Goal: Task Accomplishment & Management: Use online tool/utility

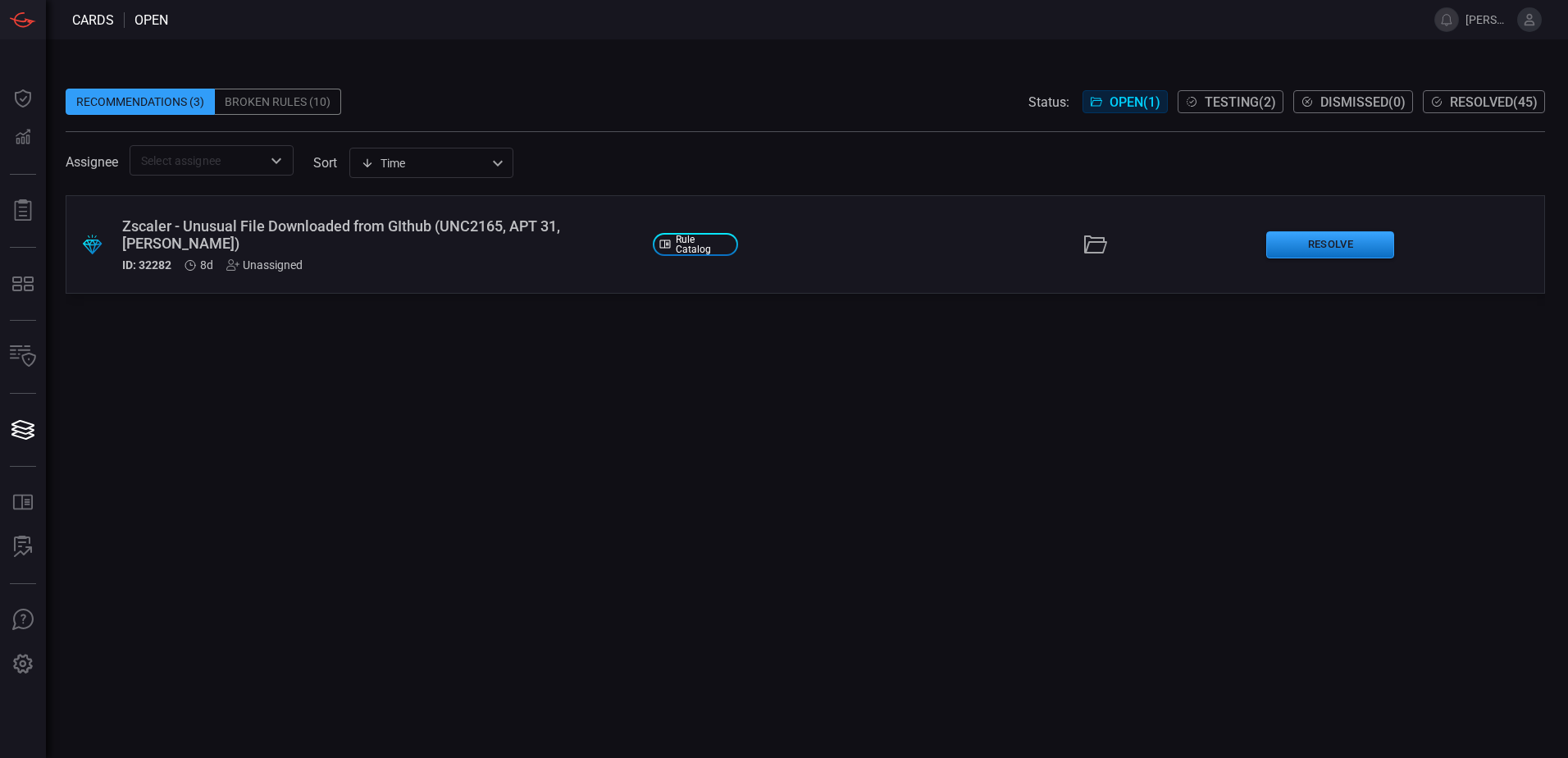
click at [1196, 97] on button "Testing ( 2 )" at bounding box center [1230, 102] width 105 height 23
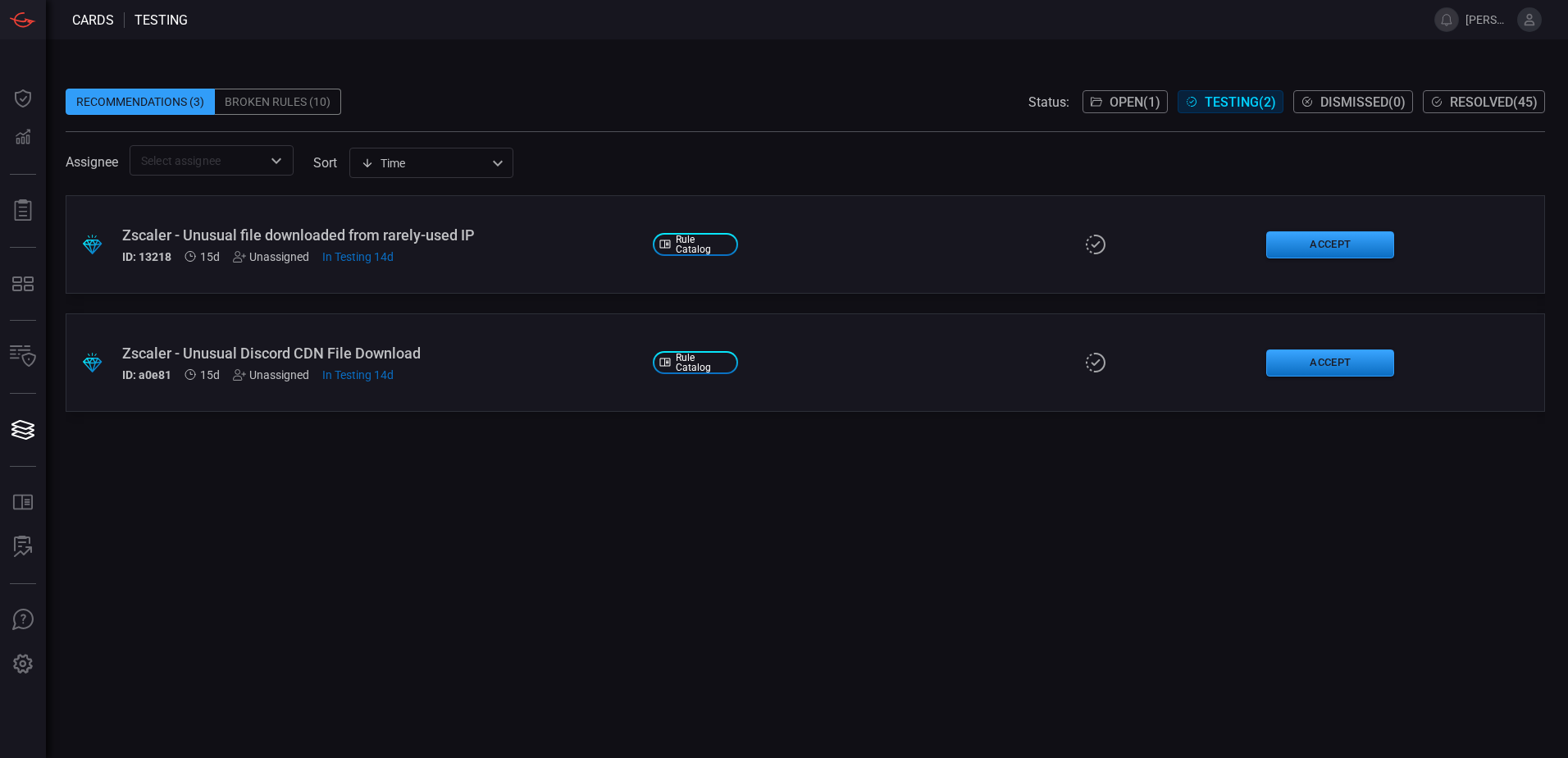
click at [483, 263] on div "ID: 13218 15d Unassigned In Testing 14d" at bounding box center [380, 257] width 517 height 14
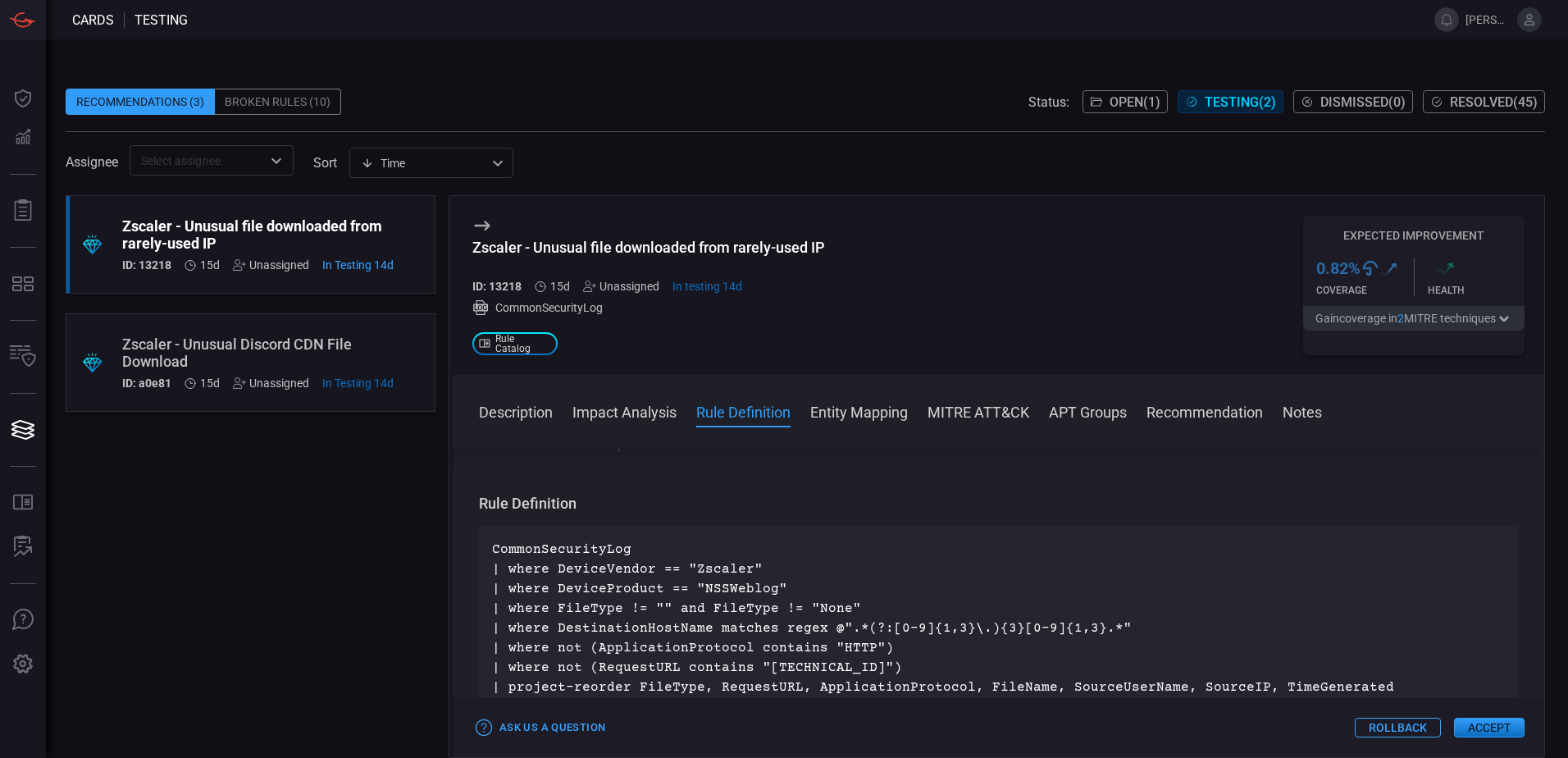
scroll to position [492, 0]
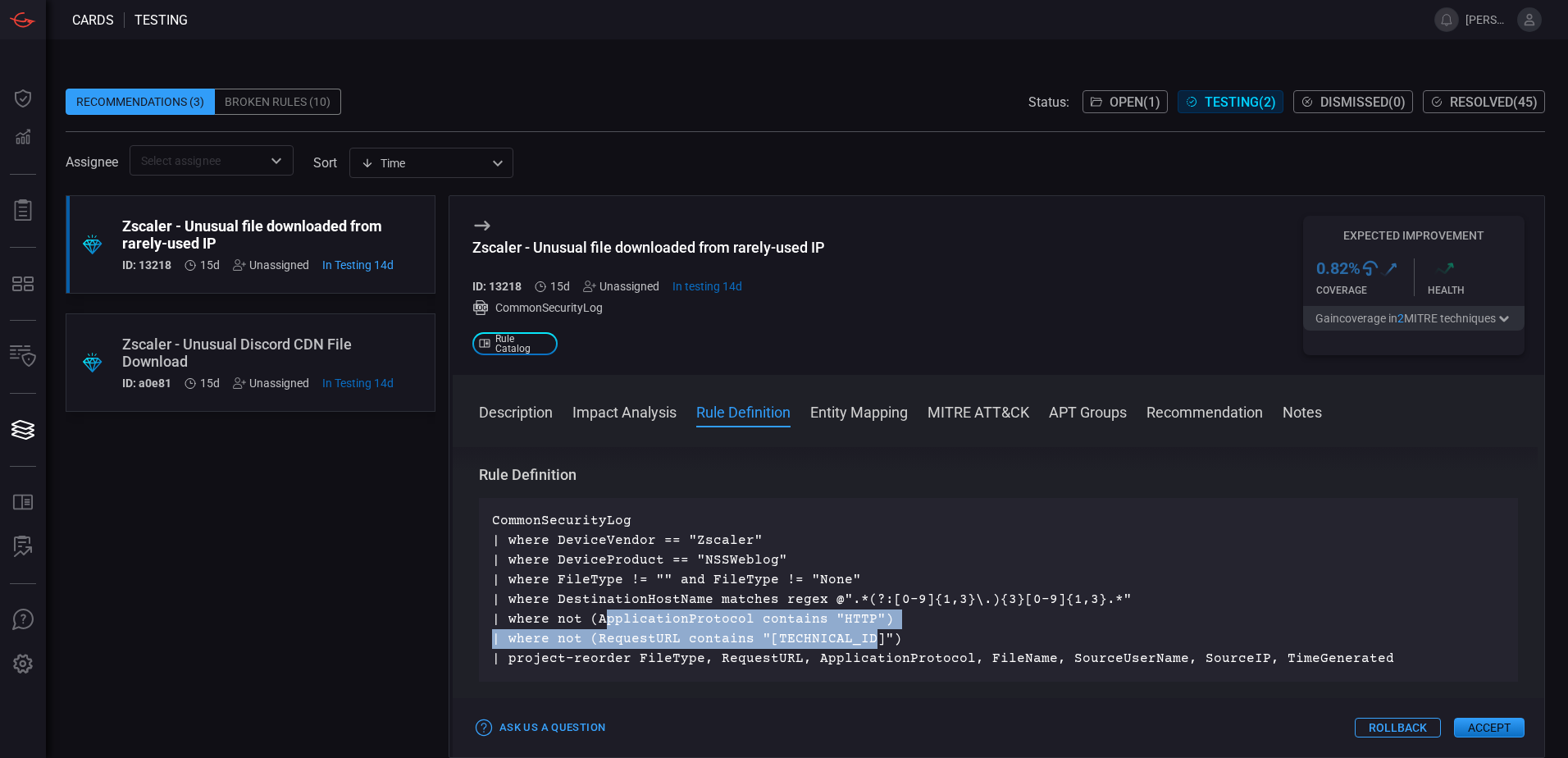
drag, startPoint x: 601, startPoint y: 613, endPoint x: 874, endPoint y: 642, distance: 274.5
click at [874, 642] on p "CommonSecurityLog | where DeviceVendor == "Zscaler" | where DeviceProduct == "N…" at bounding box center [999, 590] width 1013 height 158
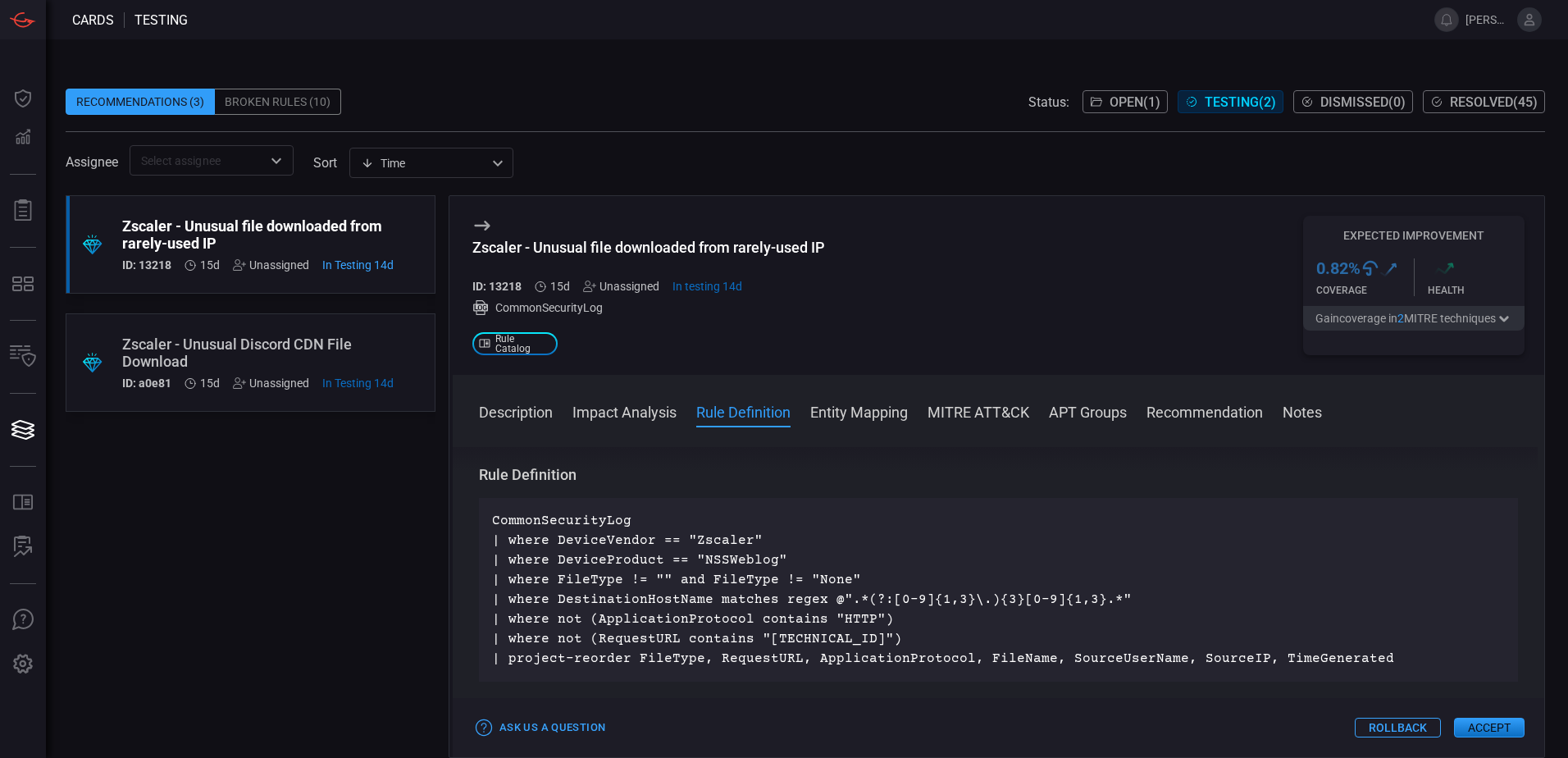
click at [1149, 656] on p "CommonSecurityLog | where DeviceVendor == "Zscaler" | where DeviceProduct == "N…" at bounding box center [999, 590] width 1013 height 158
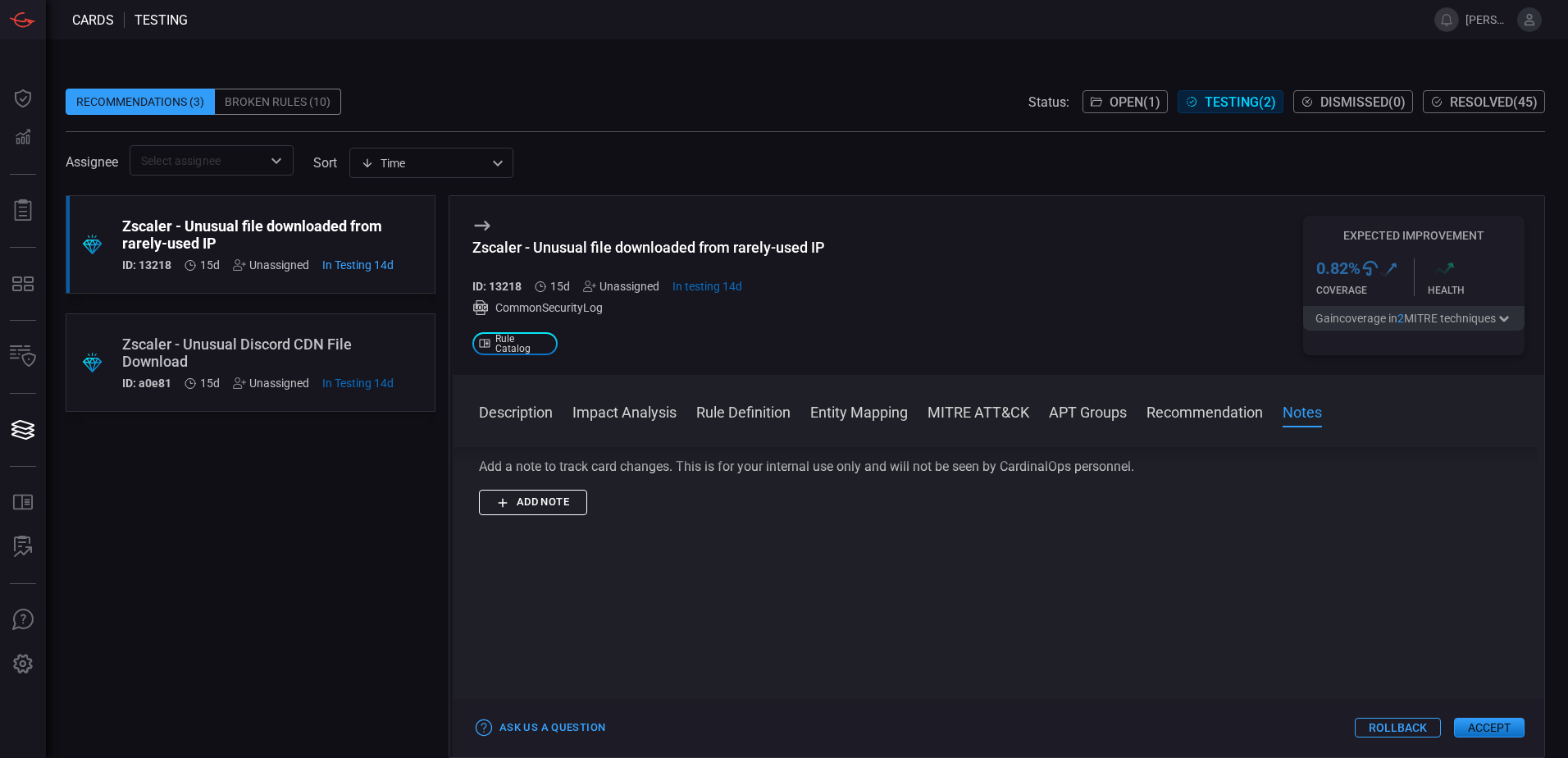
scroll to position [2051, 0]
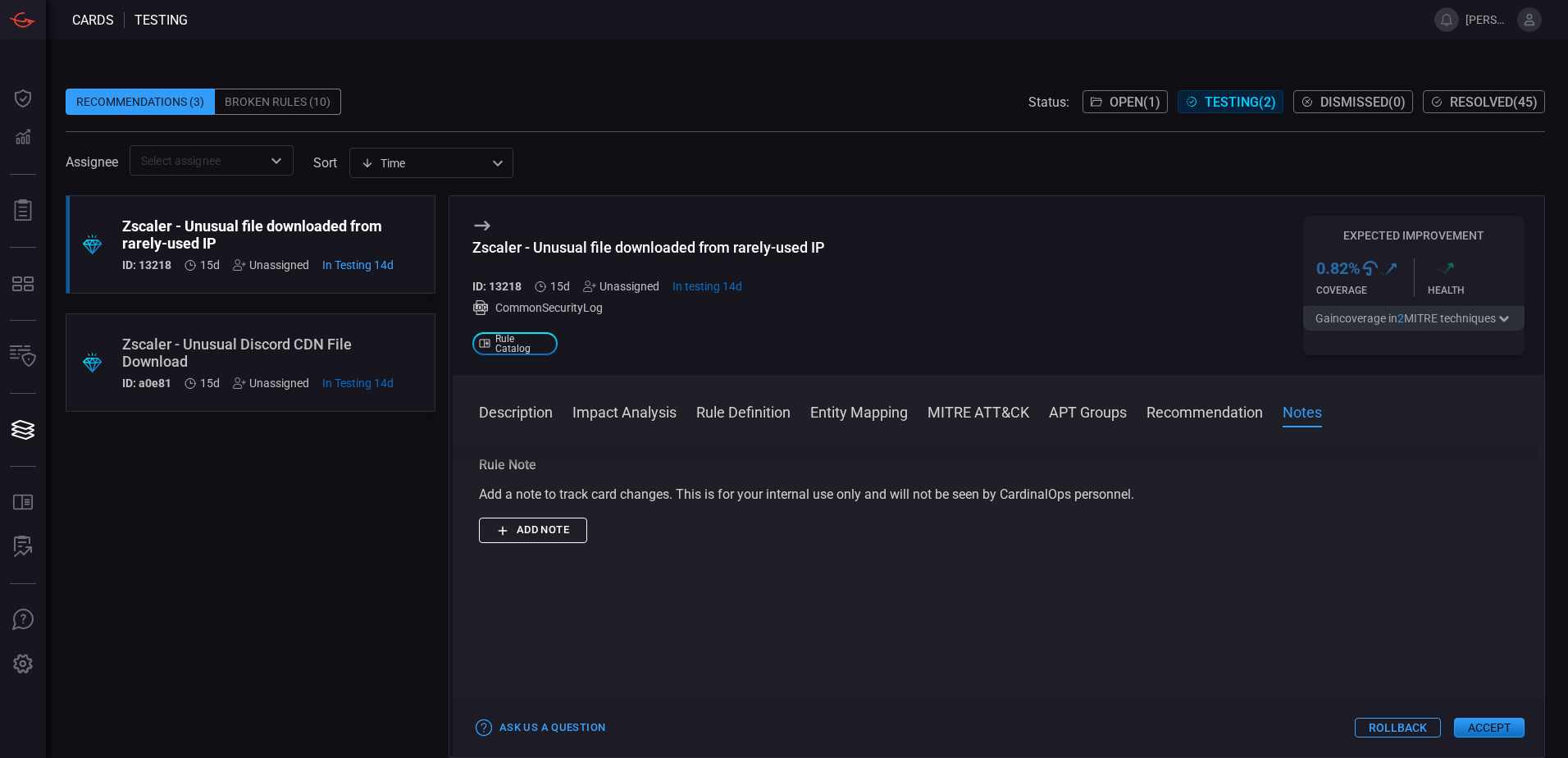
click at [1466, 726] on button "Accept" at bounding box center [1489, 727] width 71 height 19
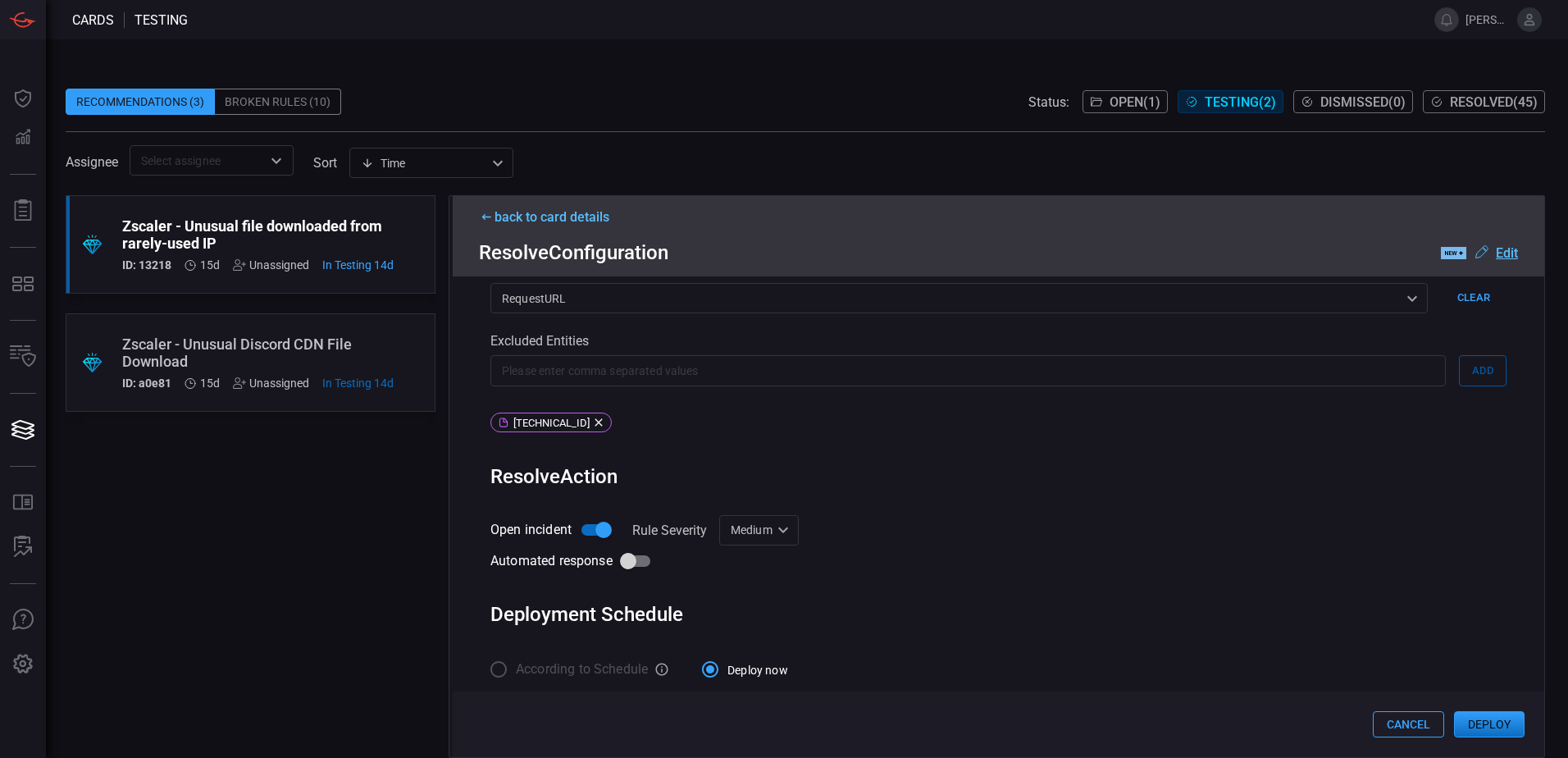
scroll to position [539, 0]
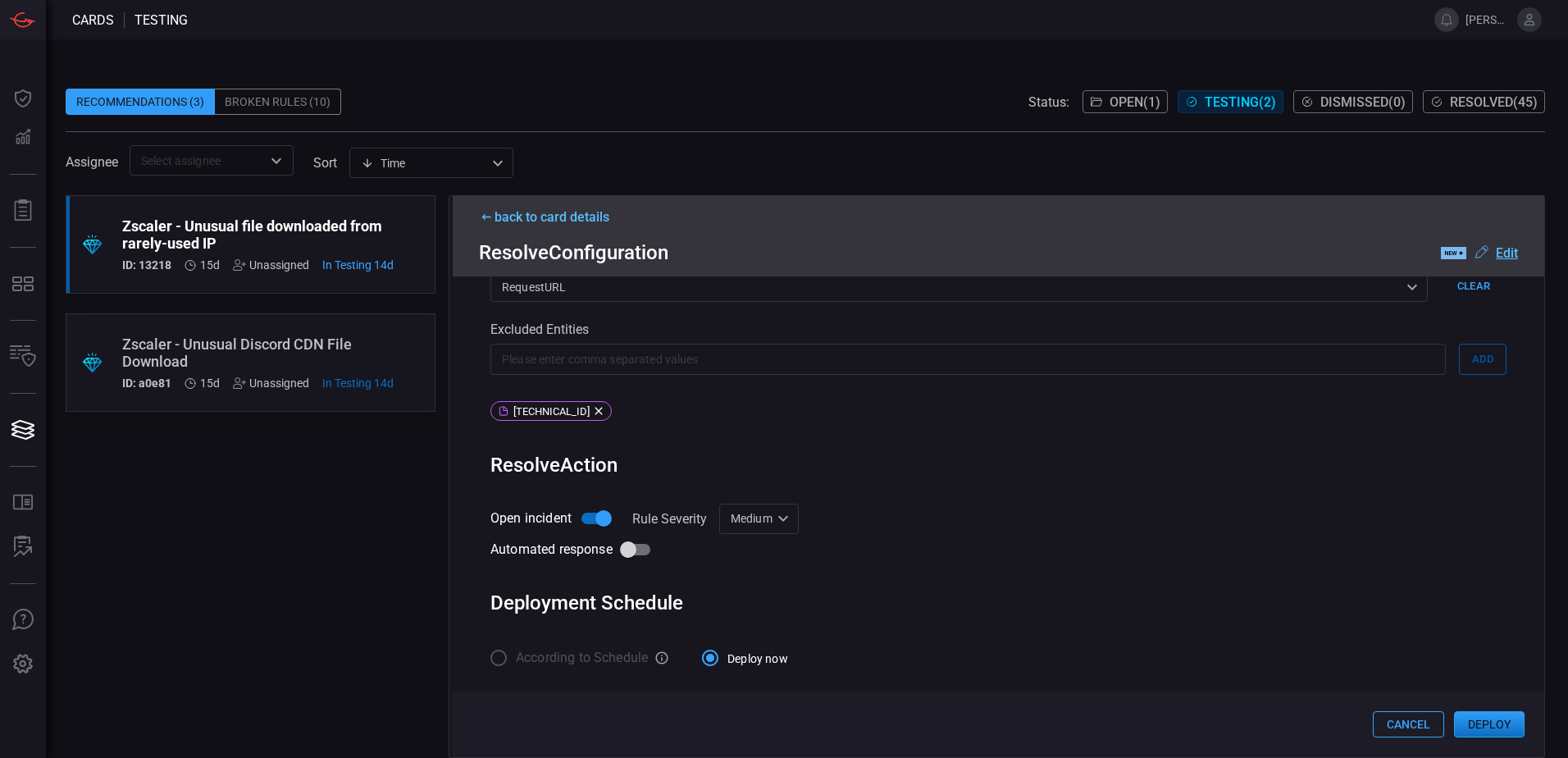
click at [1477, 716] on button "Deploy" at bounding box center [1489, 724] width 71 height 26
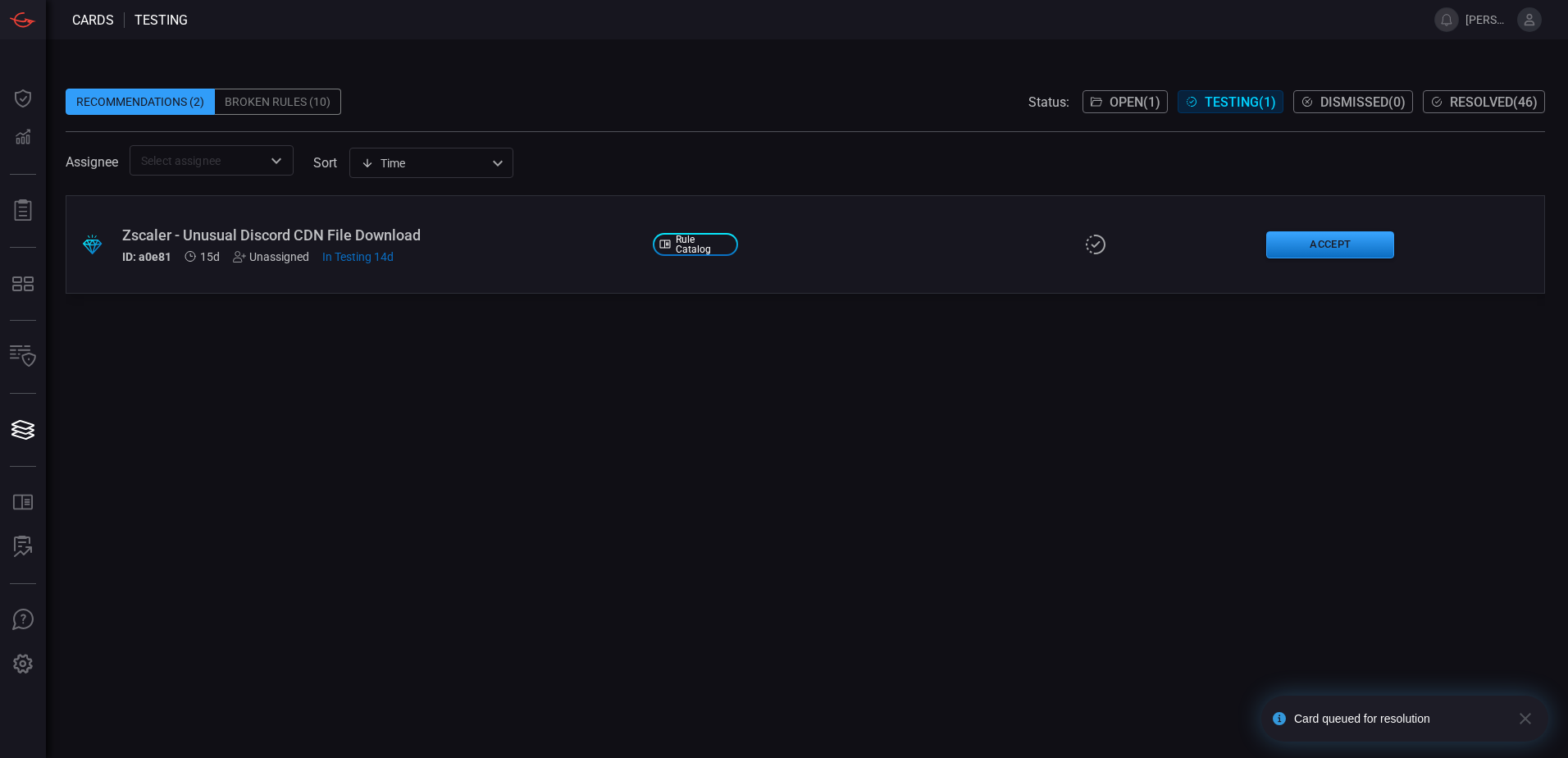
click at [549, 240] on div "Zscaler - Unusual Discord CDN File Download" at bounding box center [380, 235] width 517 height 17
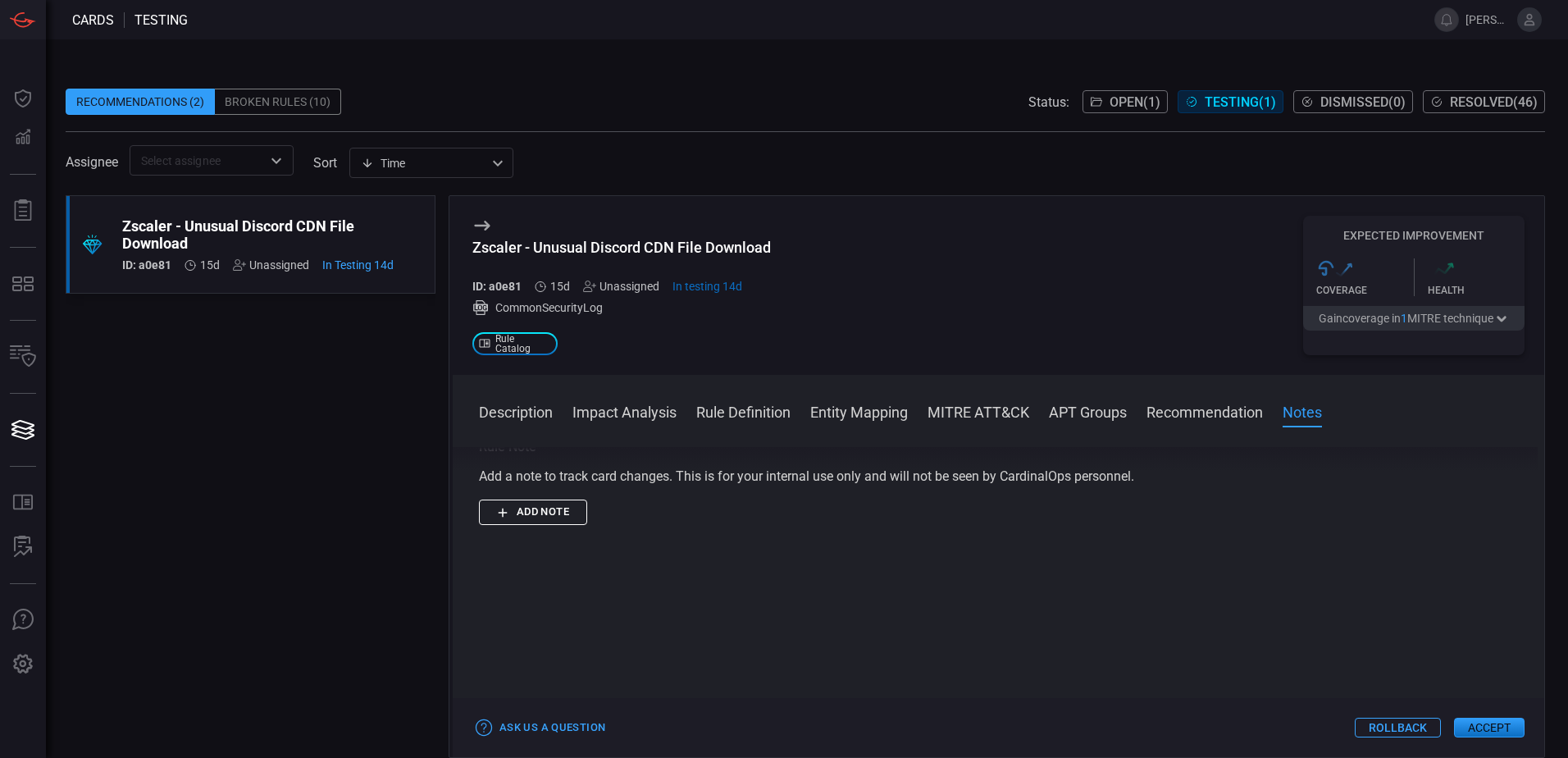
scroll to position [1875, 0]
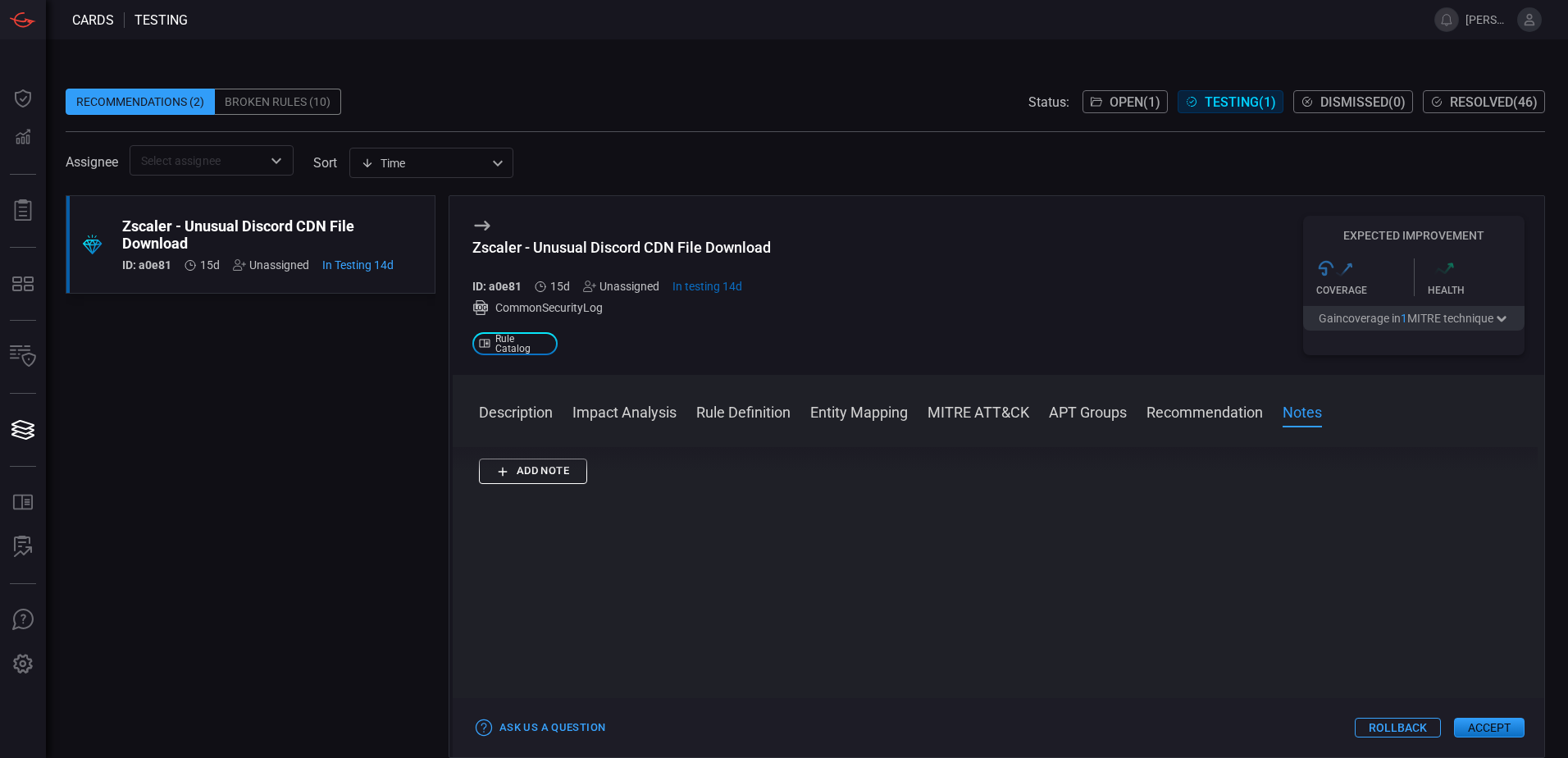
click at [1471, 741] on div "Ask Us a Question Rollback Accept" at bounding box center [998, 727] width 1091 height 59
click at [1471, 736] on button "Accept" at bounding box center [1489, 727] width 71 height 19
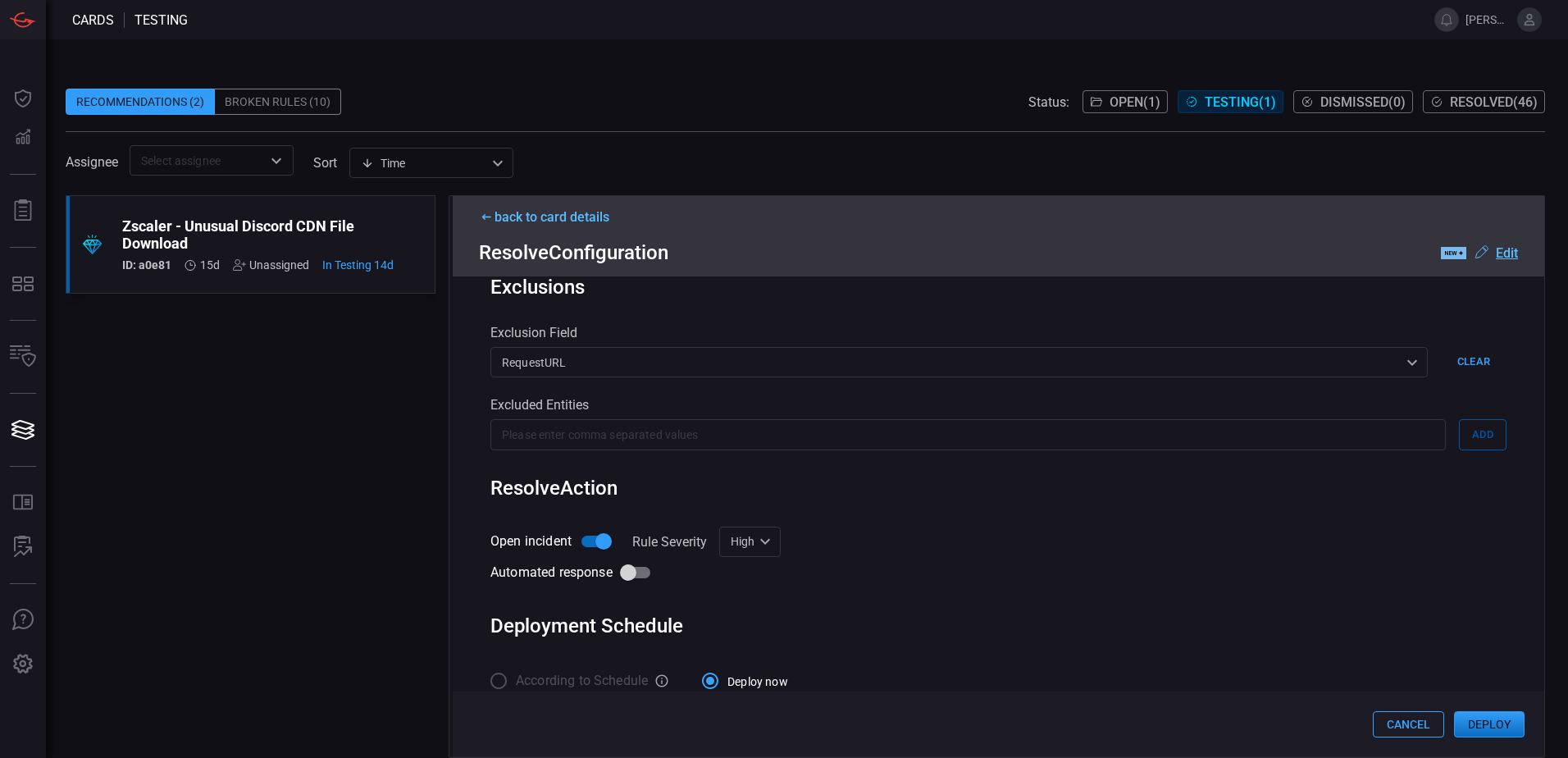
scroll to position [472, 0]
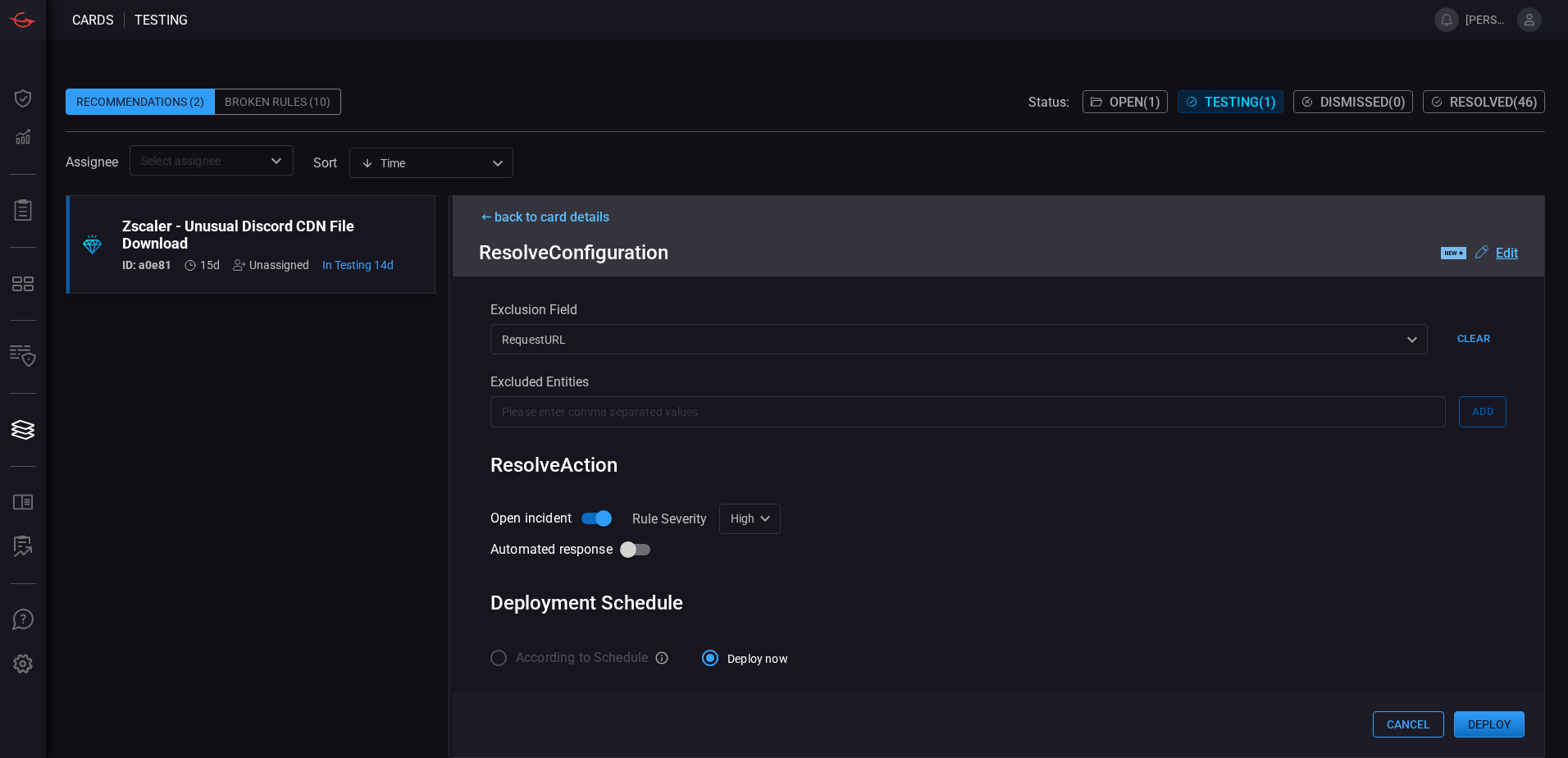
click at [1487, 724] on button "Deploy" at bounding box center [1489, 724] width 71 height 26
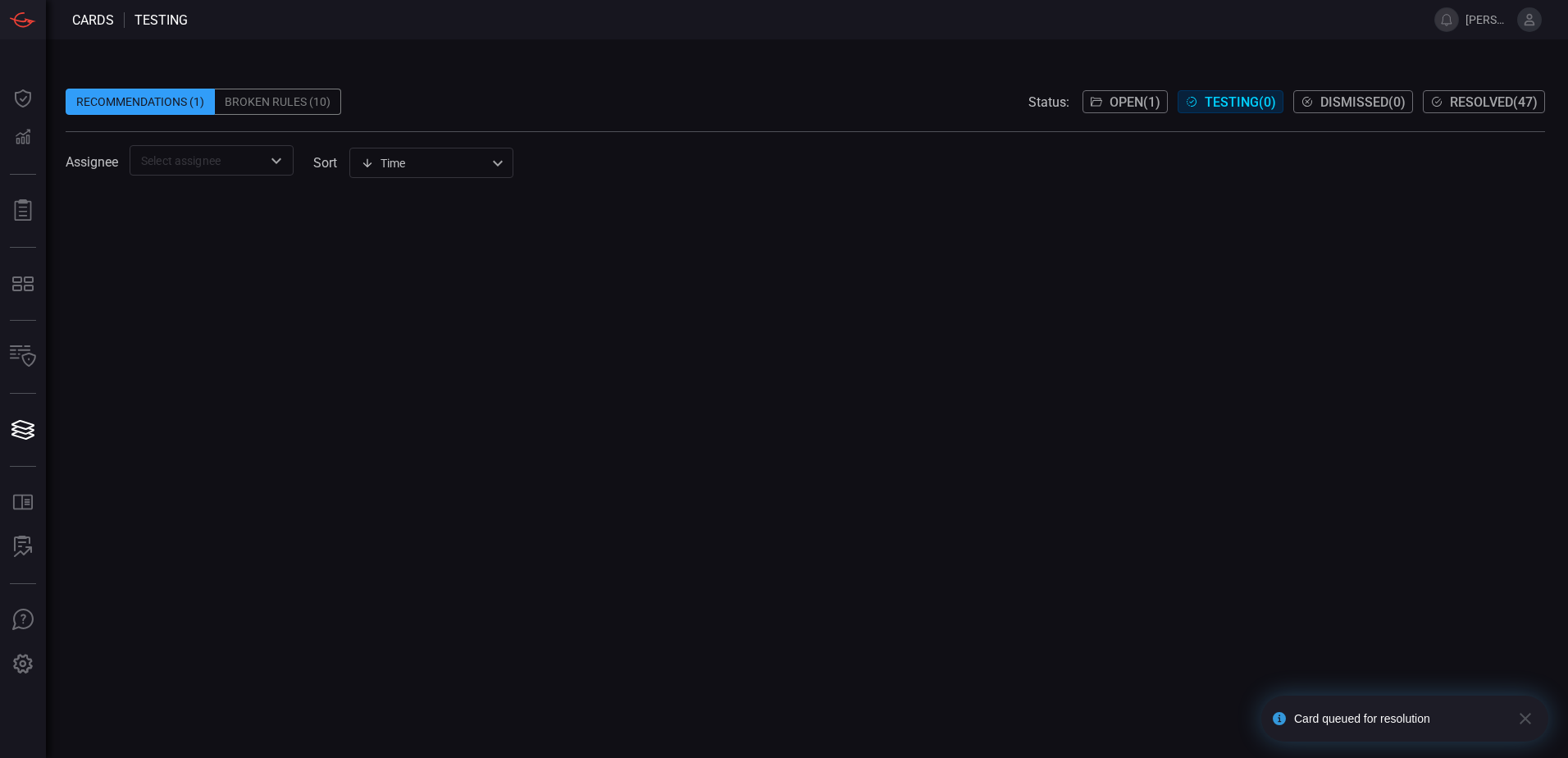
click at [1118, 99] on span "Open ( 1 )" at bounding box center [1135, 102] width 51 height 15
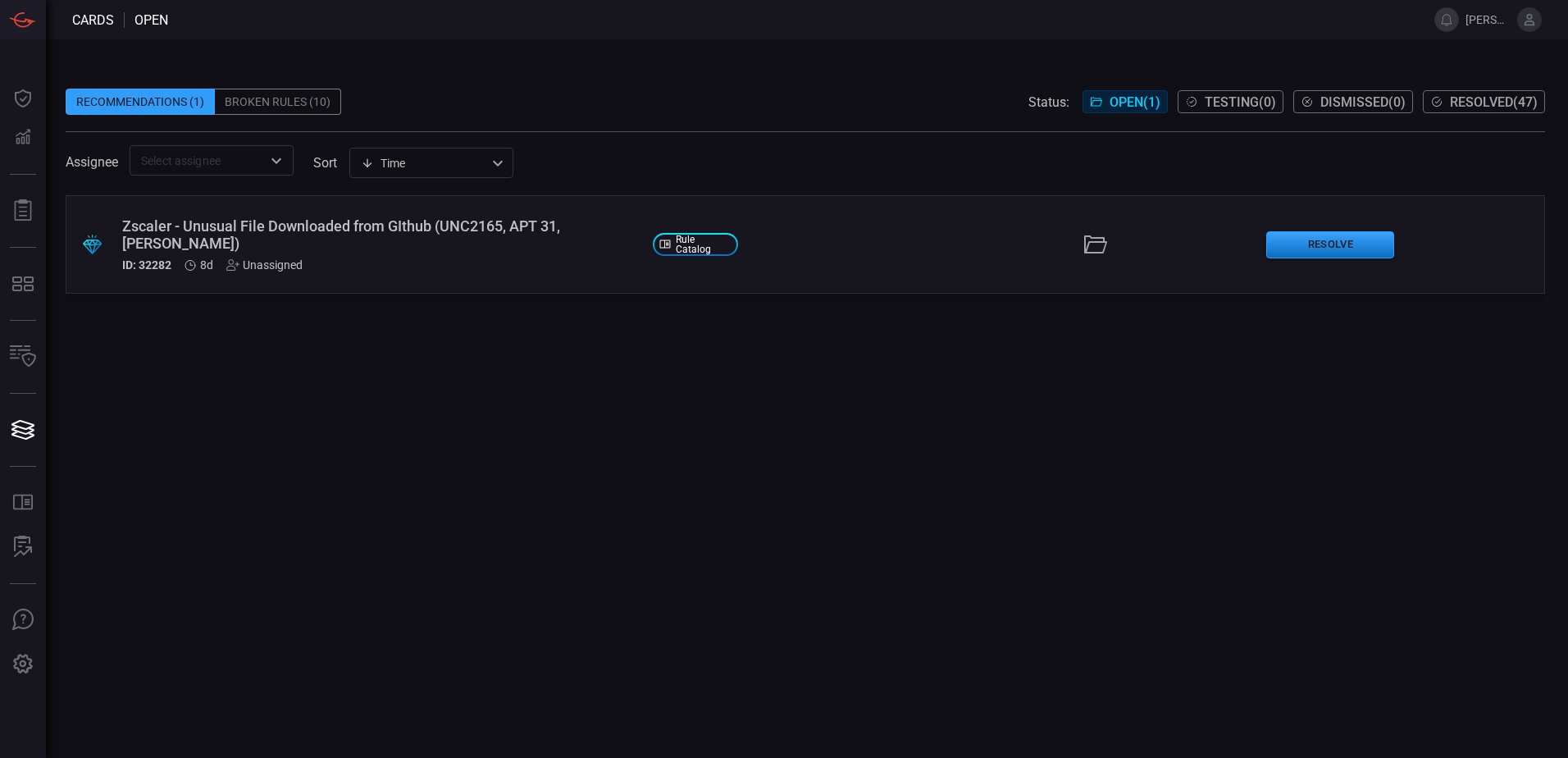
click at [922, 226] on div ".suggested_cards_icon{fill:url(#suggested_cards_icon);} Zscaler - Unusual File …" at bounding box center [805, 245] width 1480 height 99
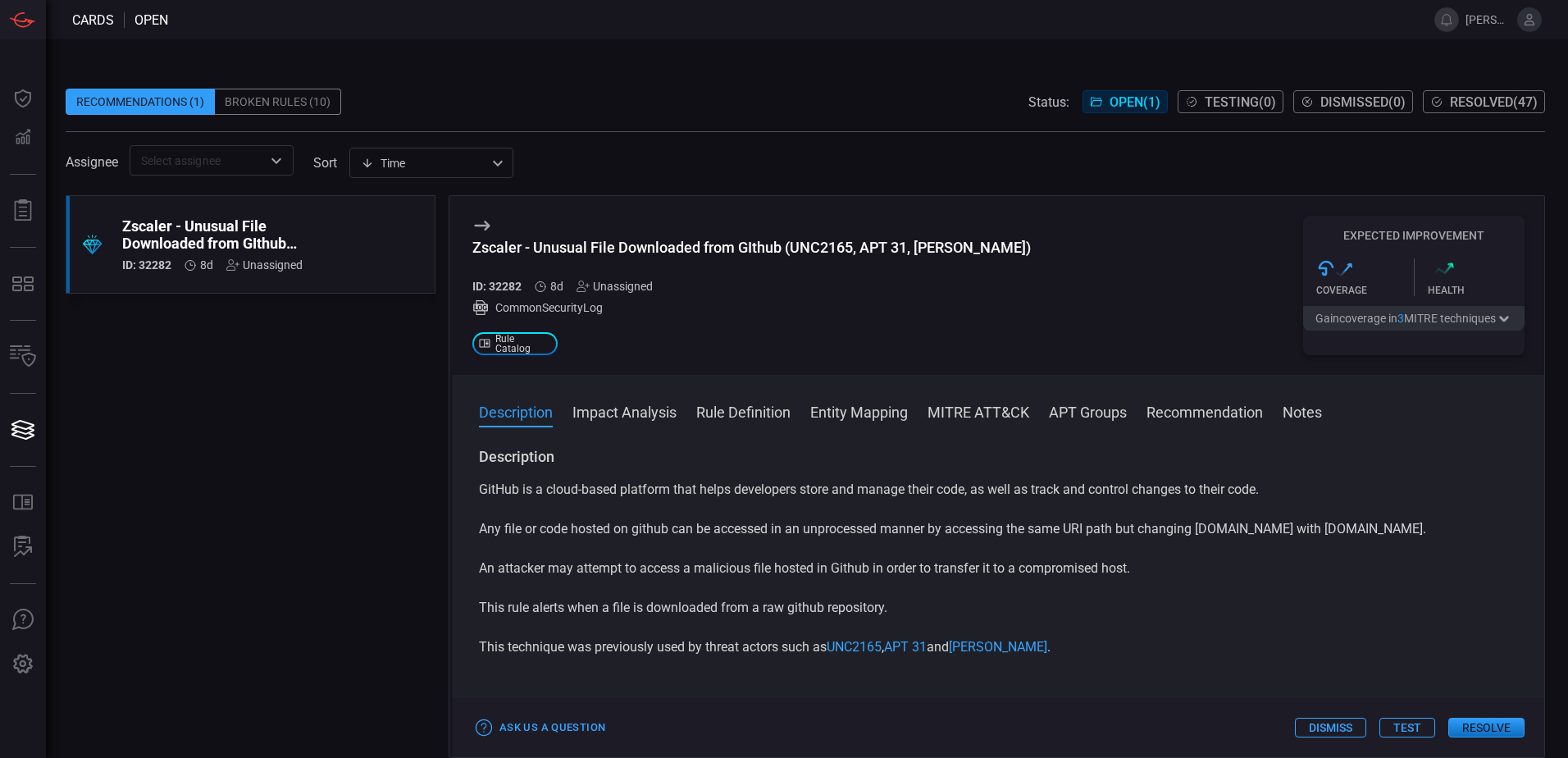
click at [602, 411] on button "Impact Analysis" at bounding box center [624, 411] width 104 height 19
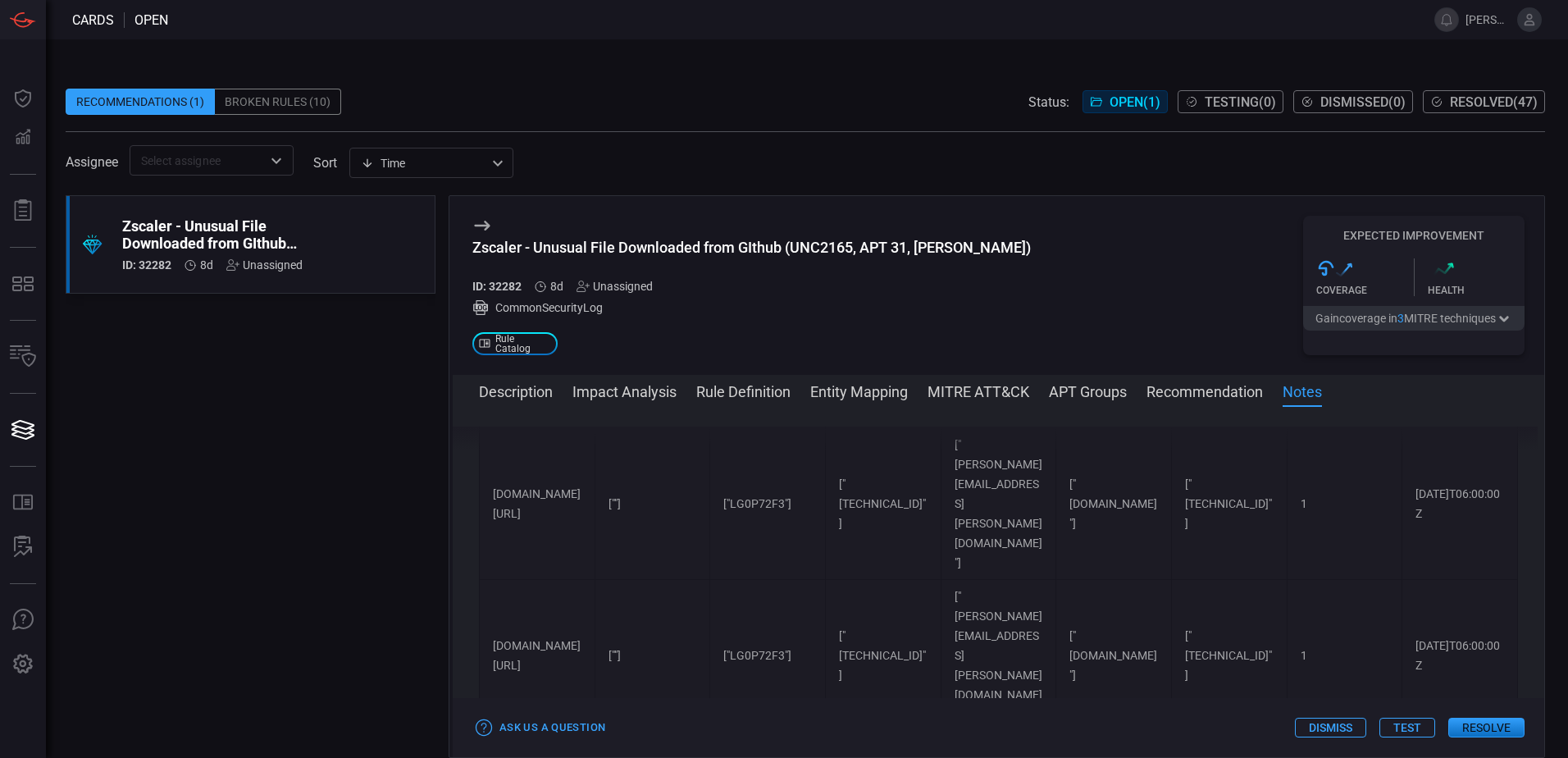
scroll to position [15461, 0]
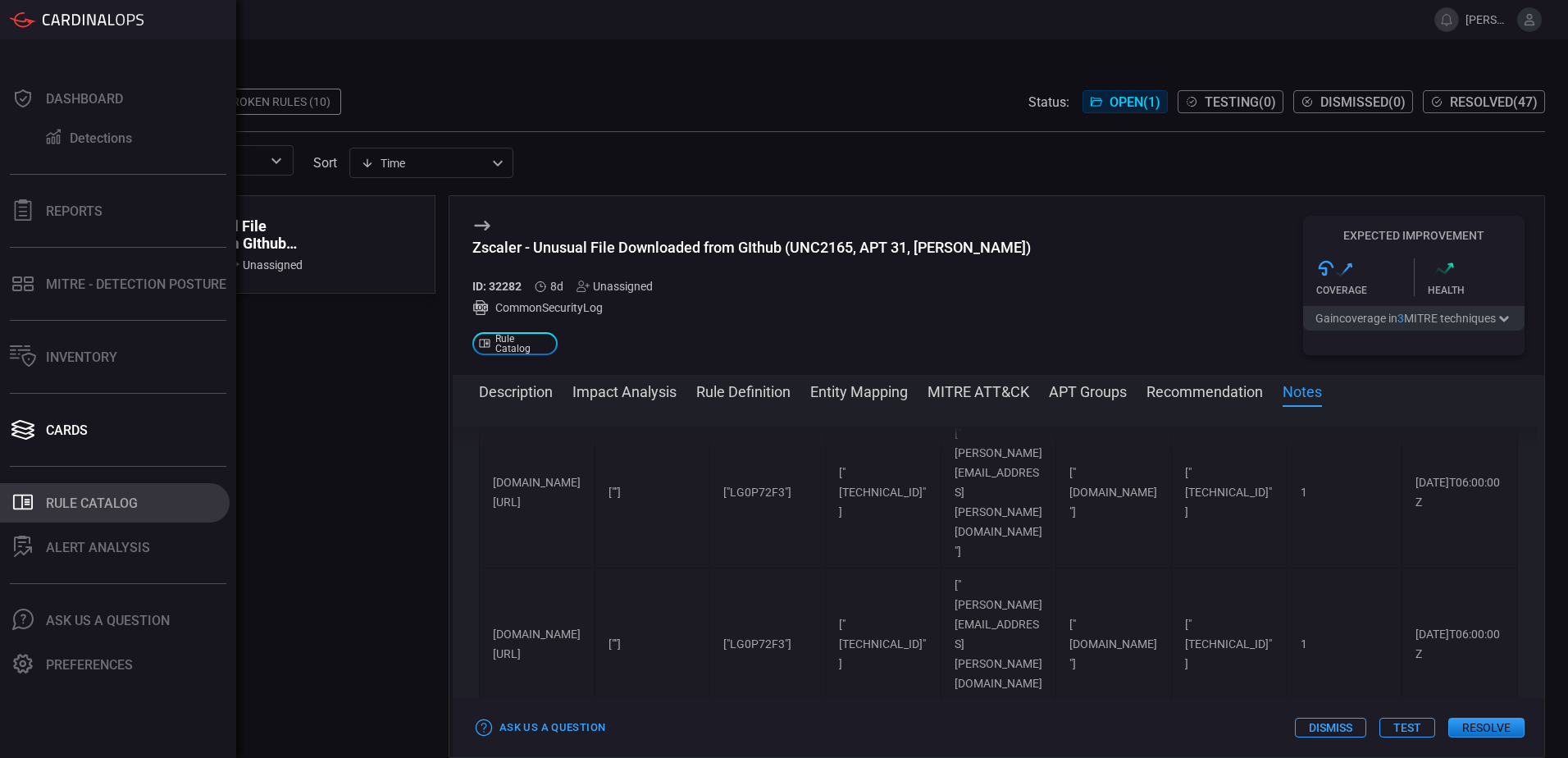
click at [95, 484] on button ".st0_rule_catalog_icon{fill: currentColor;} Rule Catalog" at bounding box center [115, 503] width 230 height 40
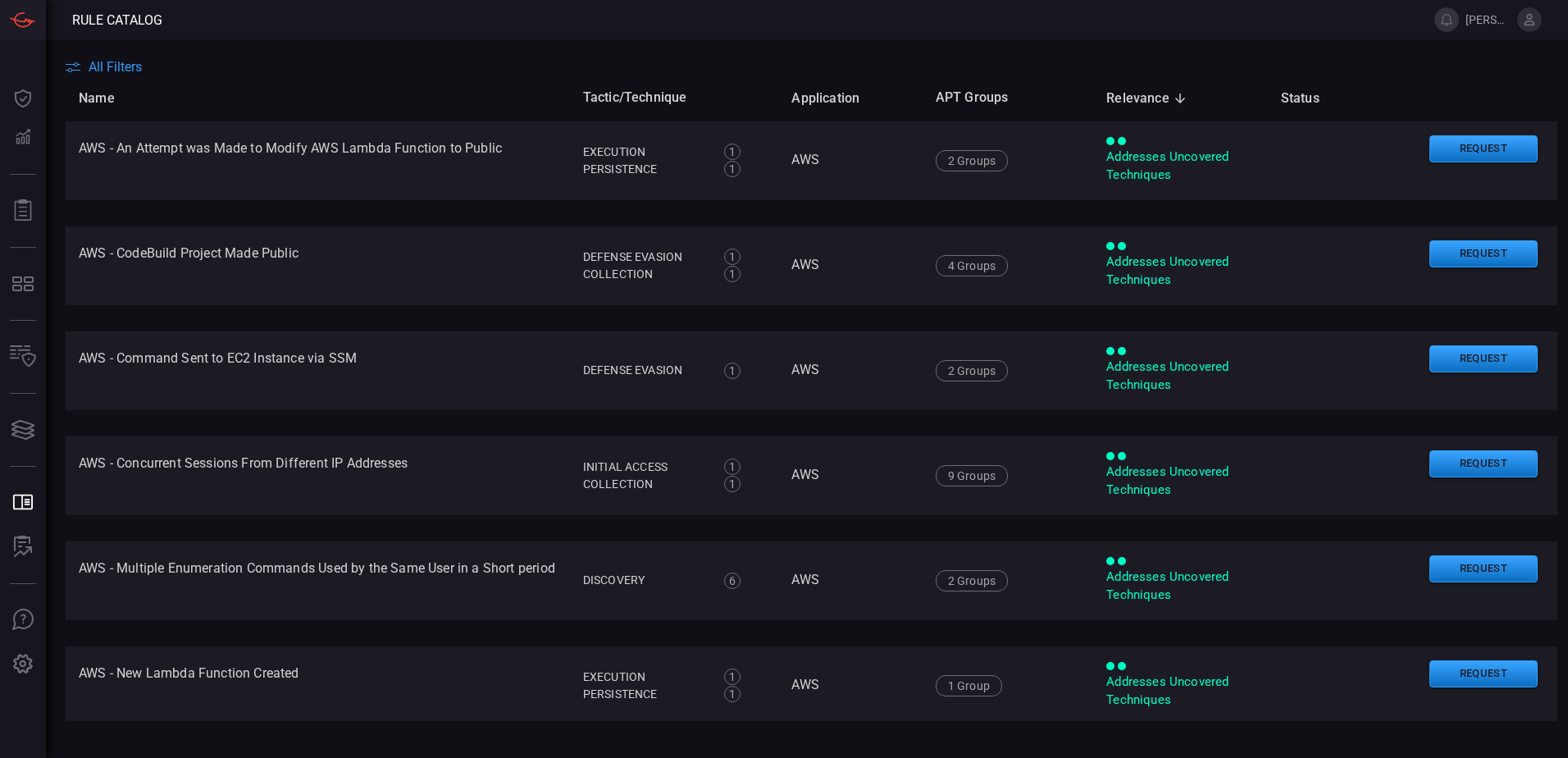
click at [131, 68] on span "All Filters" at bounding box center [115, 67] width 53 height 15
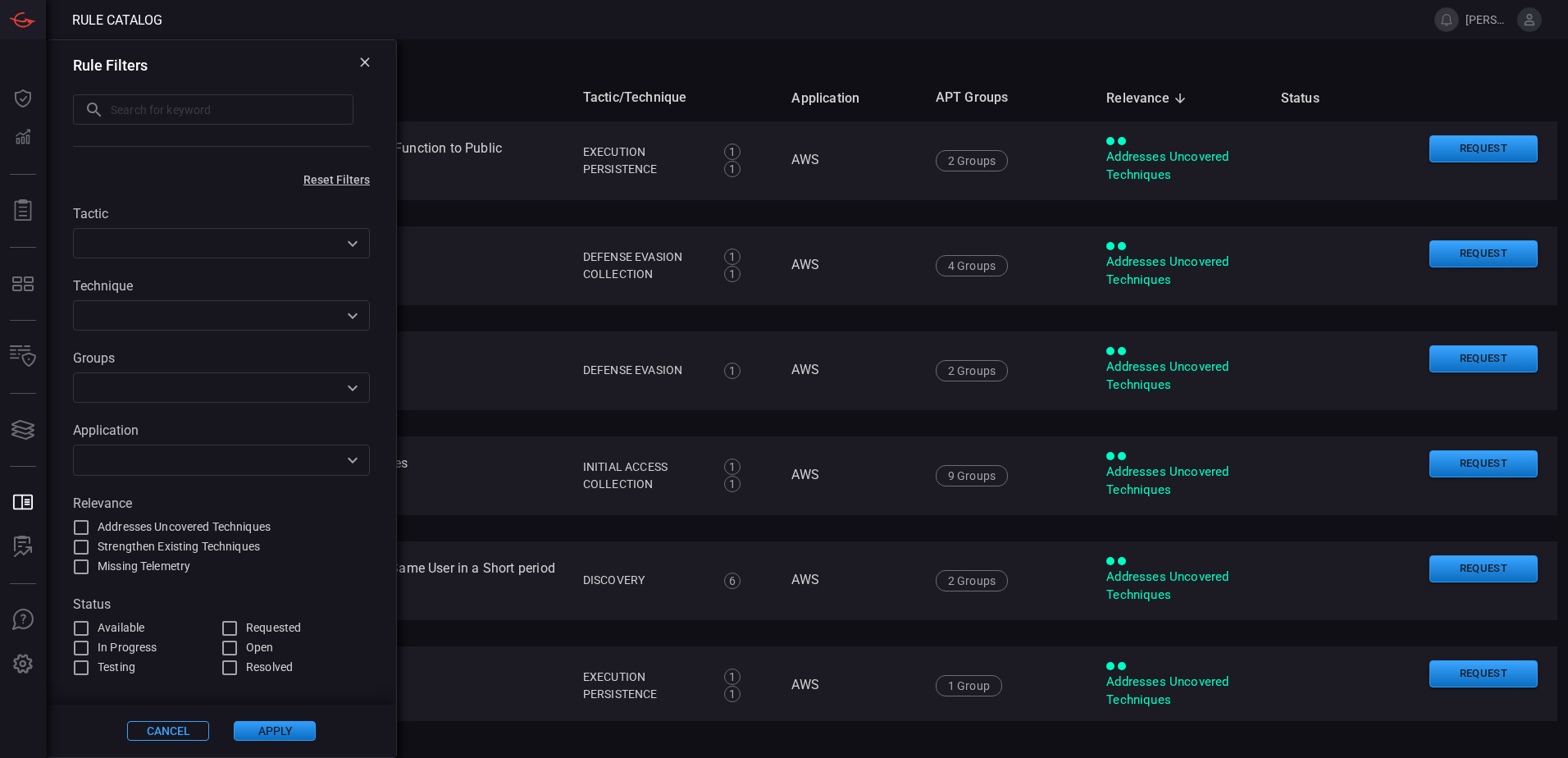
click at [227, 628] on input "Requested" at bounding box center [229, 628] width 19 height 19
checkbox input "true"
click at [266, 733] on button "Apply" at bounding box center [275, 731] width 82 height 19
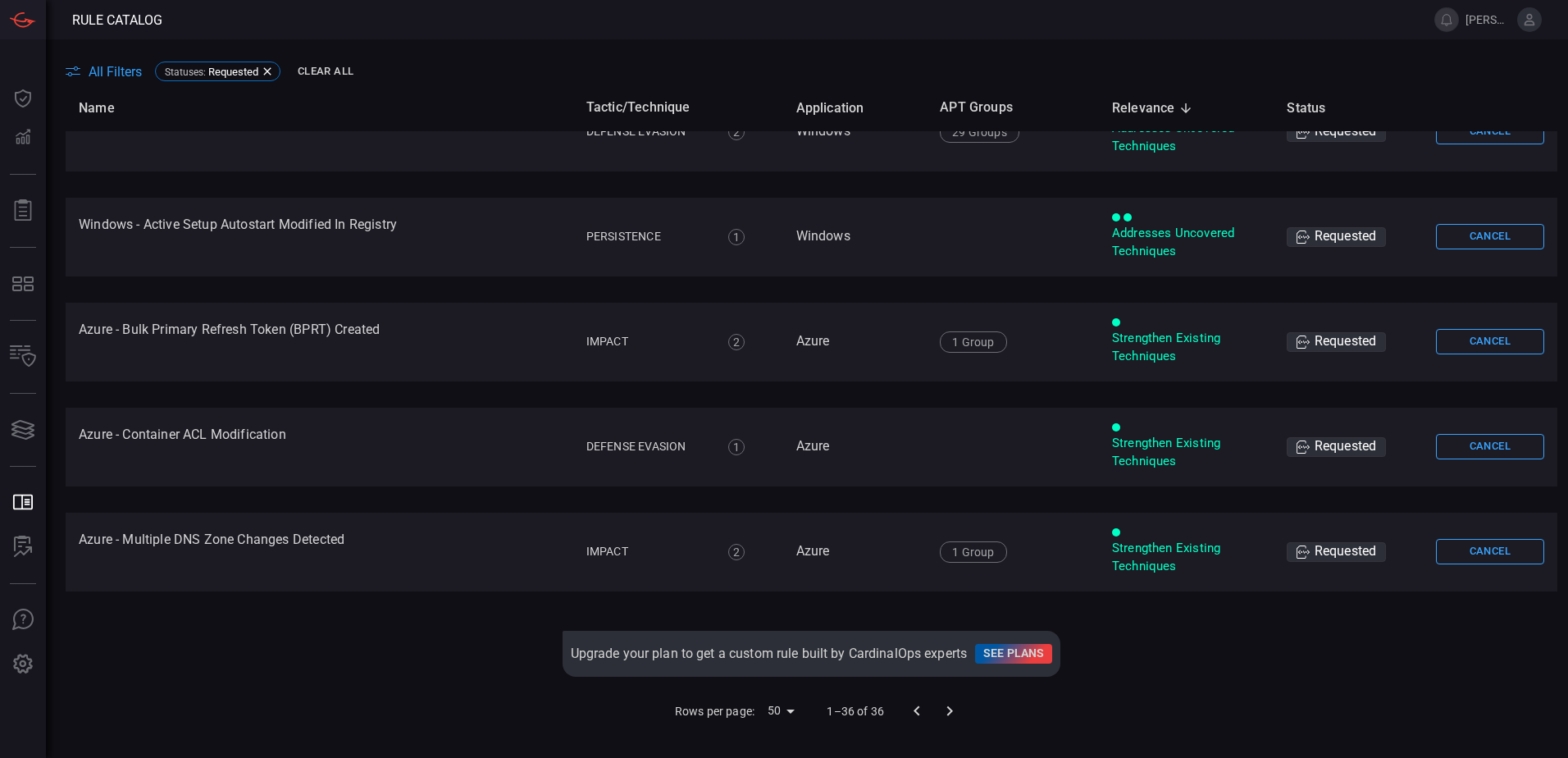
scroll to position [3454, 0]
click at [782, 701] on body "Rule Catalog [PERSON_NAME].[PERSON_NAME] Dashboard Dashboard Detections Detecti…" at bounding box center [784, 379] width 1568 height 758
click at [771, 724] on li "100" at bounding box center [774, 723] width 48 height 30
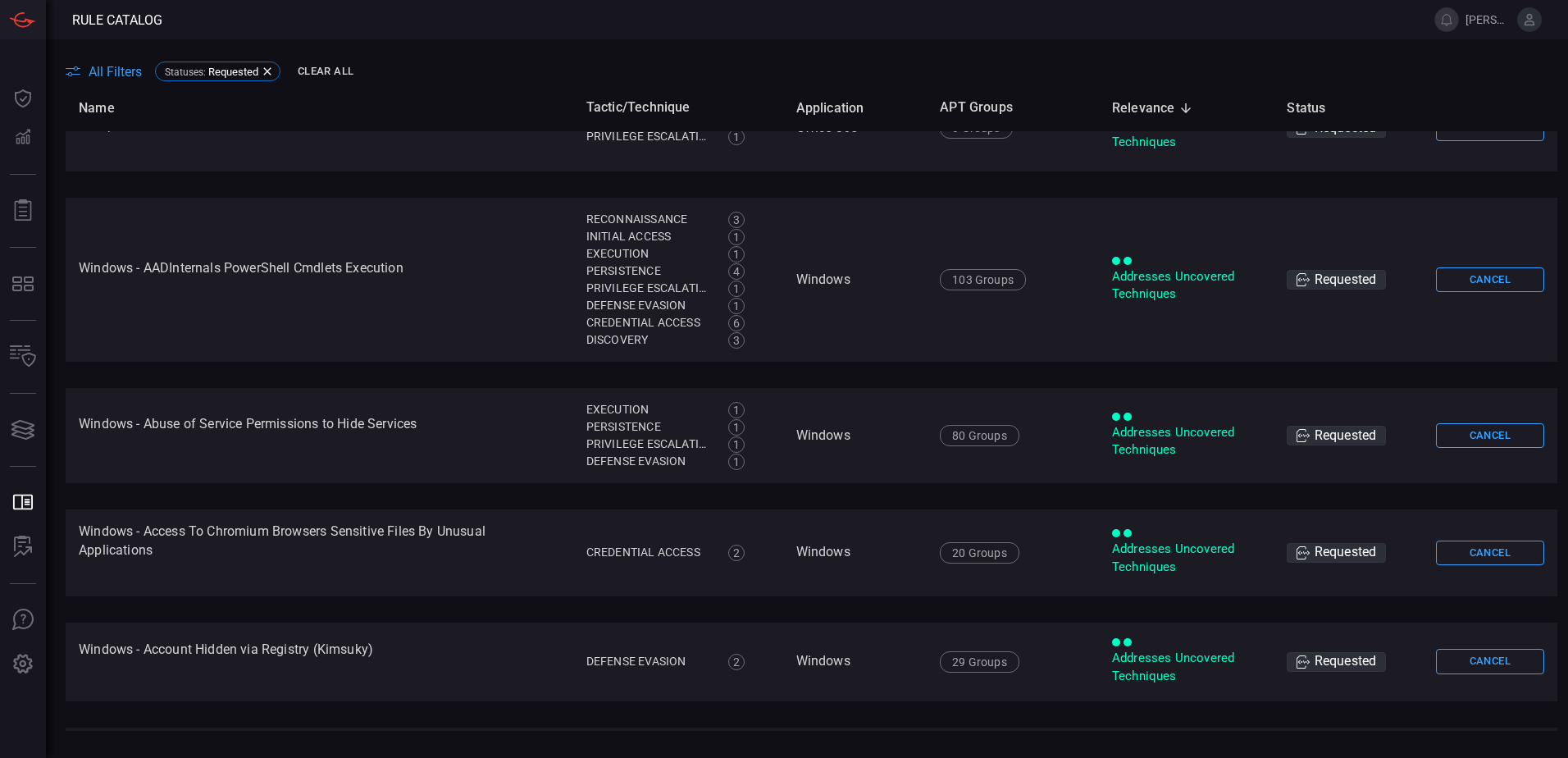
scroll to position [2469, 0]
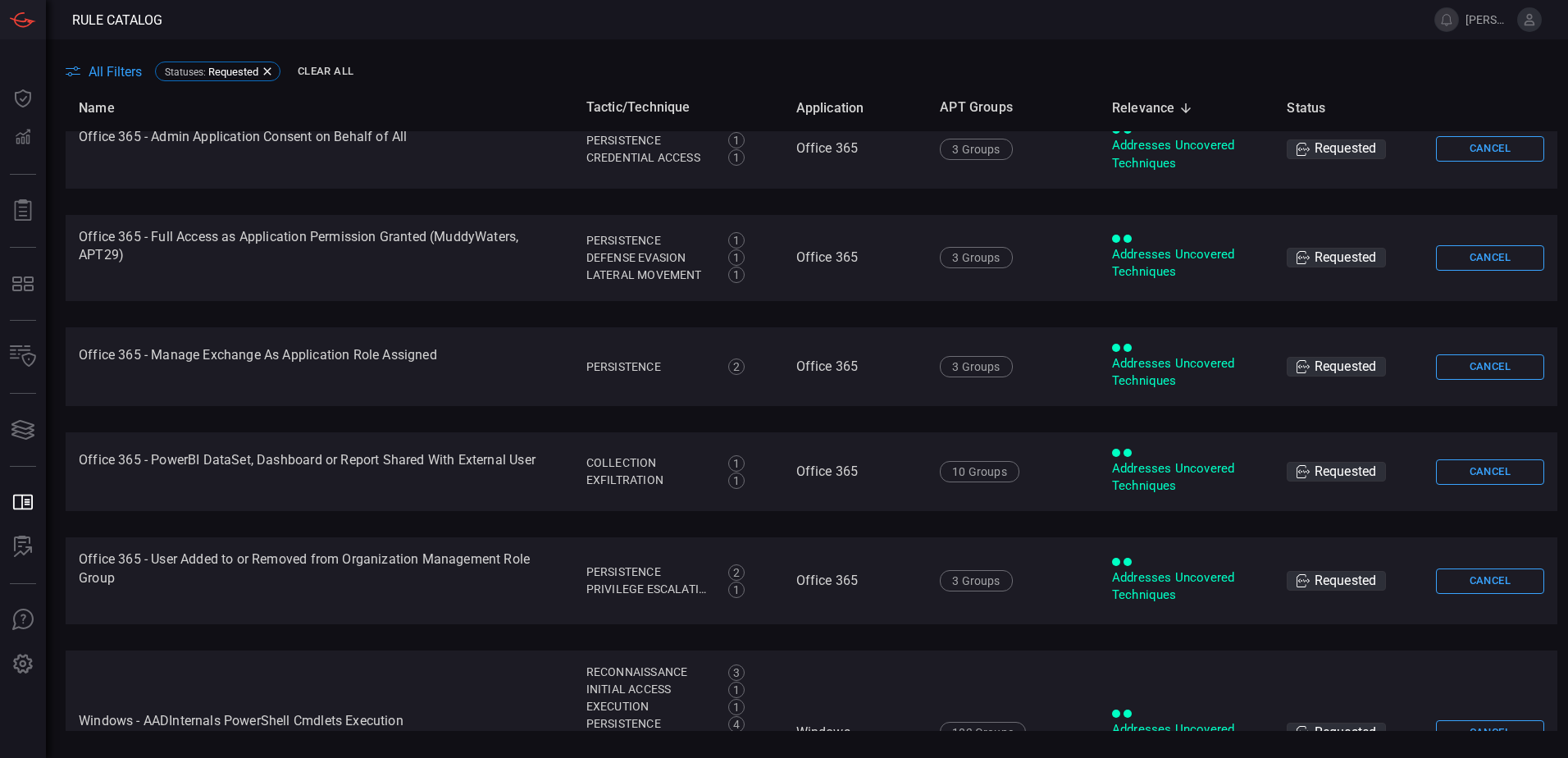
click at [121, 79] on div "All Filters Statuses : Requested Clear All" at bounding box center [817, 72] width 1502 height 25
click at [121, 78] on span "All Filters" at bounding box center [115, 72] width 53 height 15
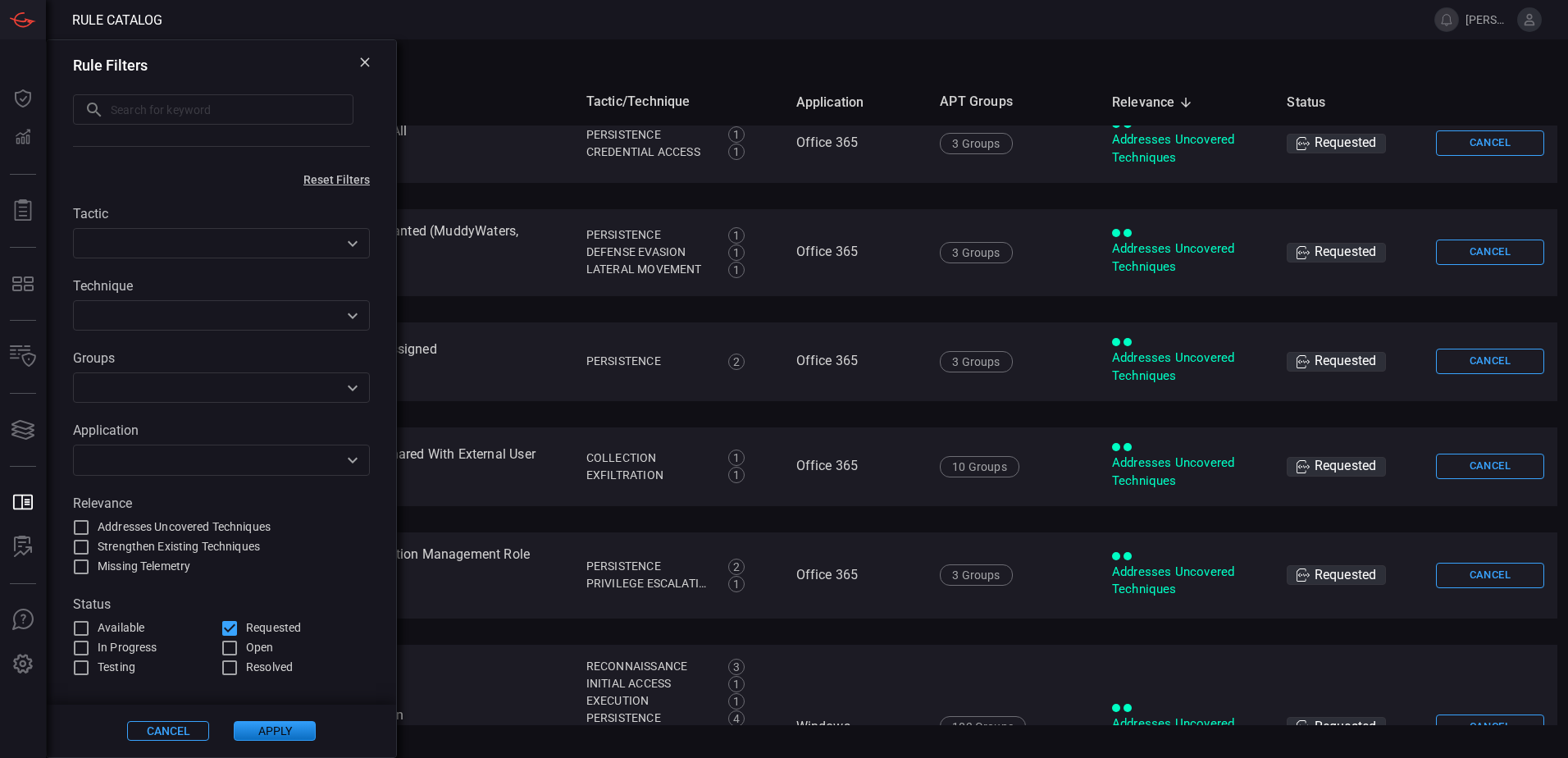
drag, startPoint x: 230, startPoint y: 630, endPoint x: 200, endPoint y: 636, distance: 30.6
click at [230, 630] on input "Requested" at bounding box center [229, 628] width 19 height 19
checkbox input "false"
click at [129, 452] on input "text" at bounding box center [208, 459] width 260 height 20
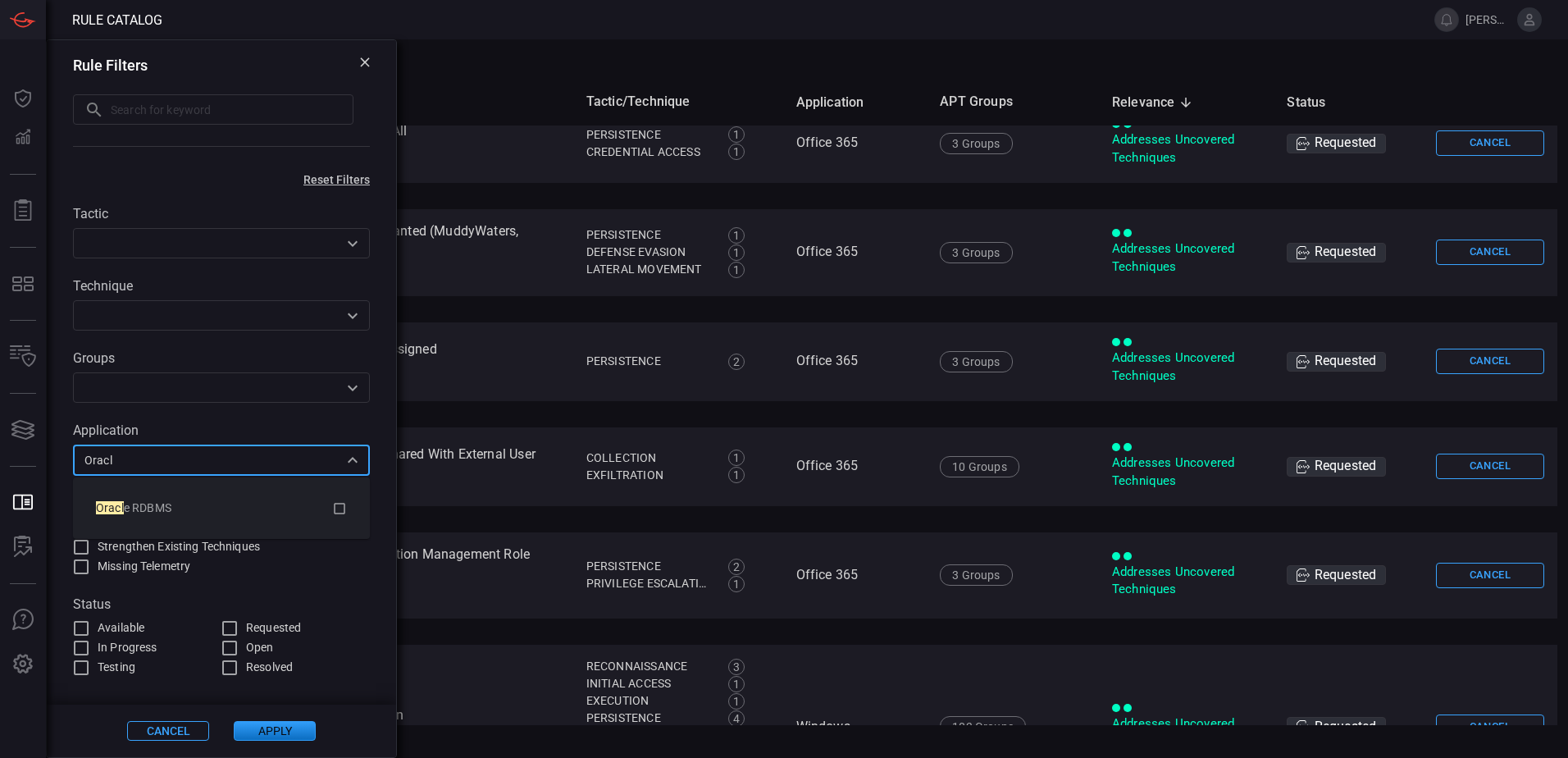
type input "Oracle"
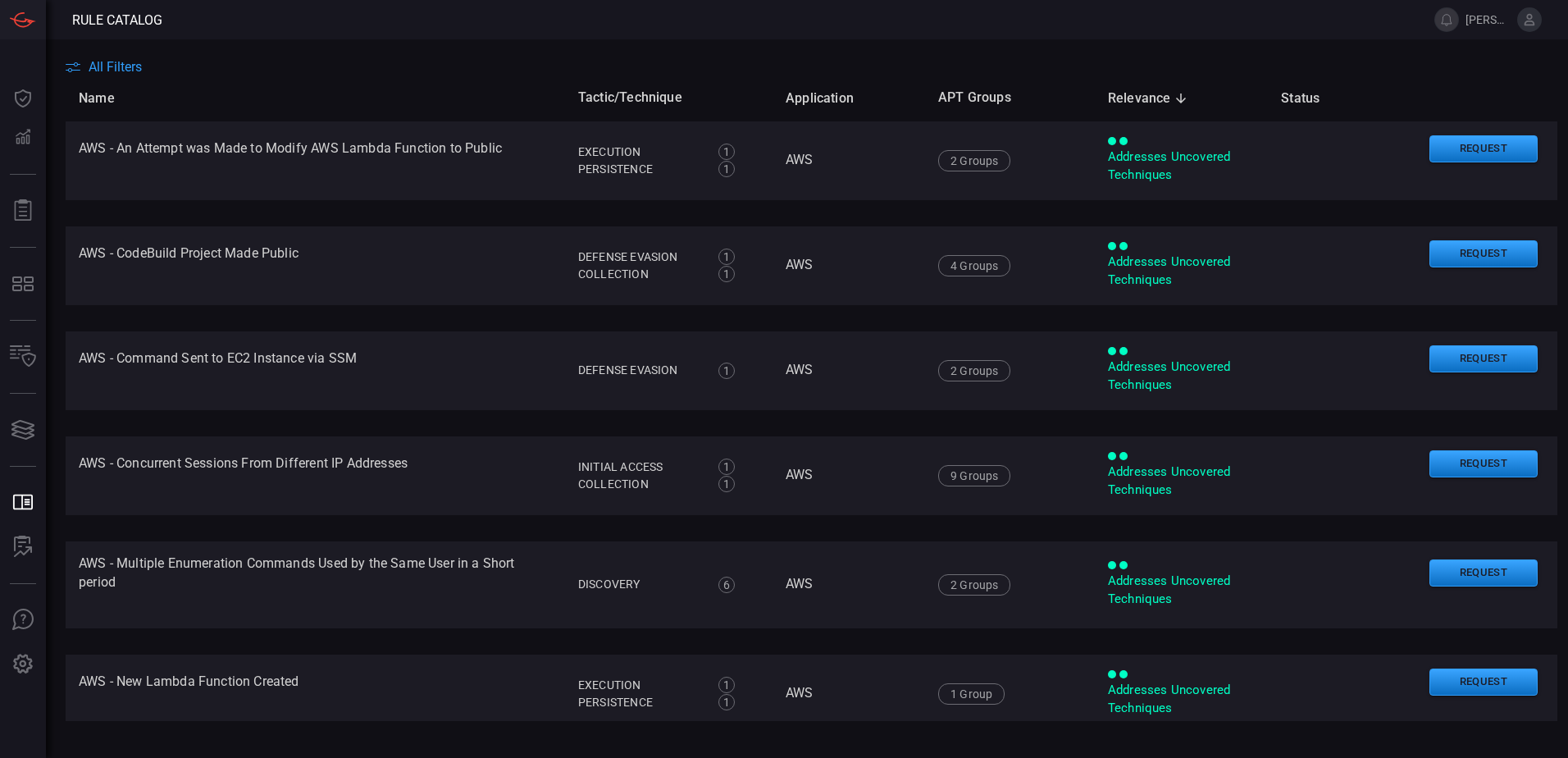
click at [120, 61] on span "All Filters" at bounding box center [115, 67] width 53 height 15
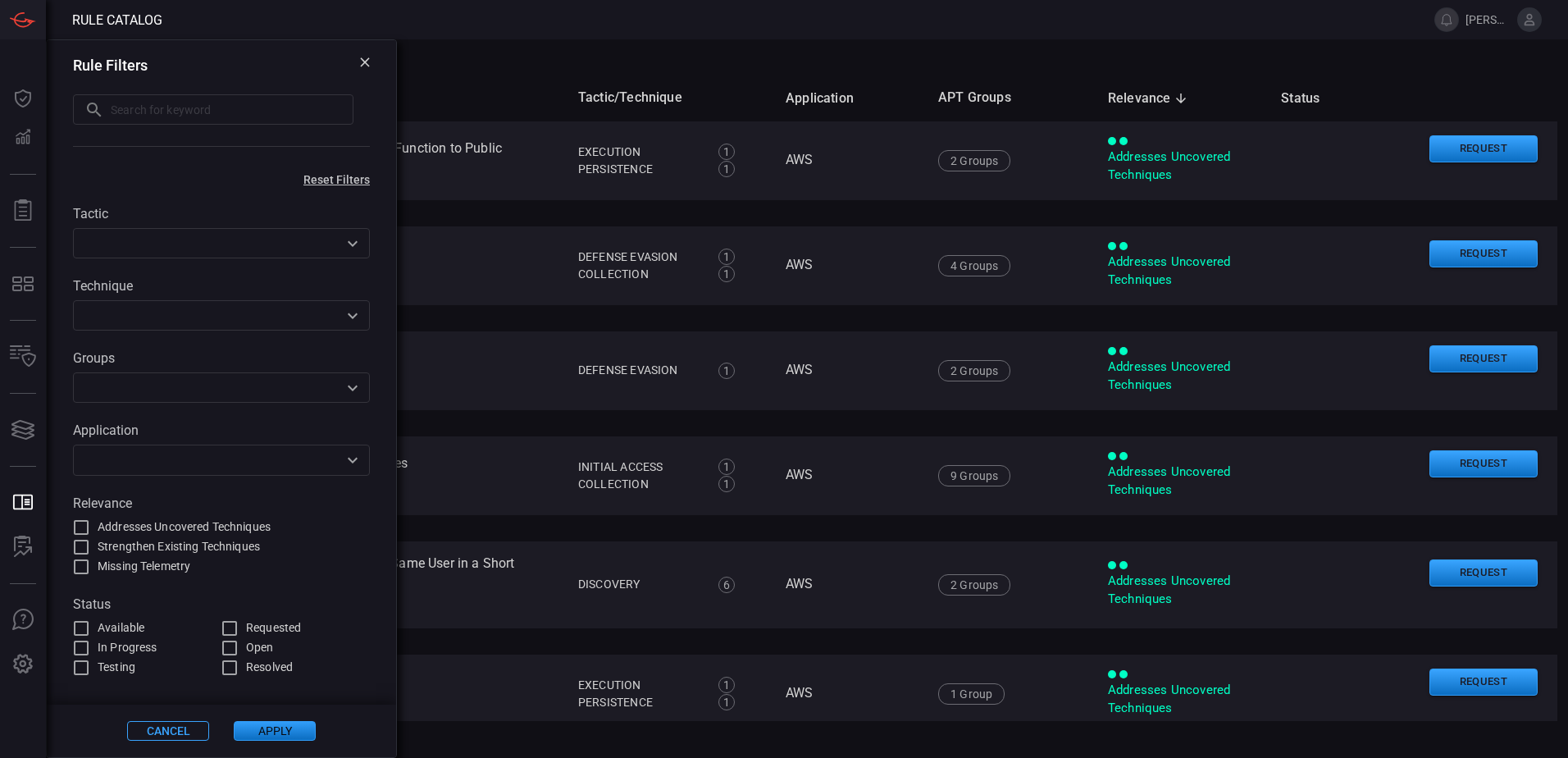
click at [181, 384] on input "text" at bounding box center [208, 387] width 260 height 20
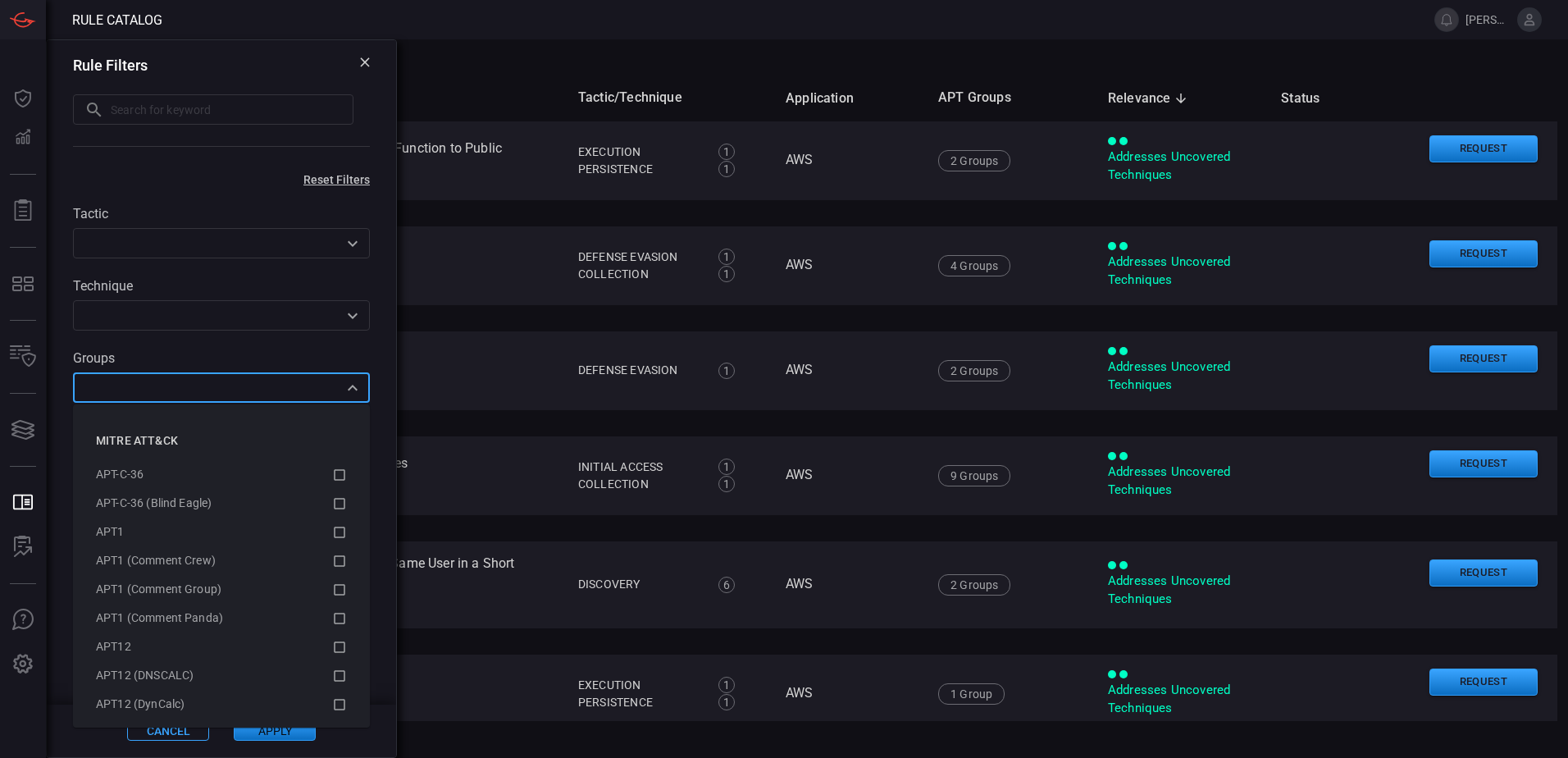
click at [160, 387] on input "text" at bounding box center [208, 387] width 260 height 20
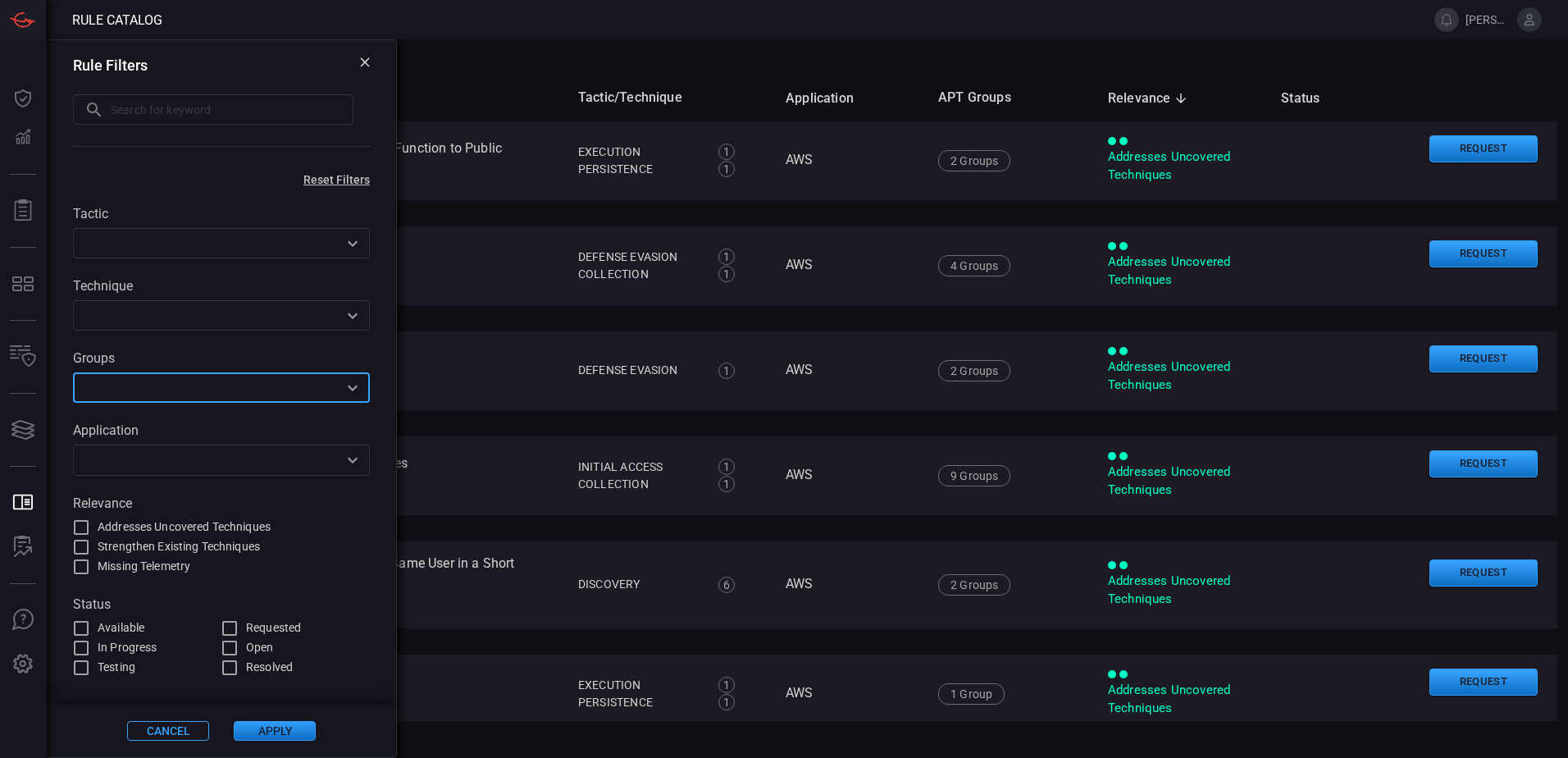
click at [181, 448] on div "​" at bounding box center [221, 459] width 297 height 30
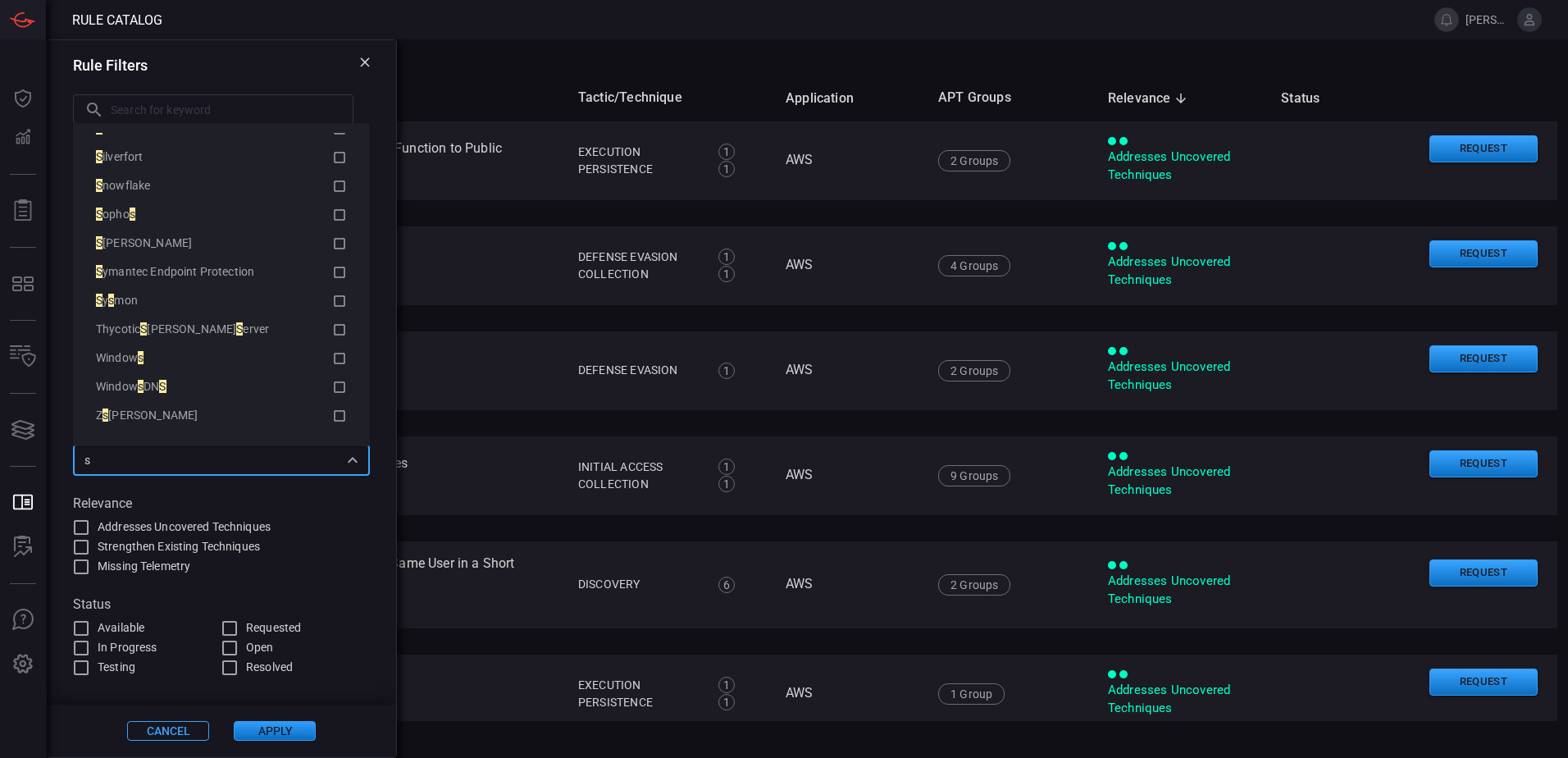
scroll to position [0, 0]
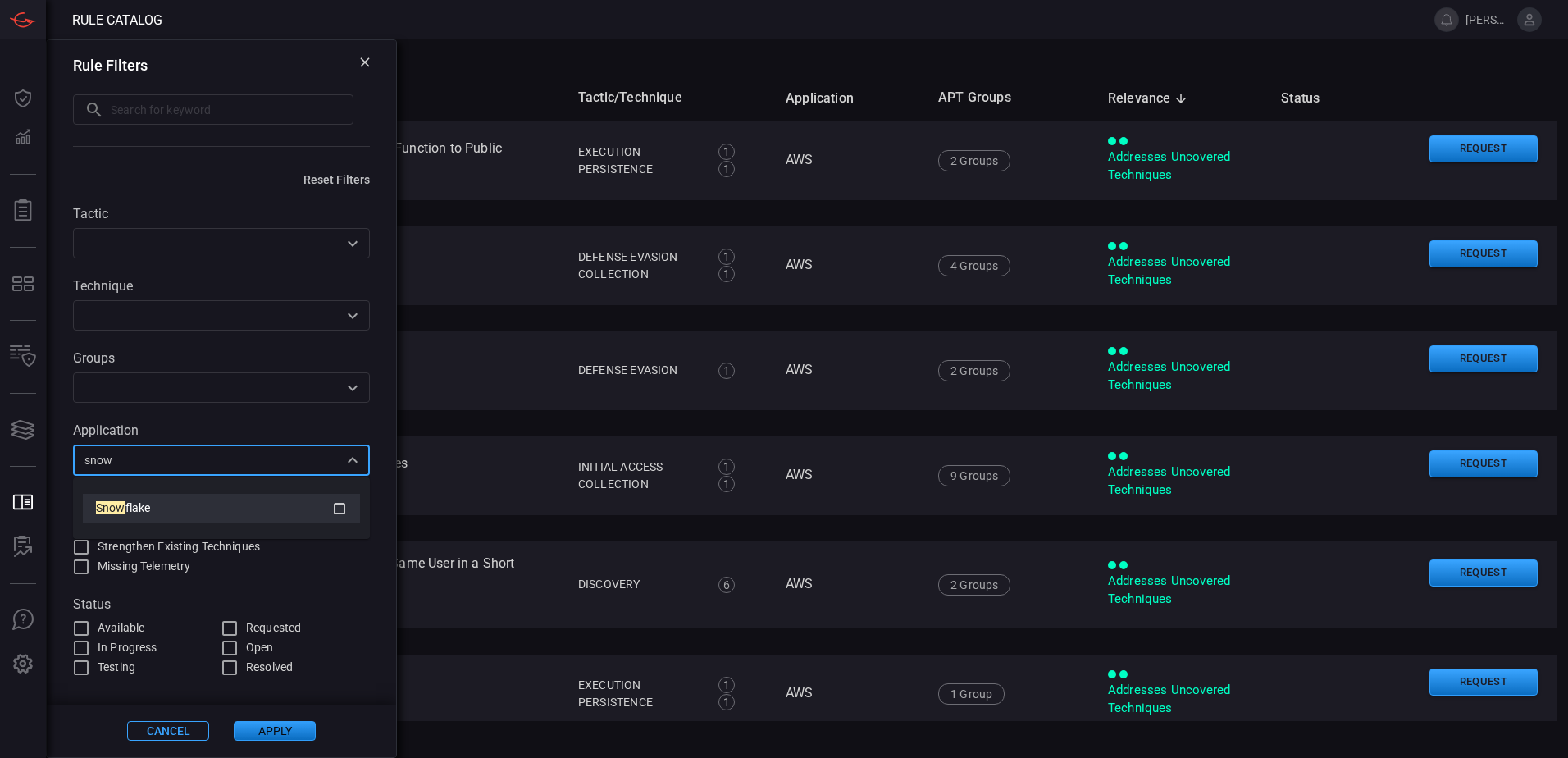
click at [333, 511] on icon at bounding box center [339, 509] width 15 height 19
type input "snow"
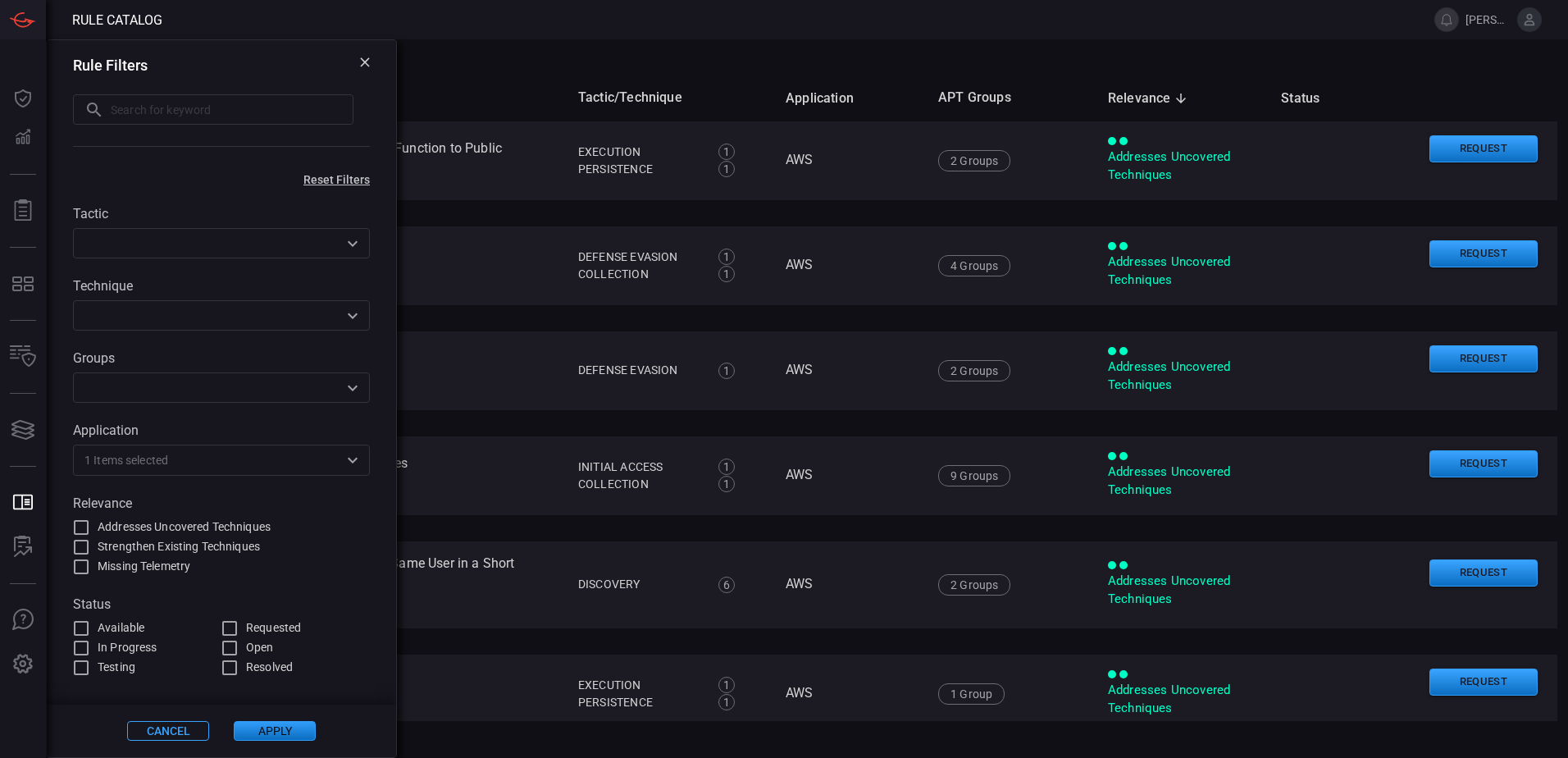
click at [274, 725] on button "Apply" at bounding box center [275, 731] width 82 height 19
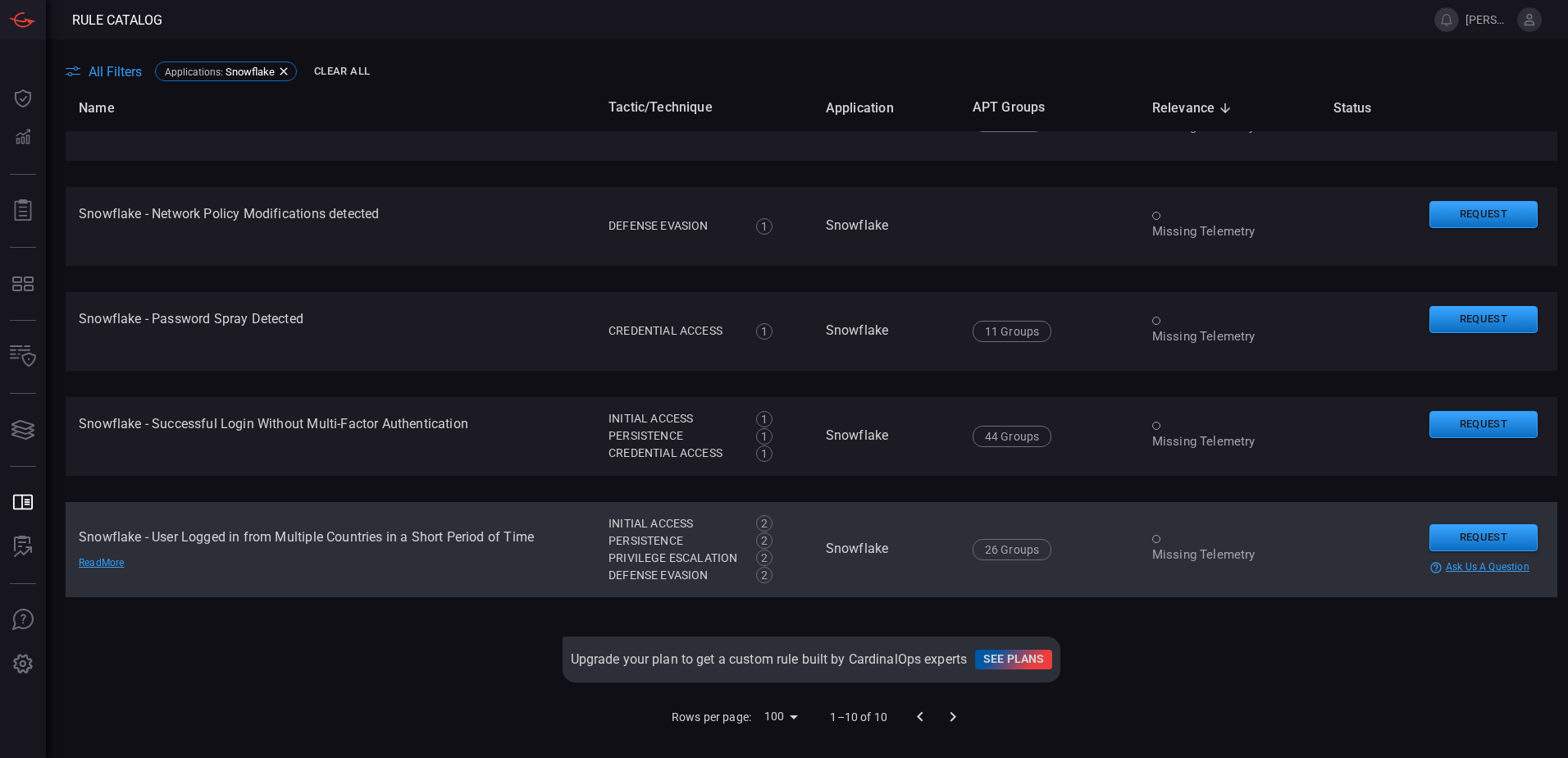
scroll to position [582, 0]
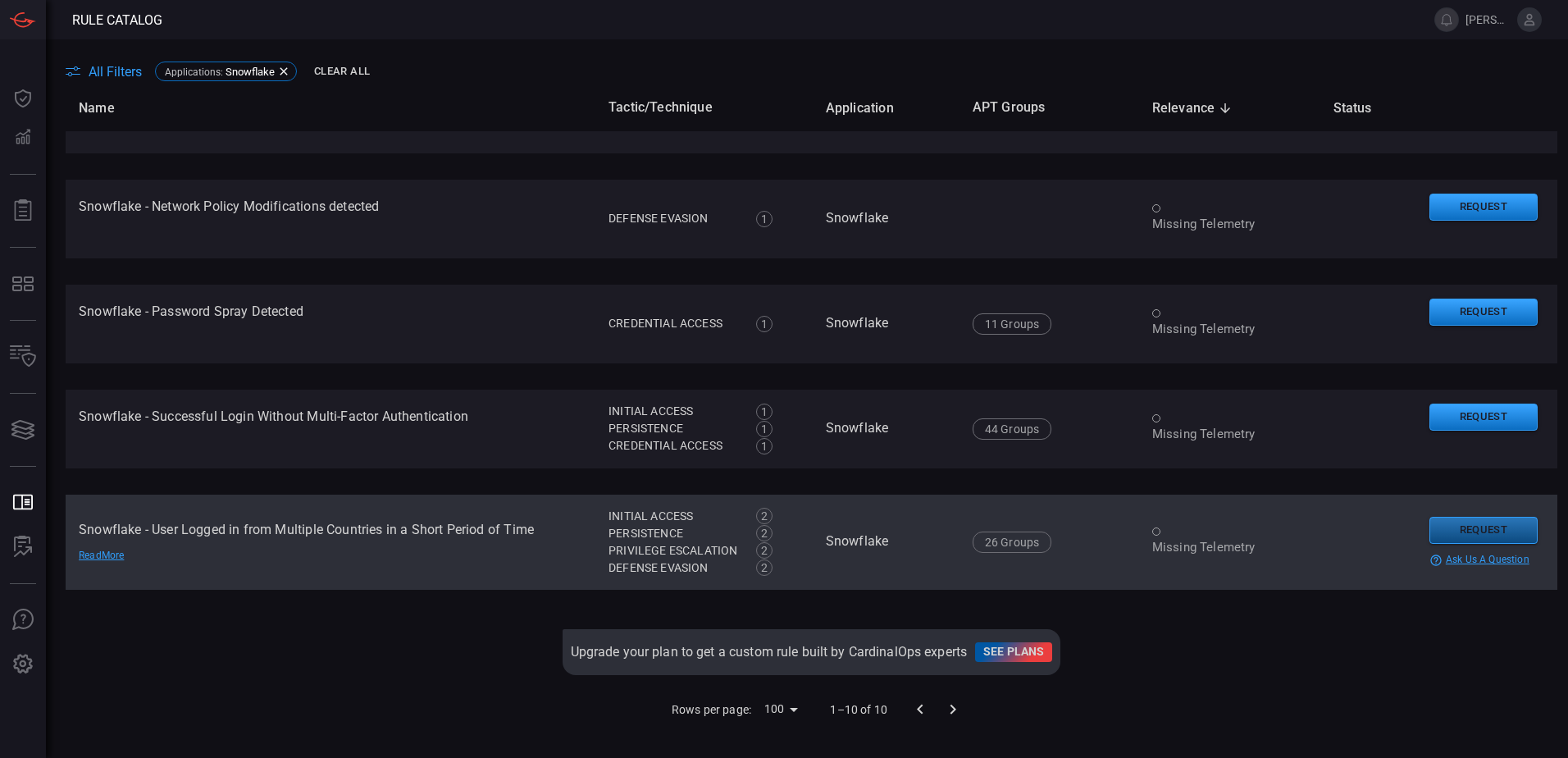
click at [1476, 535] on button "Request" at bounding box center [1484, 531] width 108 height 27
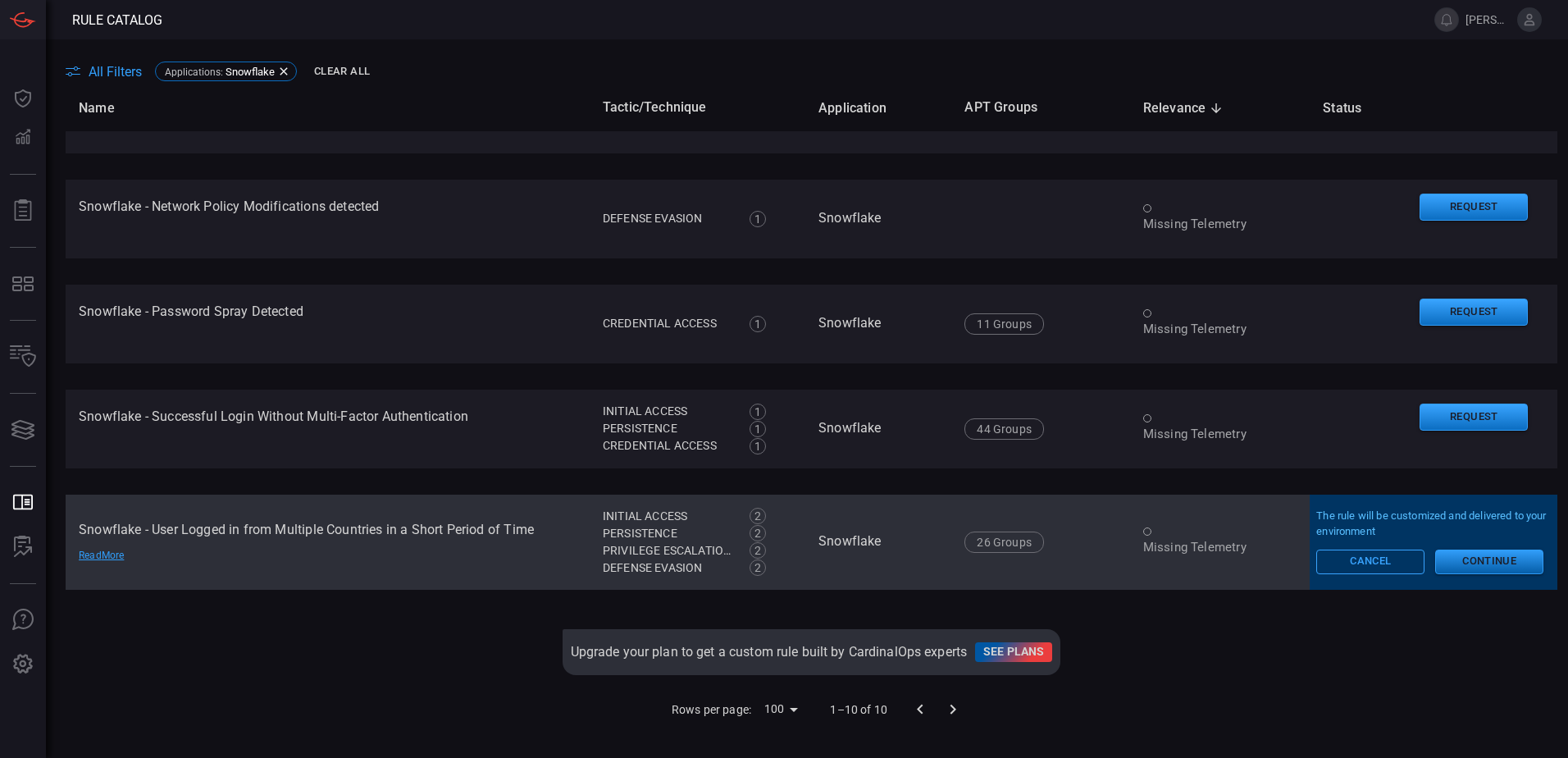
click at [1483, 561] on button "Continue" at bounding box center [1490, 561] width 108 height 24
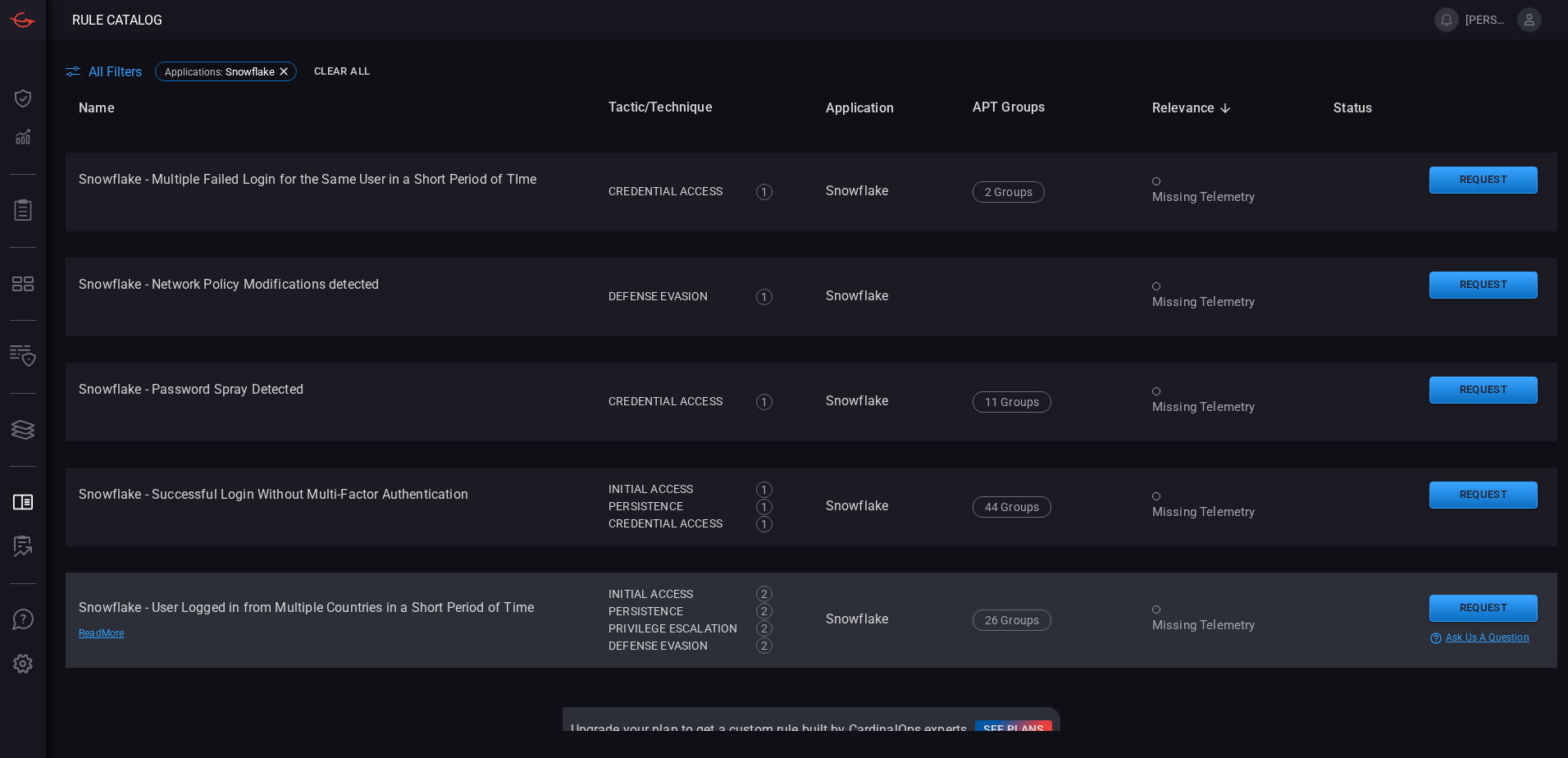
scroll to position [418, 0]
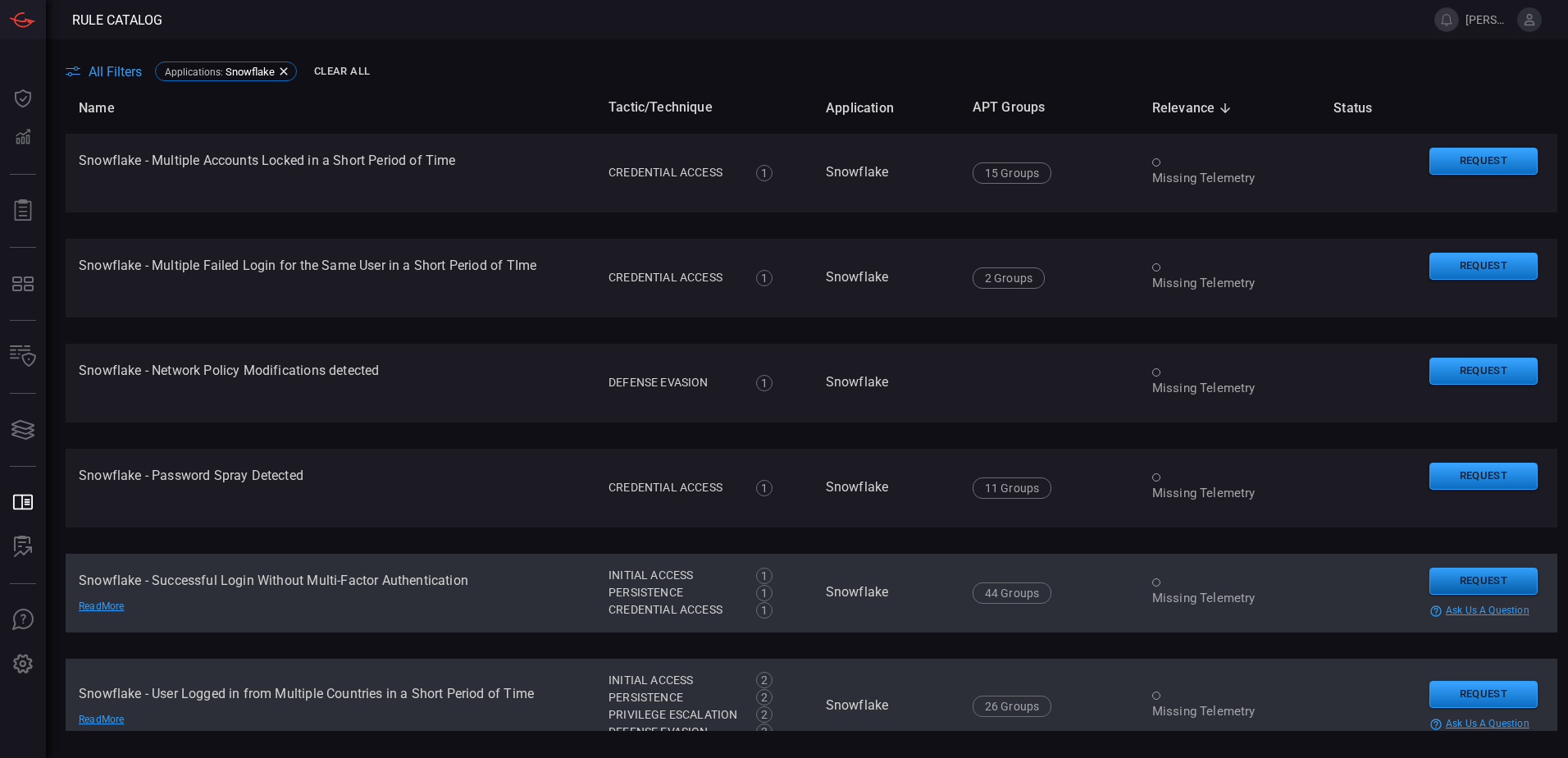
click at [1473, 581] on button "Request" at bounding box center [1484, 581] width 108 height 27
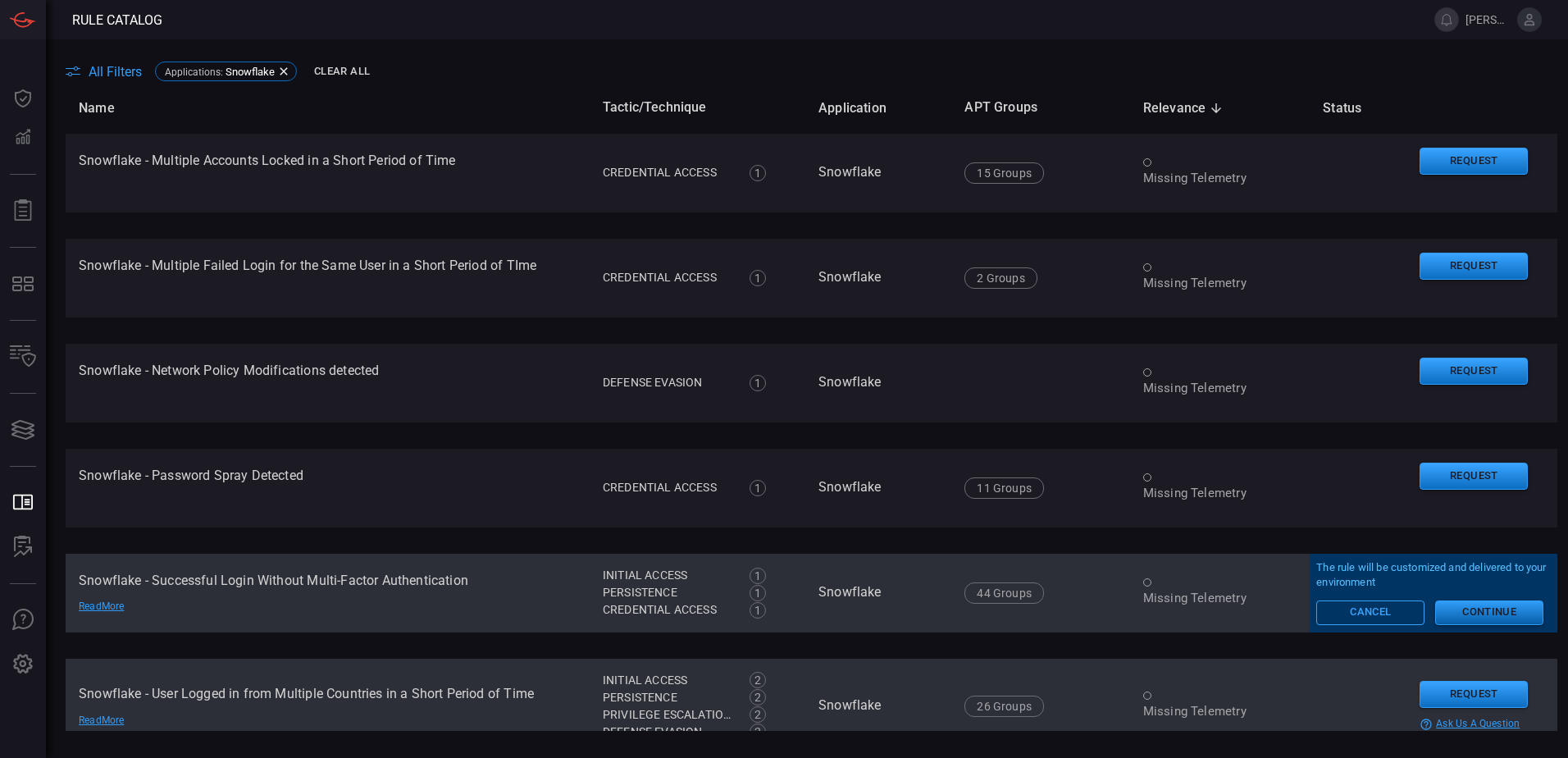
click at [1474, 609] on button "Continue" at bounding box center [1490, 612] width 108 height 24
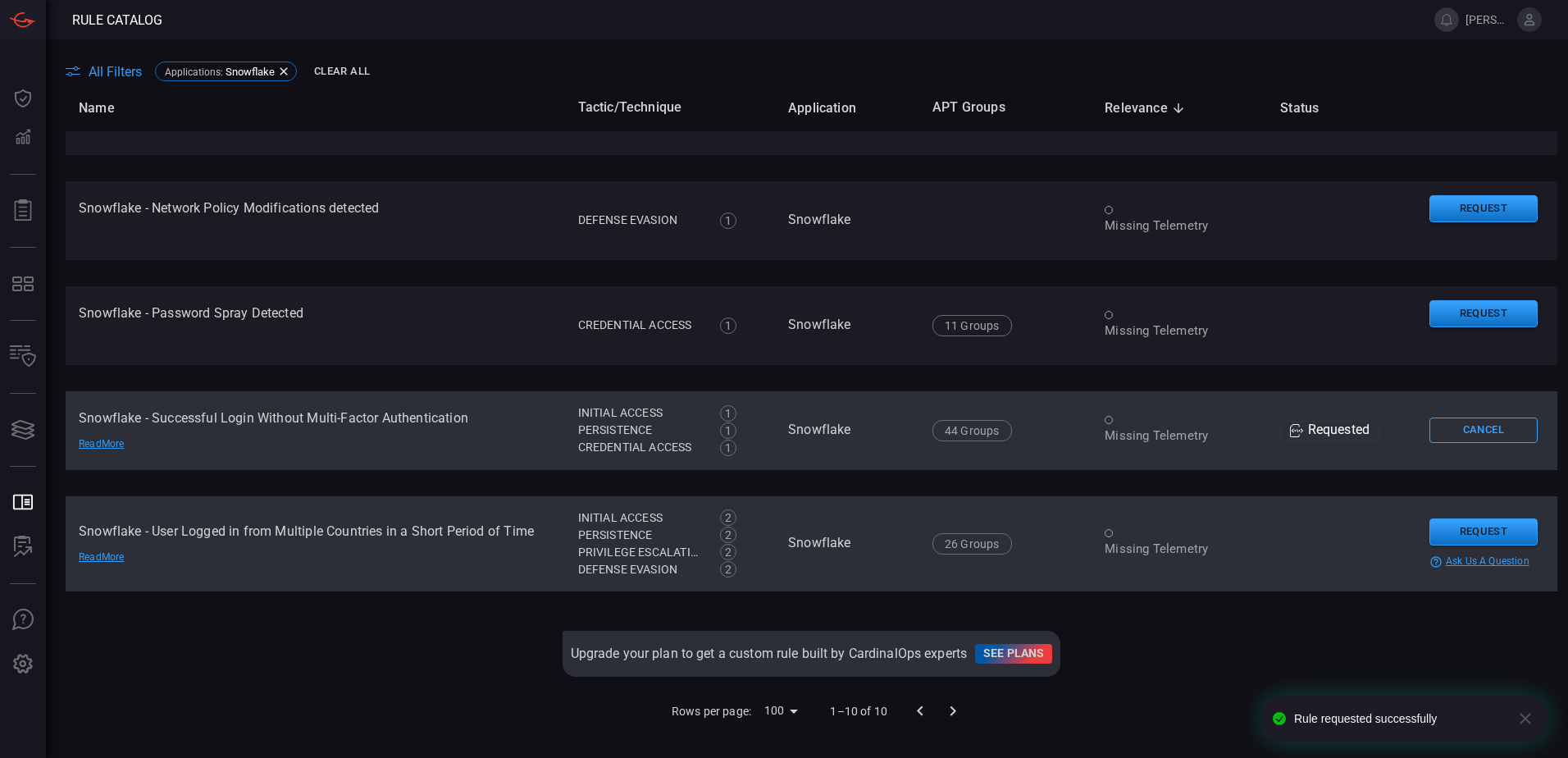
scroll to position [582, 0]
click at [1460, 528] on button "Request" at bounding box center [1484, 531] width 108 height 27
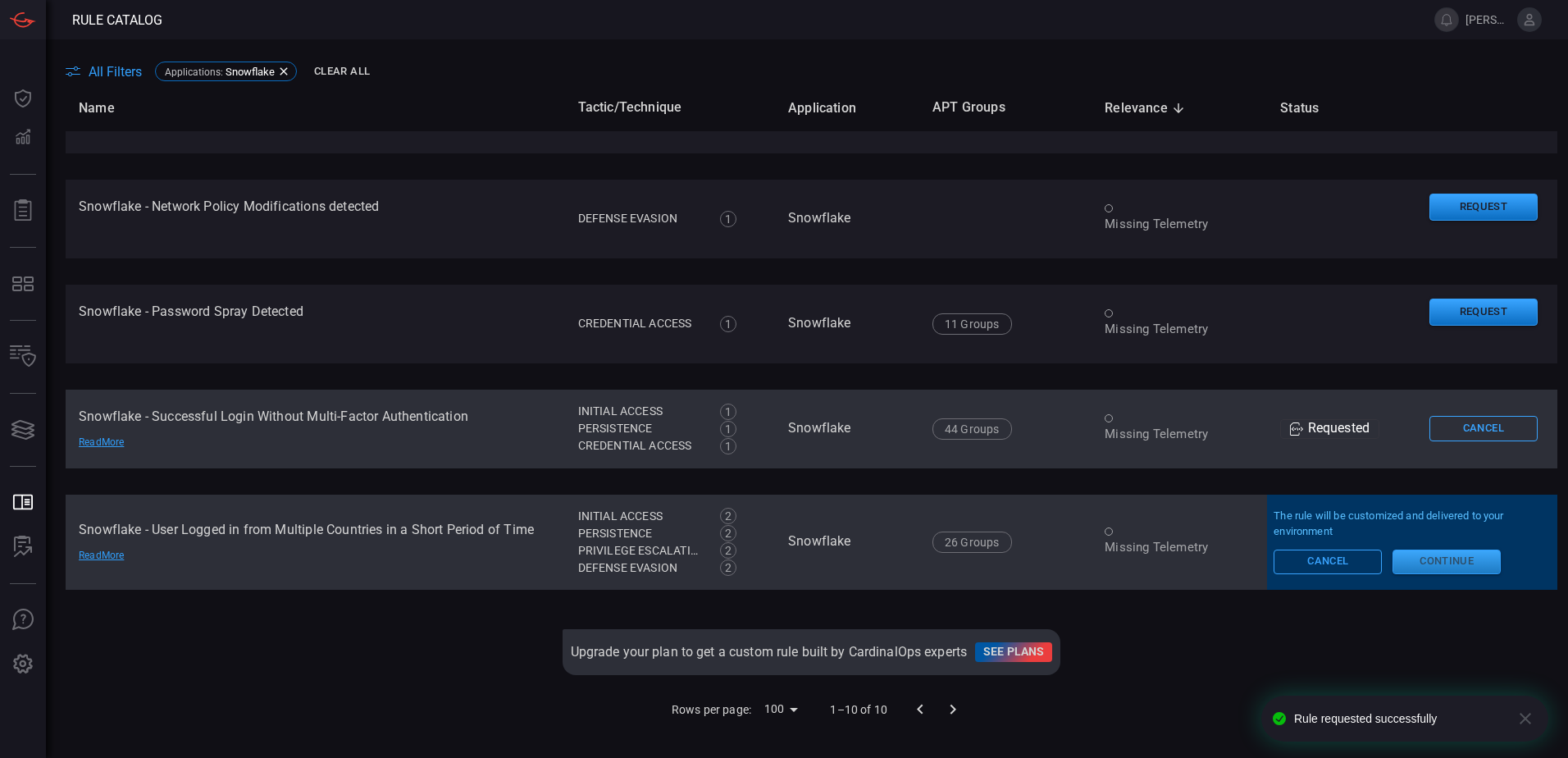
click at [1437, 551] on button "Continue" at bounding box center [1447, 561] width 108 height 24
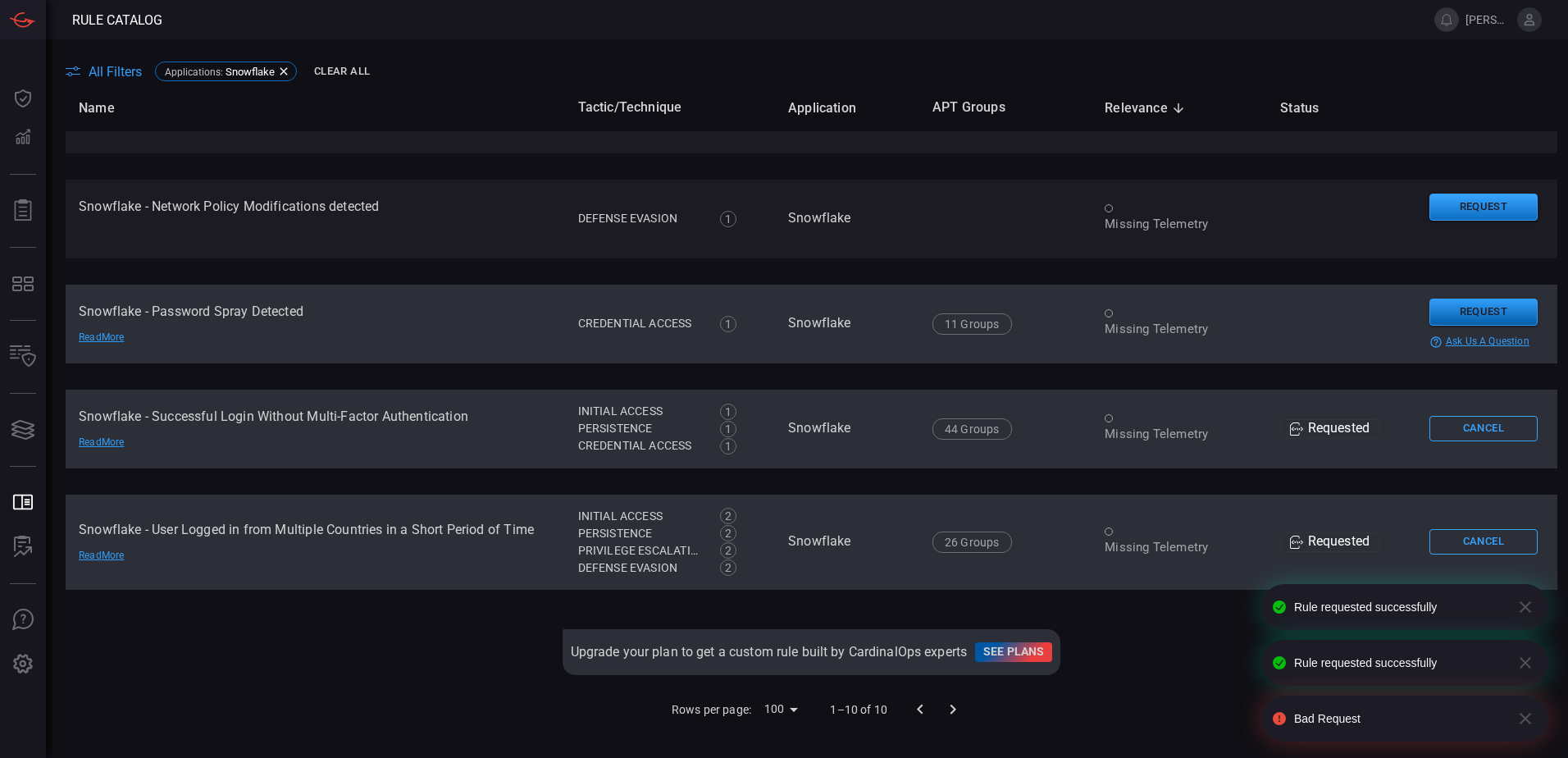
click at [1470, 303] on button "Request" at bounding box center [1484, 312] width 108 height 27
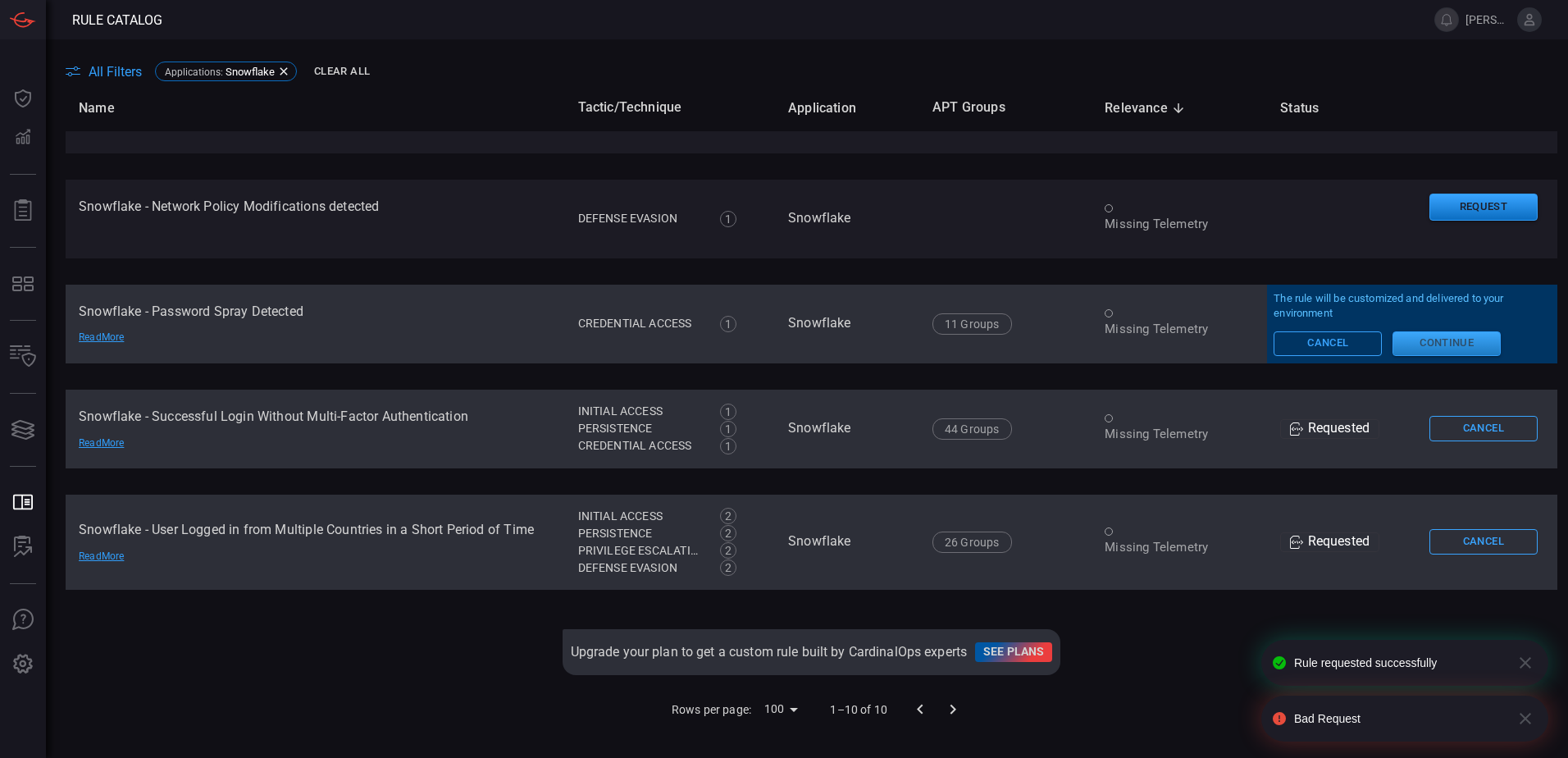
click at [1460, 340] on button "Continue" at bounding box center [1447, 343] width 108 height 24
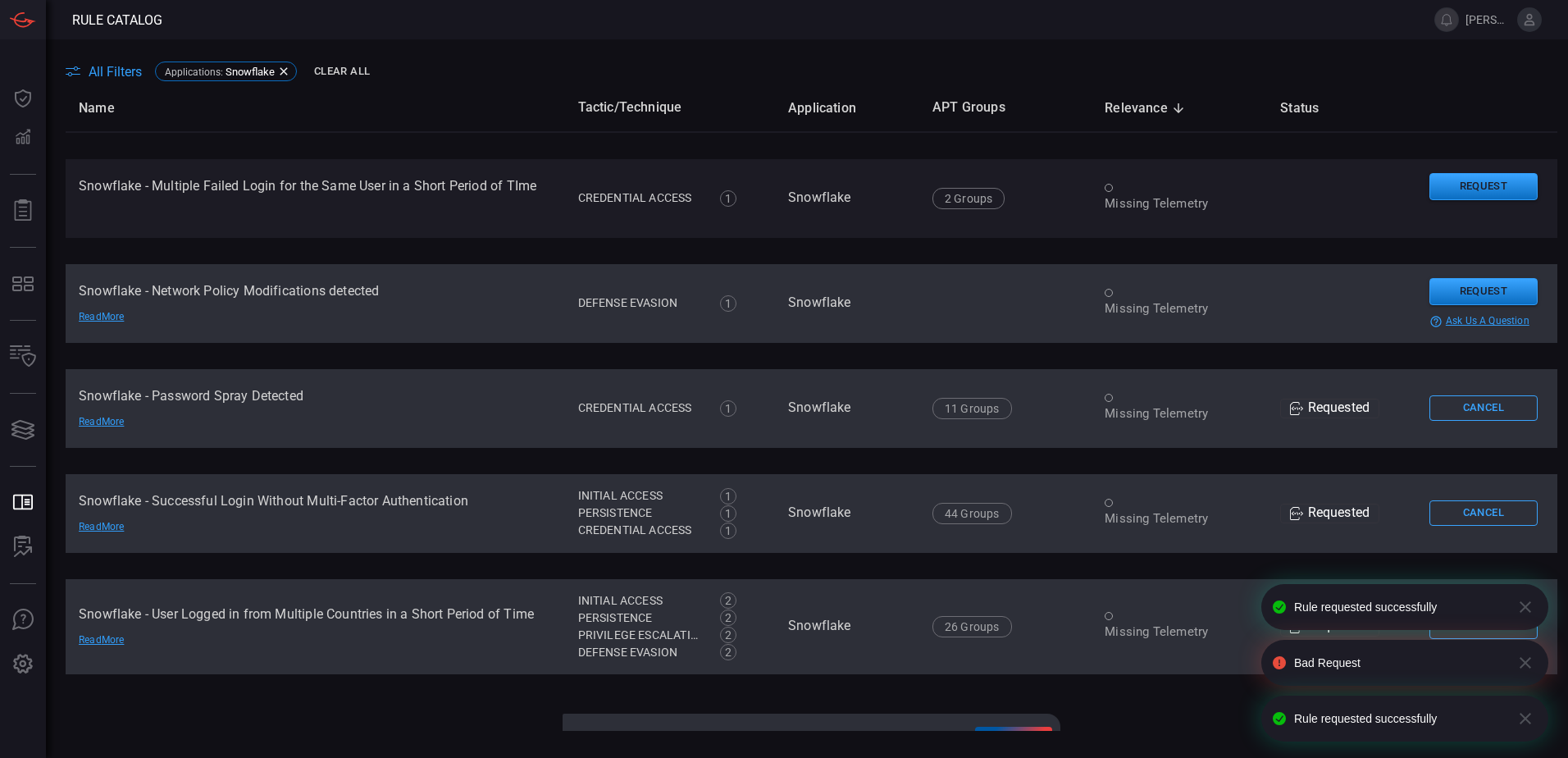
scroll to position [418, 0]
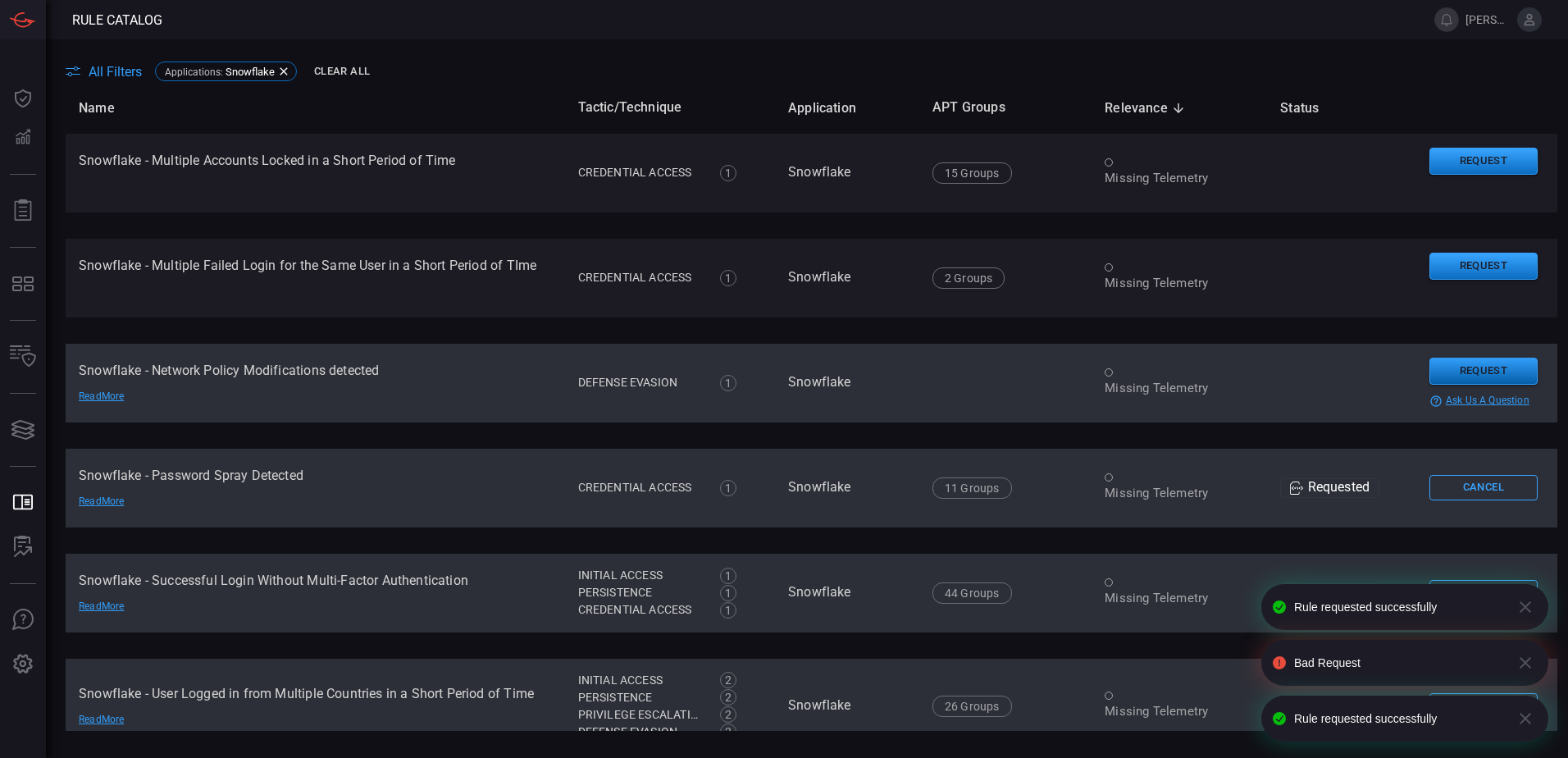
click at [1453, 370] on button "Request" at bounding box center [1484, 371] width 108 height 27
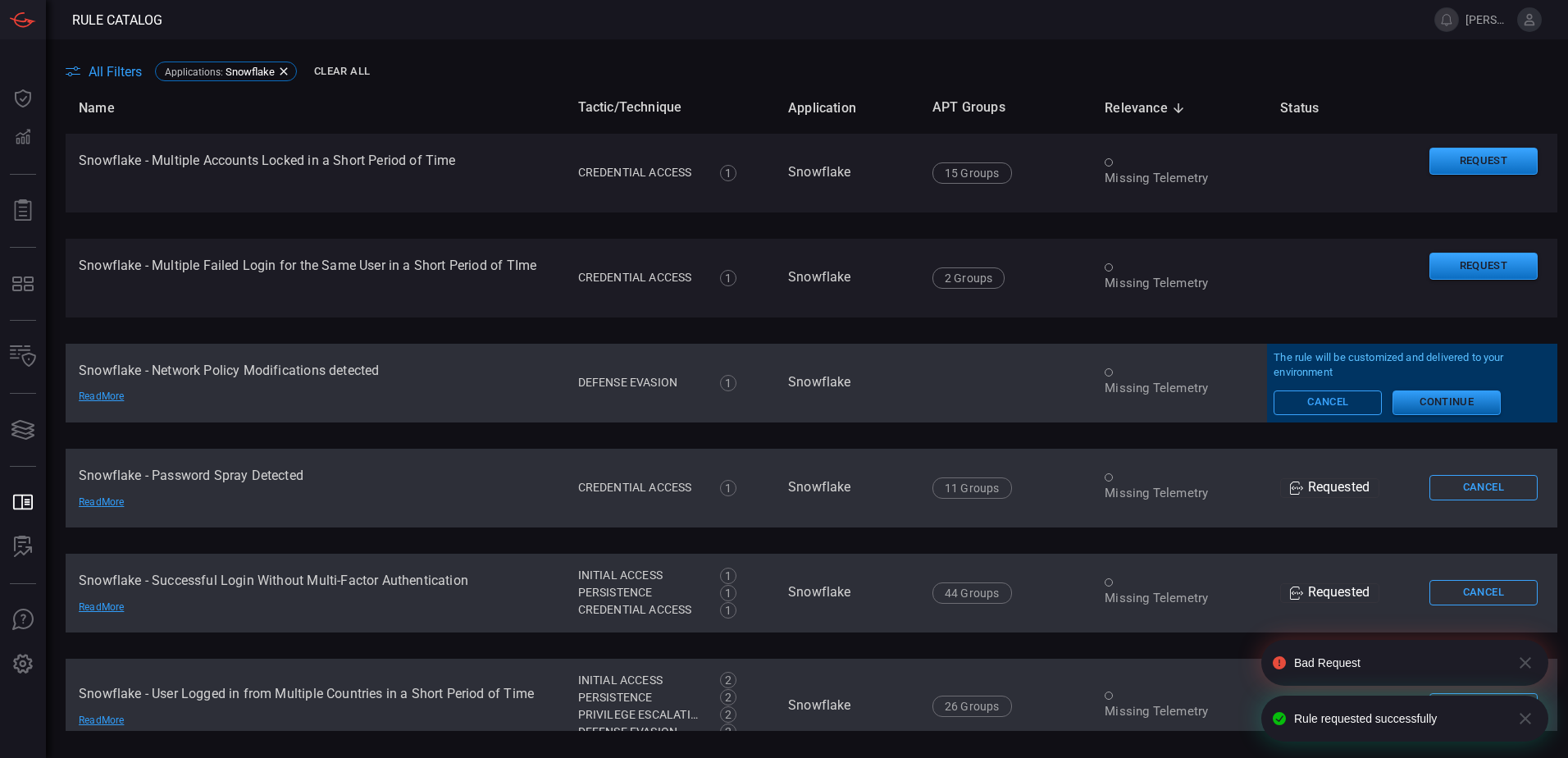
click at [1450, 396] on button "Continue" at bounding box center [1447, 402] width 108 height 24
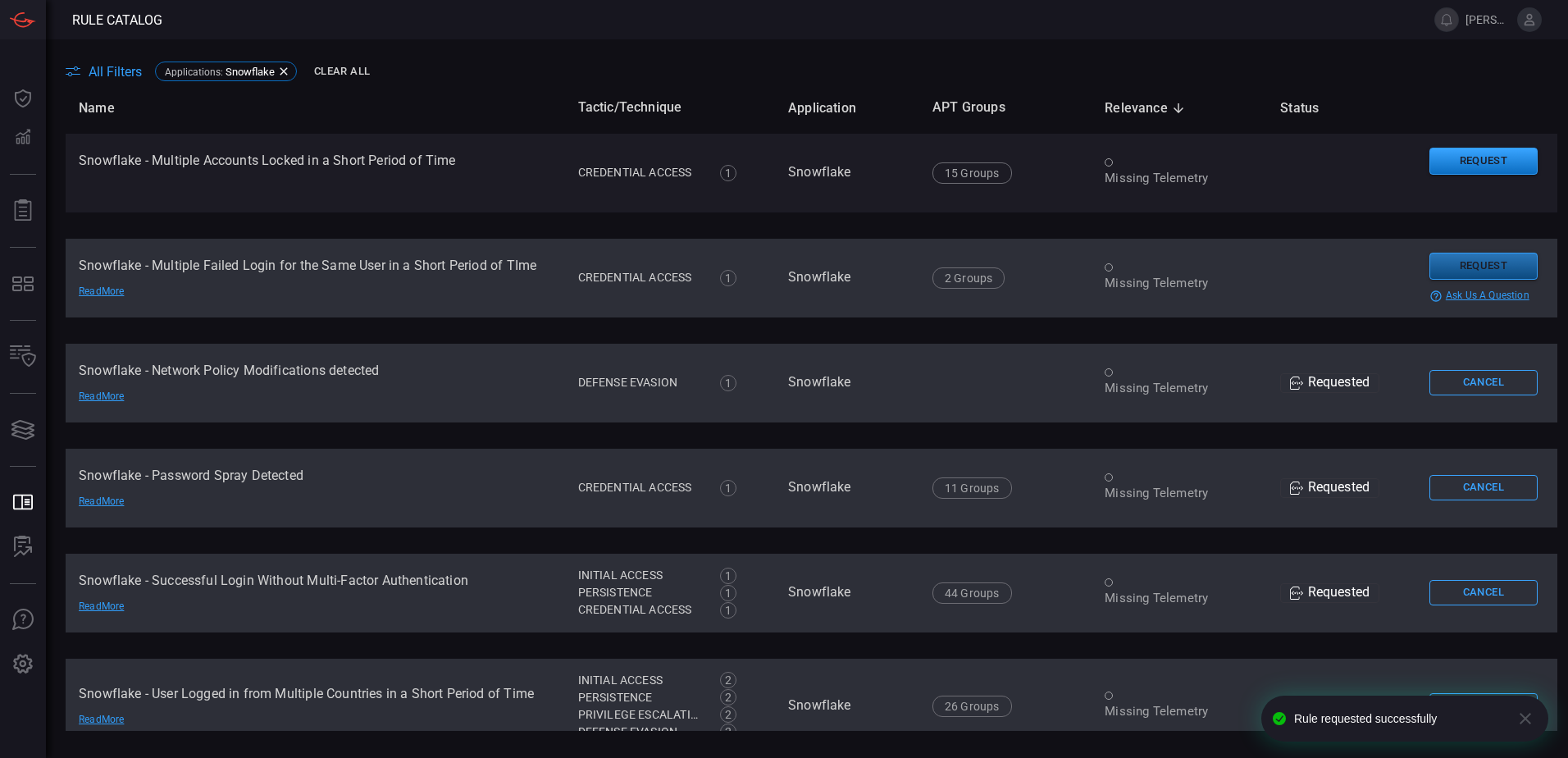
click at [1464, 262] on button "Request" at bounding box center [1484, 266] width 108 height 27
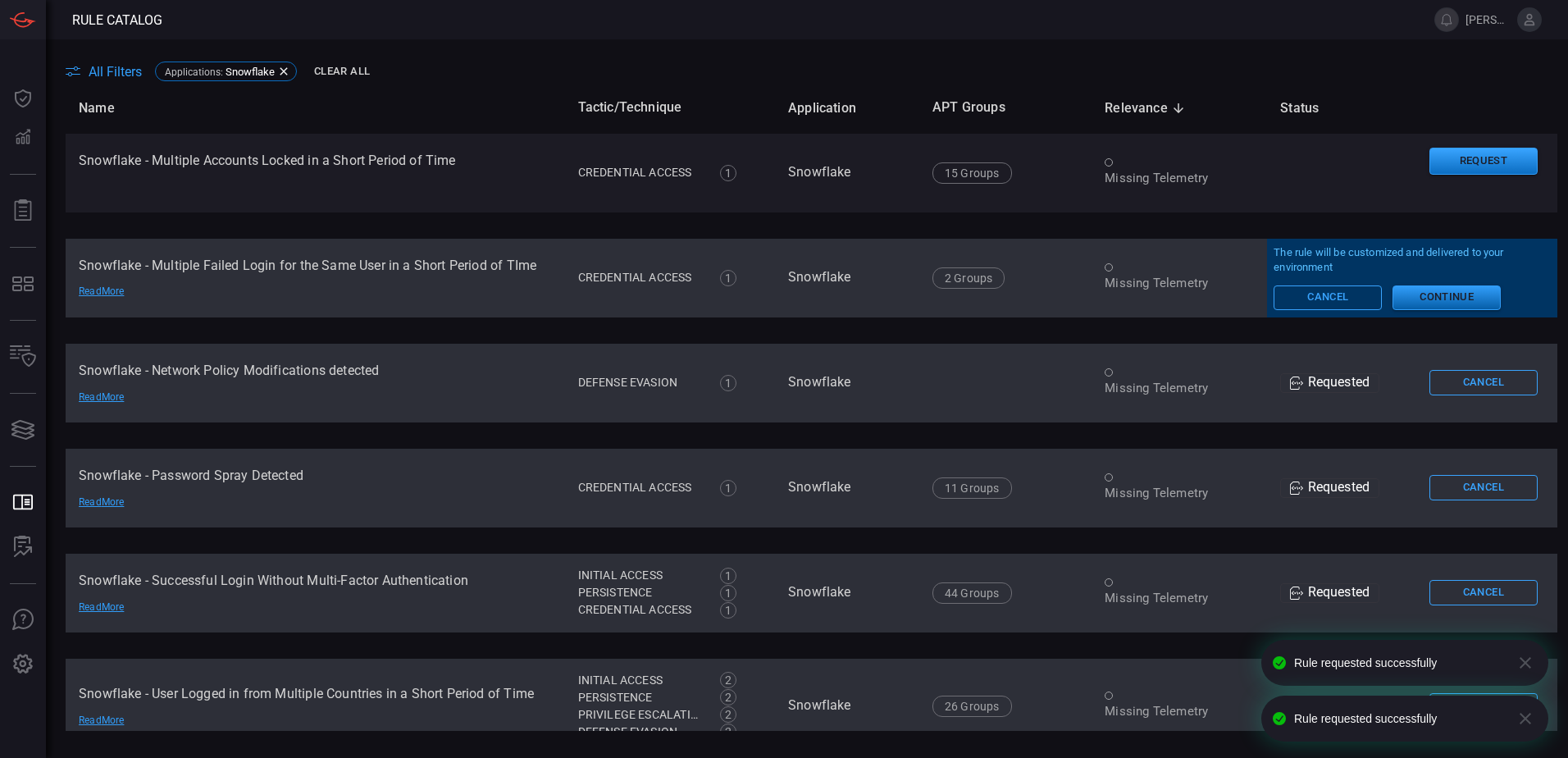
click at [1445, 302] on button "Continue" at bounding box center [1447, 297] width 108 height 24
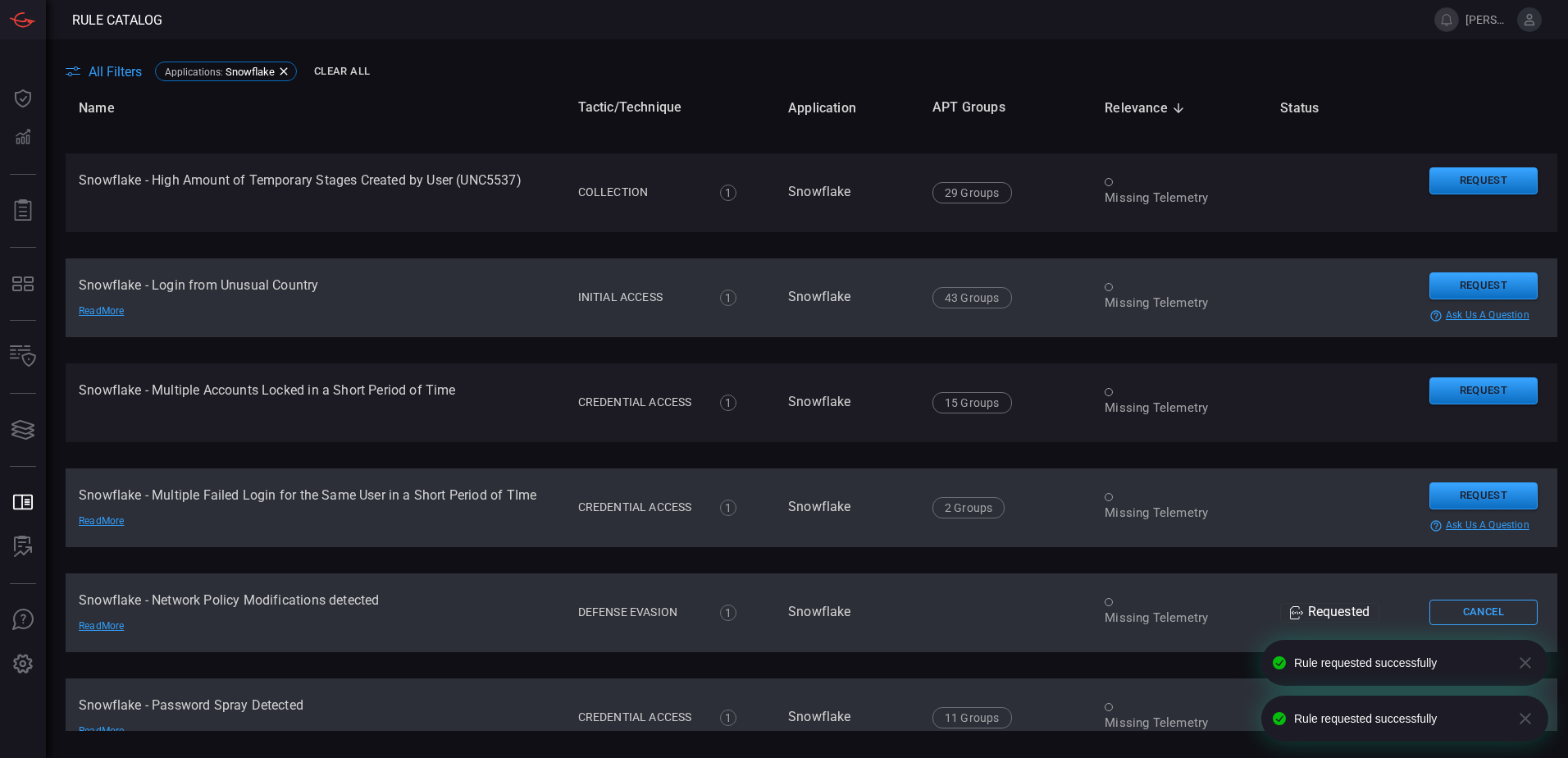
scroll to position [171, 0]
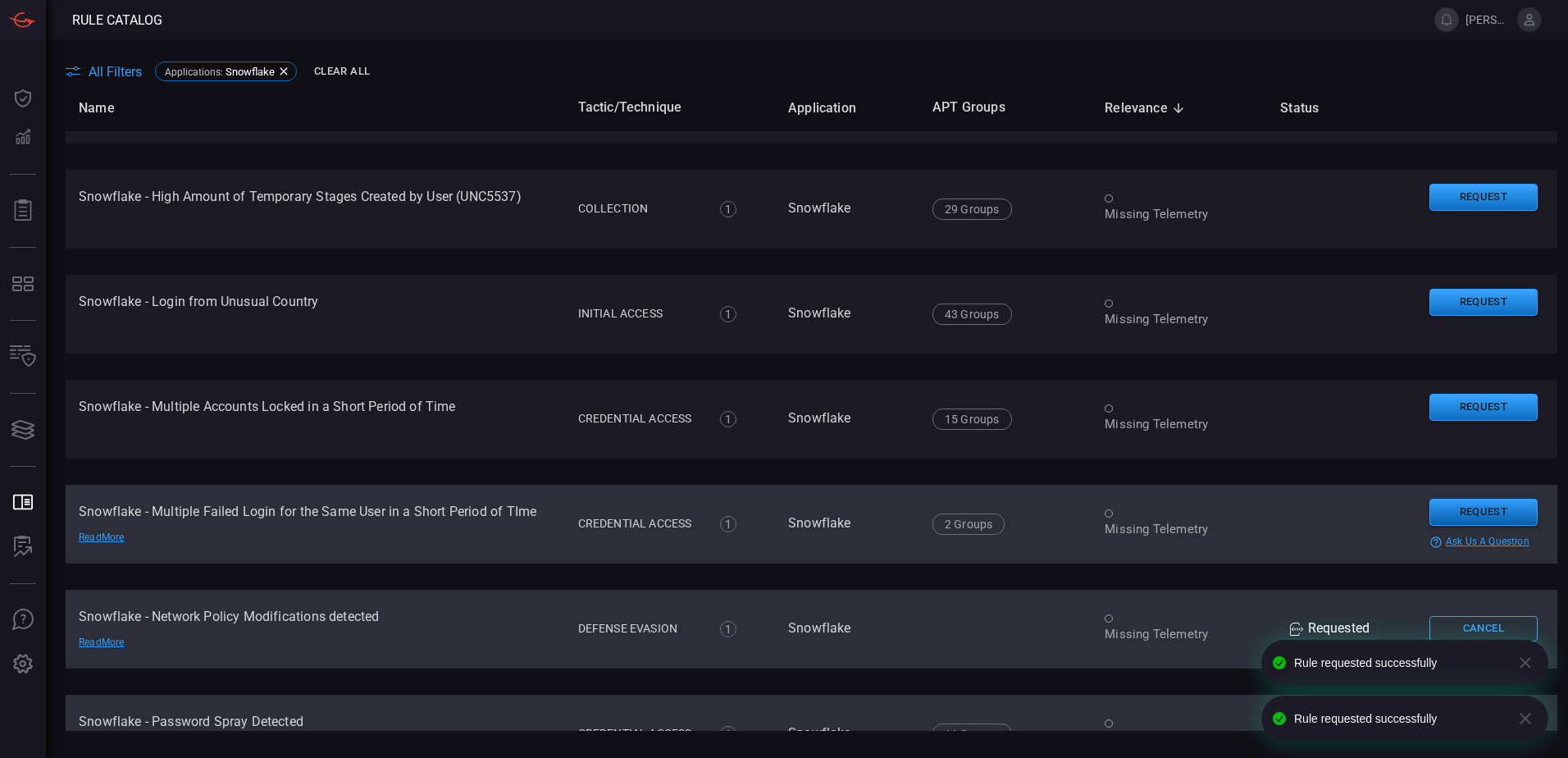
click at [1447, 504] on button "Request" at bounding box center [1484, 512] width 108 height 27
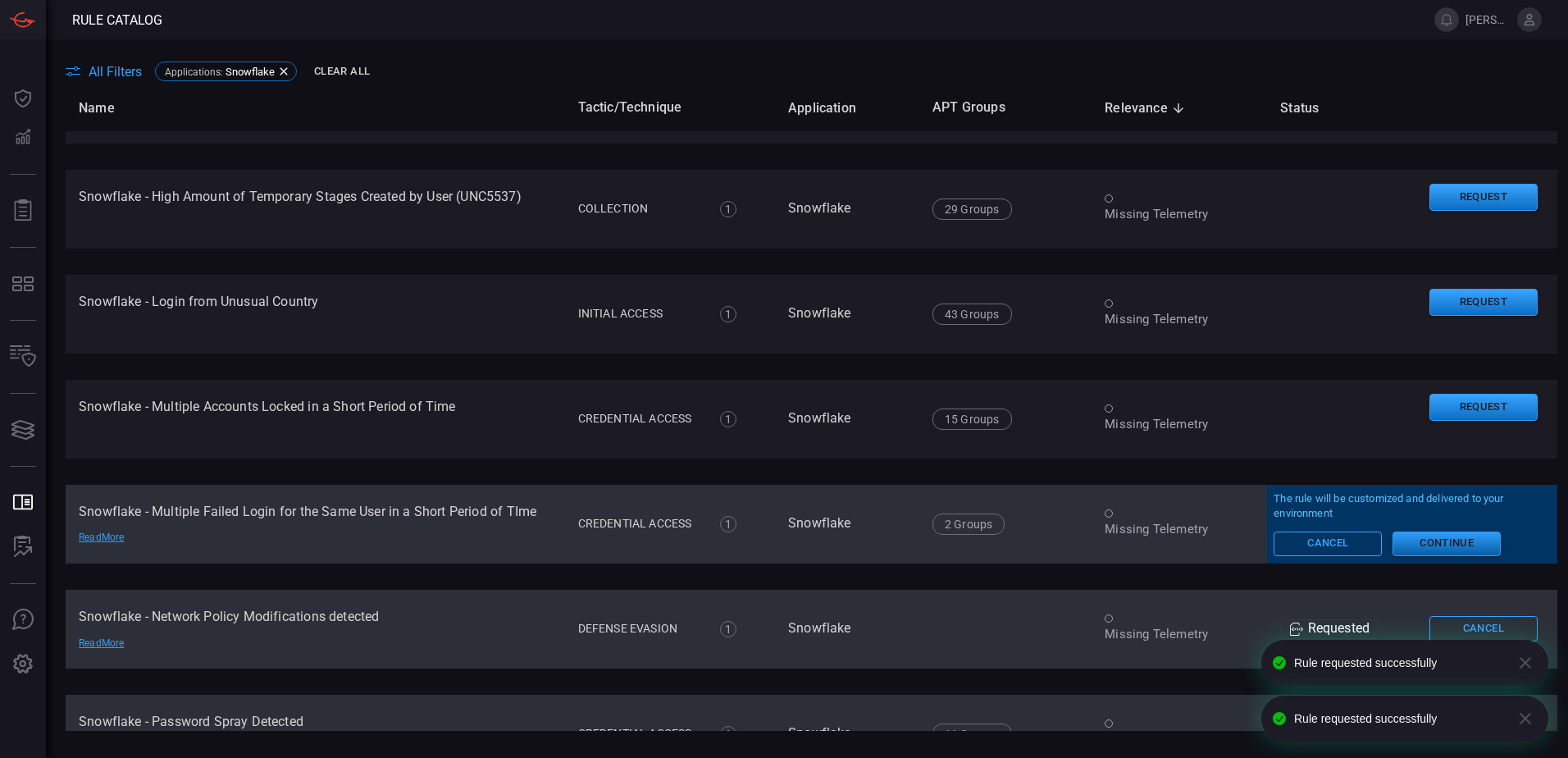
click at [1442, 538] on button "Continue" at bounding box center [1447, 543] width 108 height 24
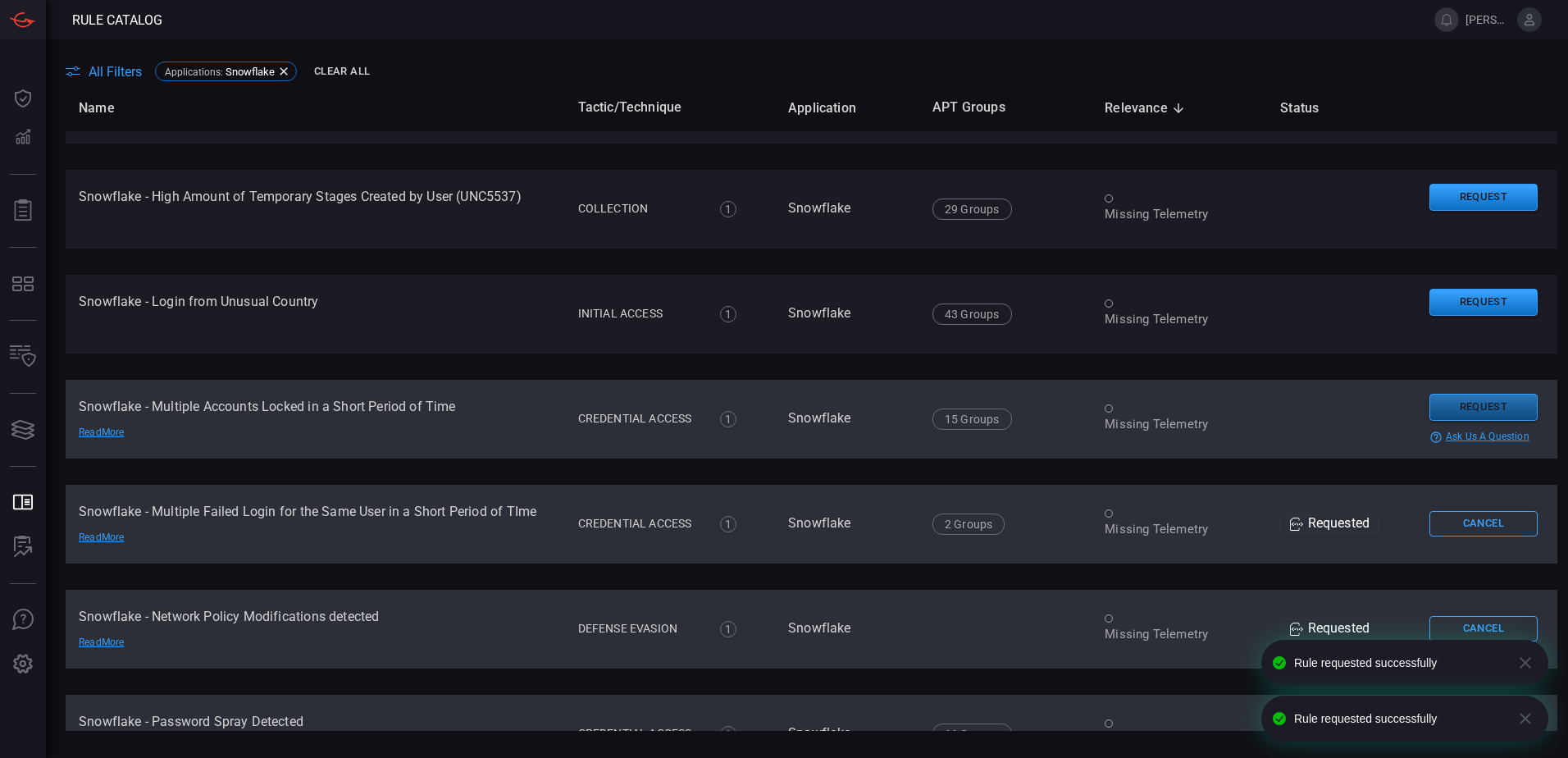
click at [1479, 395] on button "Request" at bounding box center [1484, 407] width 108 height 27
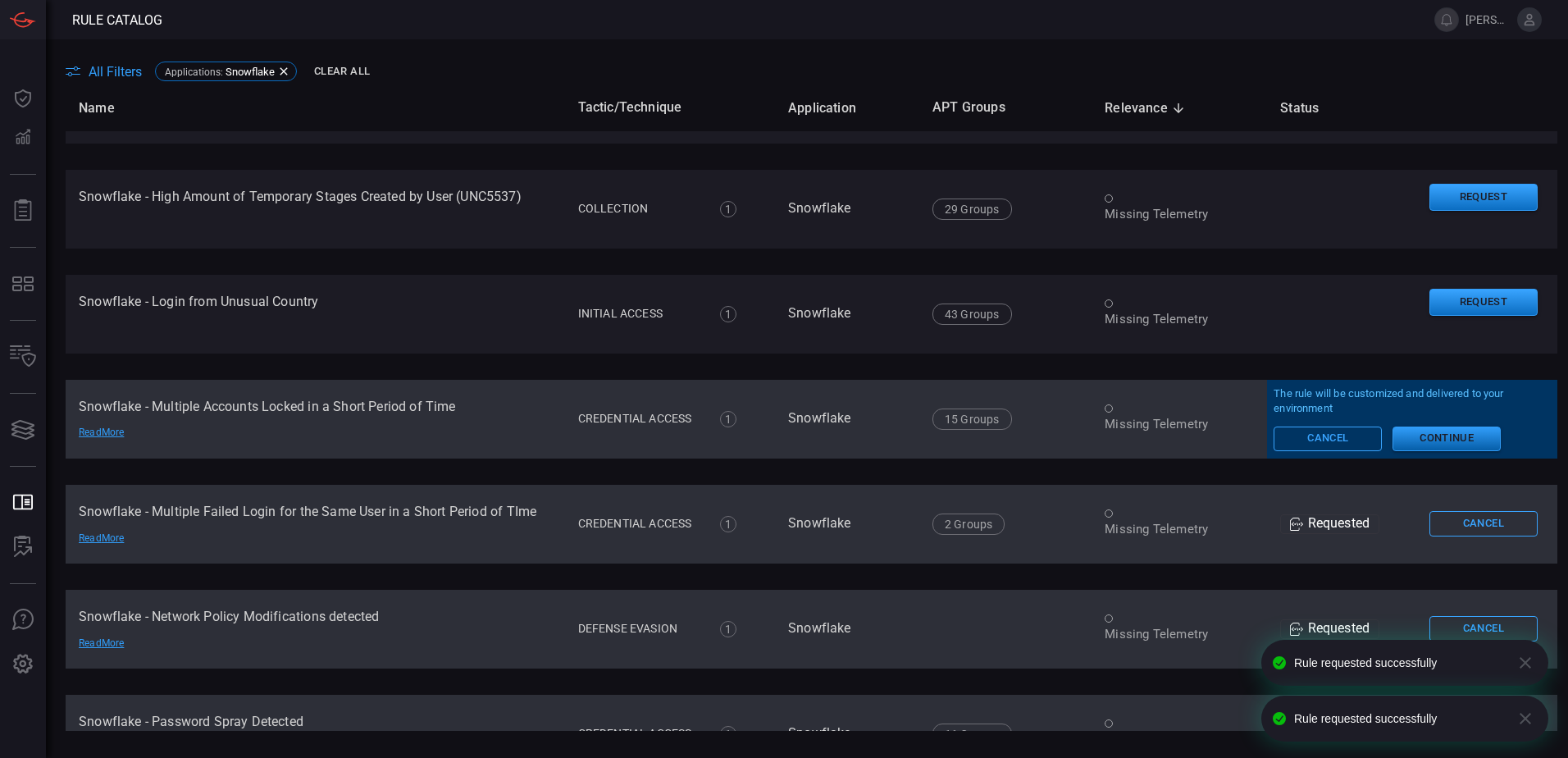
click at [1443, 438] on button "Continue" at bounding box center [1447, 438] width 108 height 24
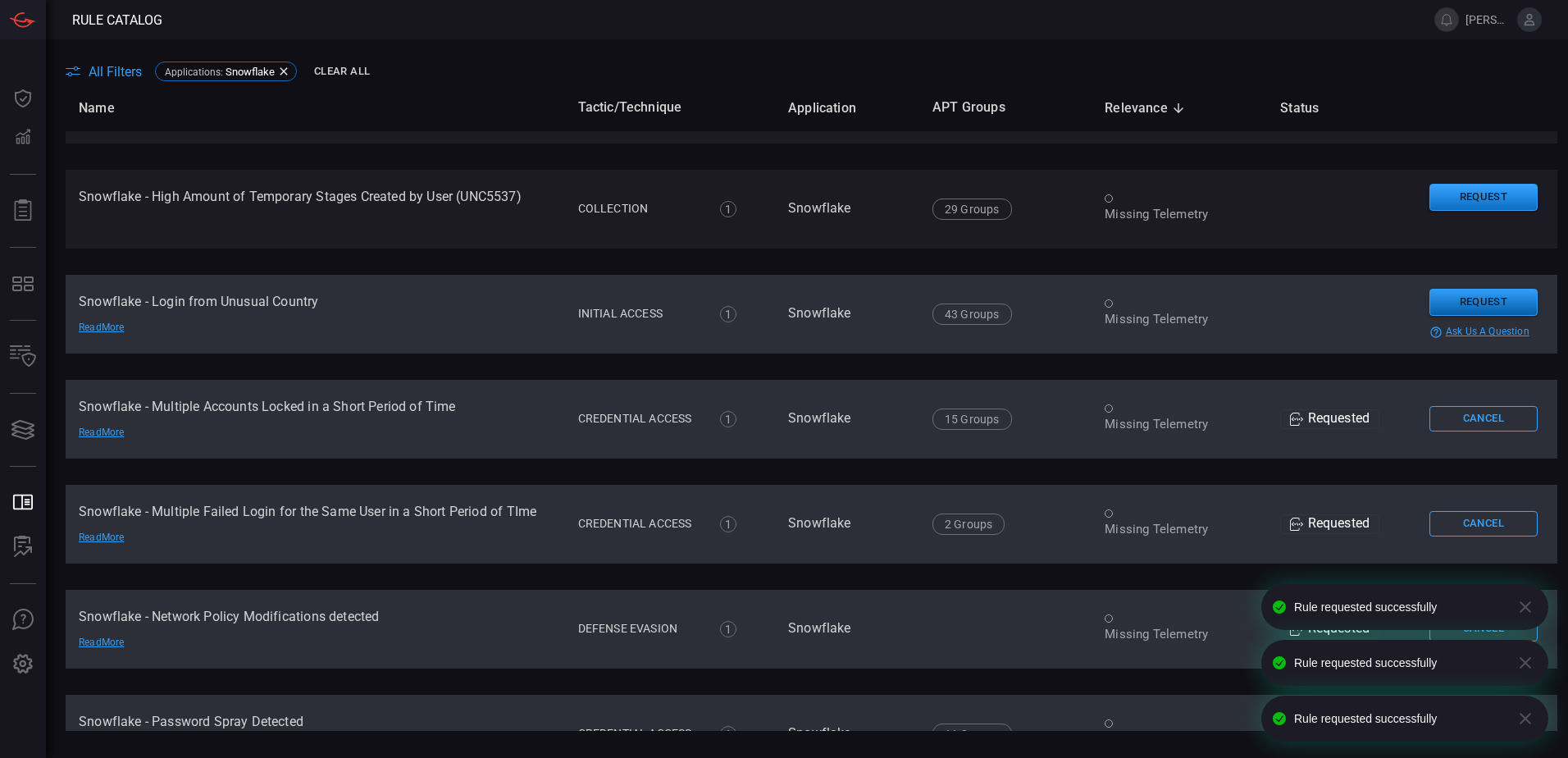
click at [1471, 298] on button "Request" at bounding box center [1484, 303] width 108 height 27
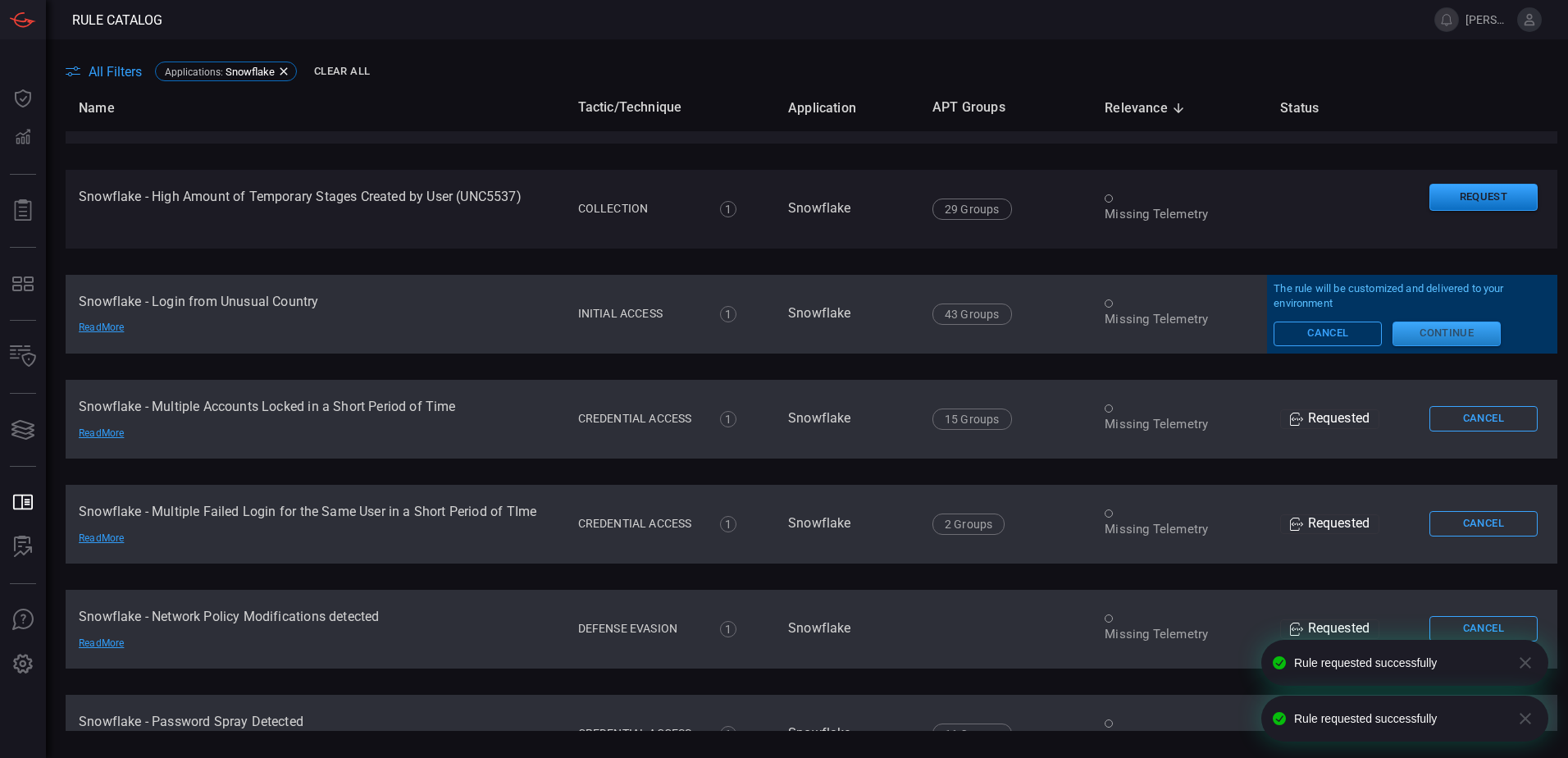
click at [1456, 333] on button "Continue" at bounding box center [1447, 334] width 108 height 24
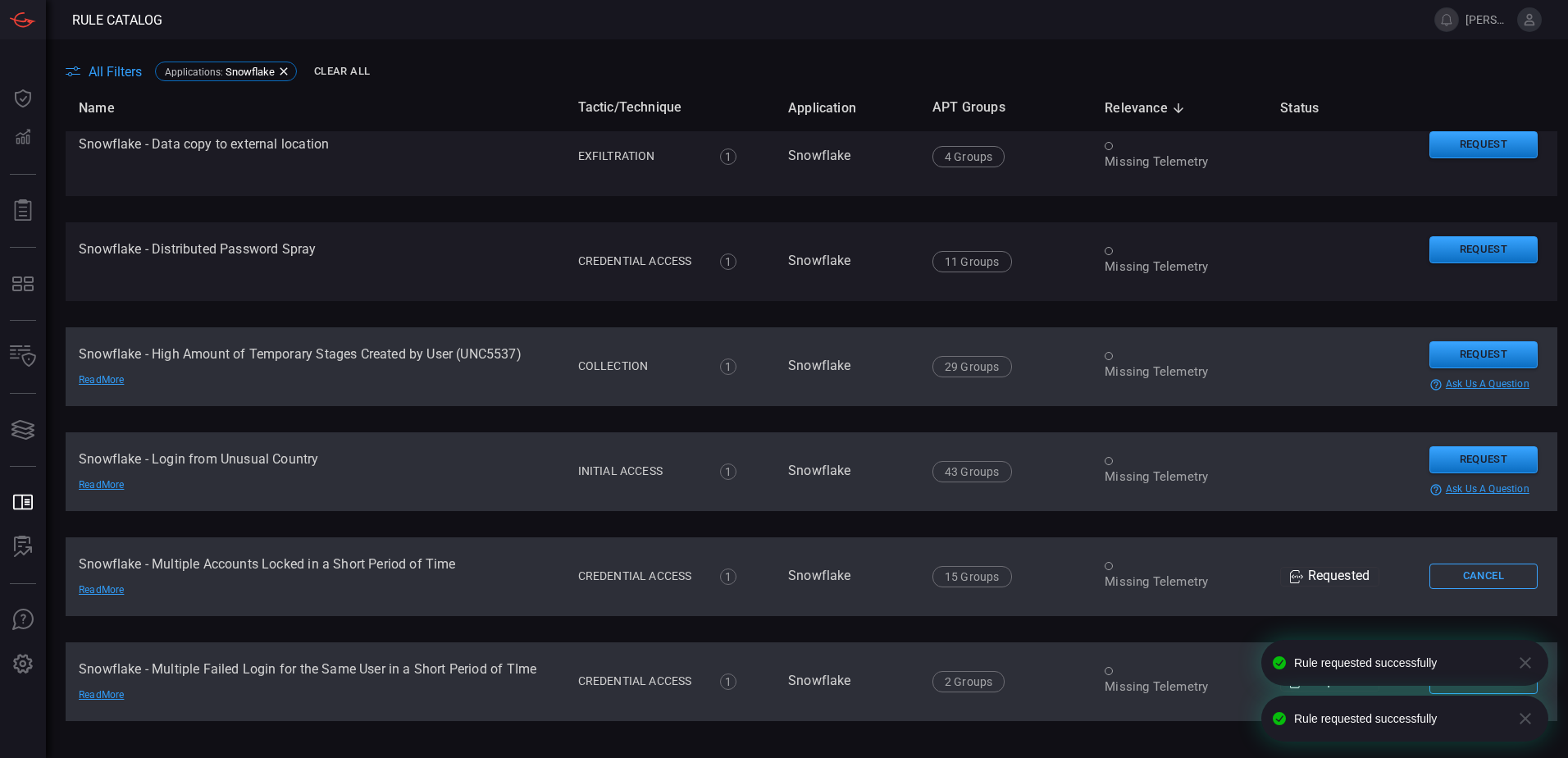
scroll to position [8, 0]
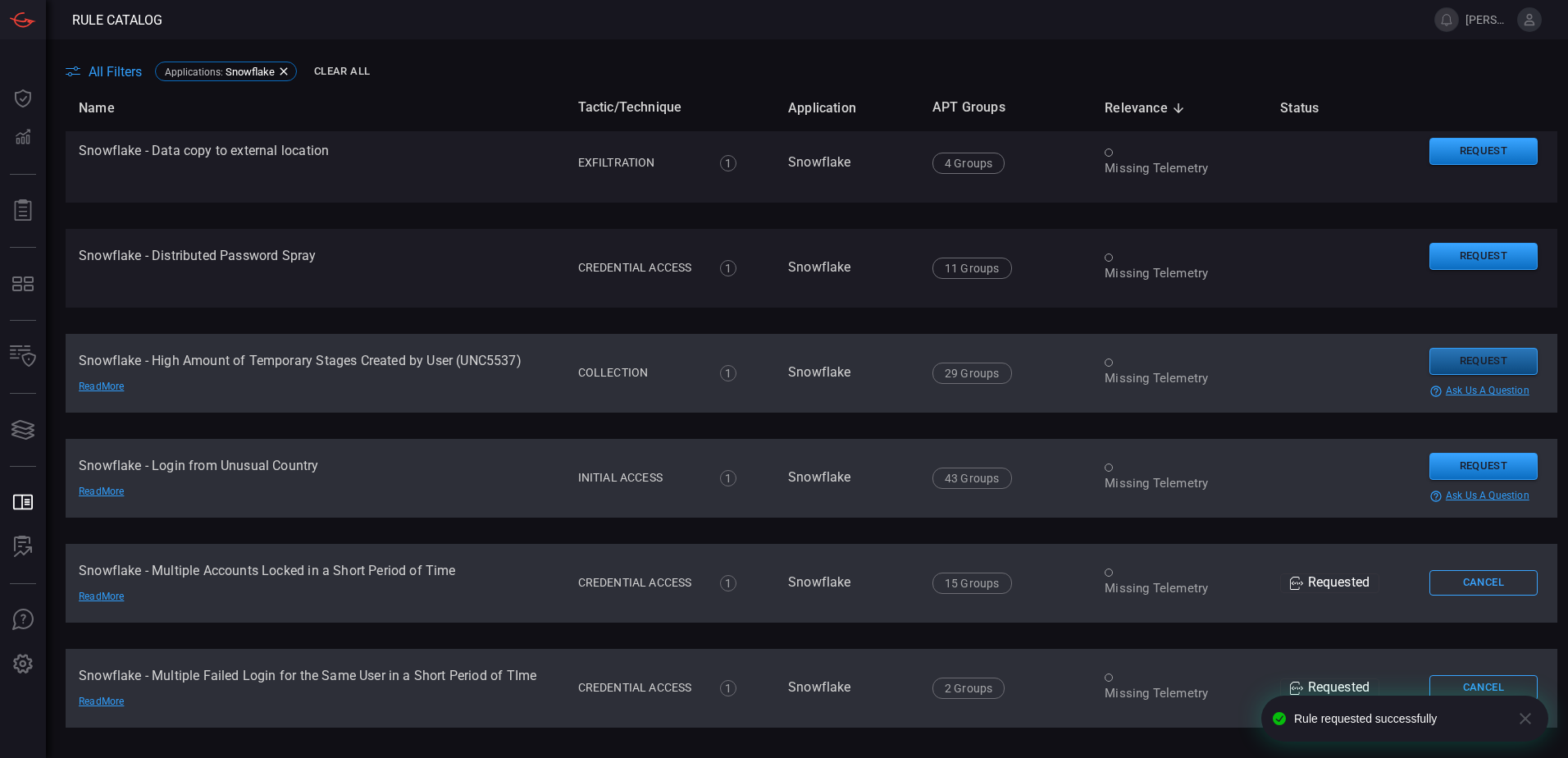
click at [1460, 360] on button "Request" at bounding box center [1484, 362] width 108 height 27
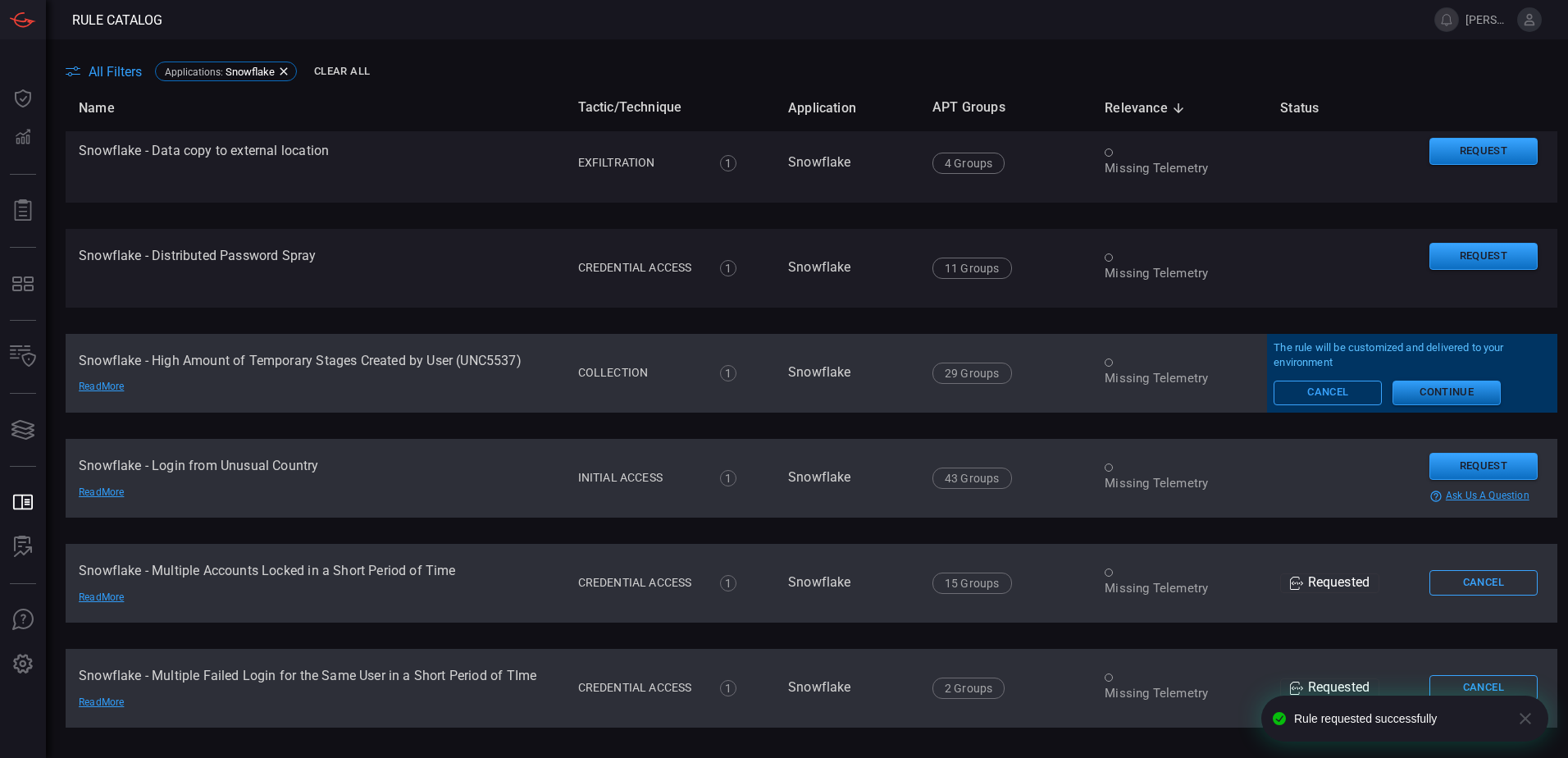
click at [1444, 390] on button "Continue" at bounding box center [1447, 393] width 108 height 24
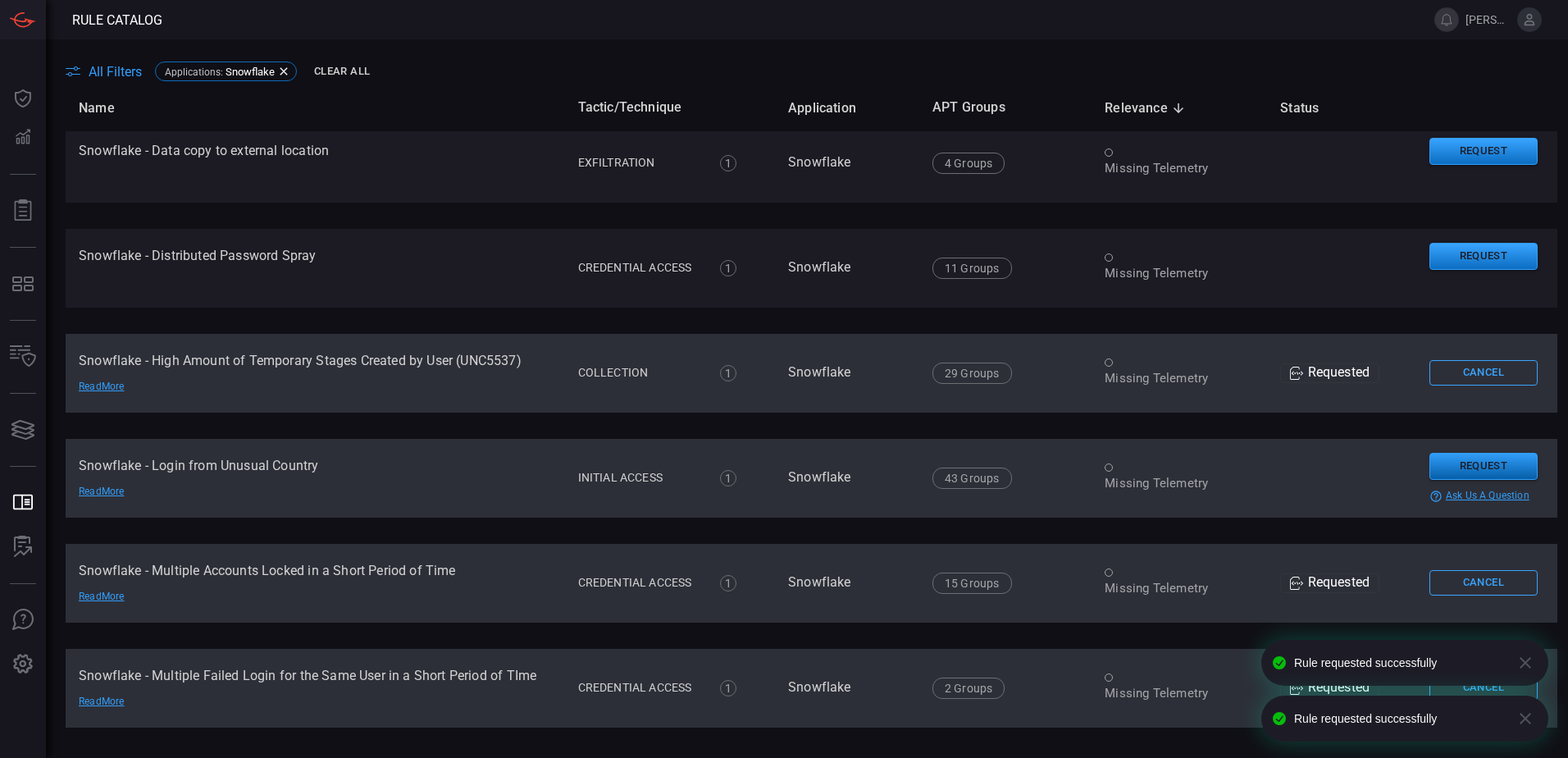
click at [1442, 460] on button "Request" at bounding box center [1484, 466] width 108 height 27
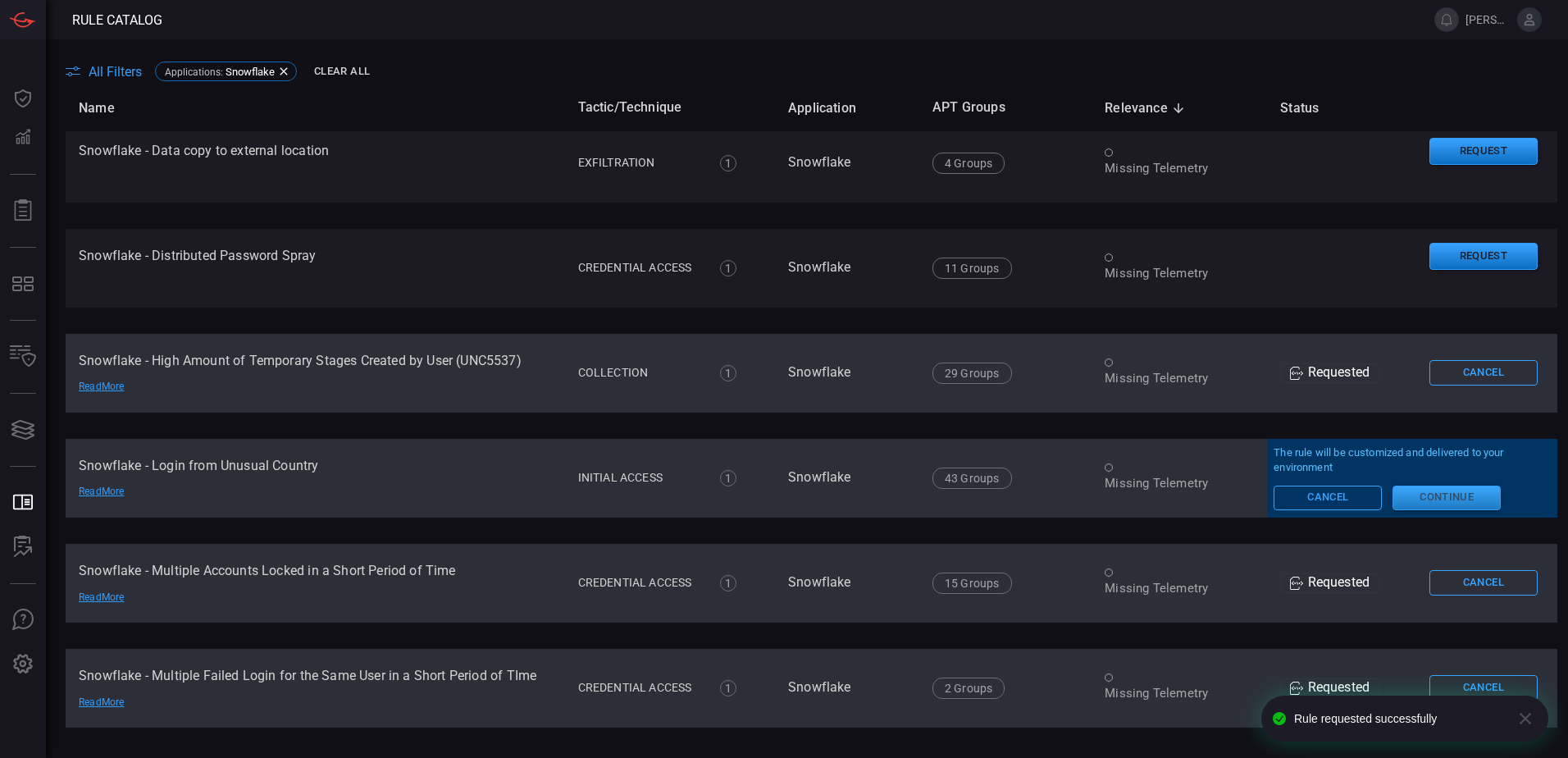
click at [1443, 492] on button "Continue" at bounding box center [1447, 497] width 108 height 24
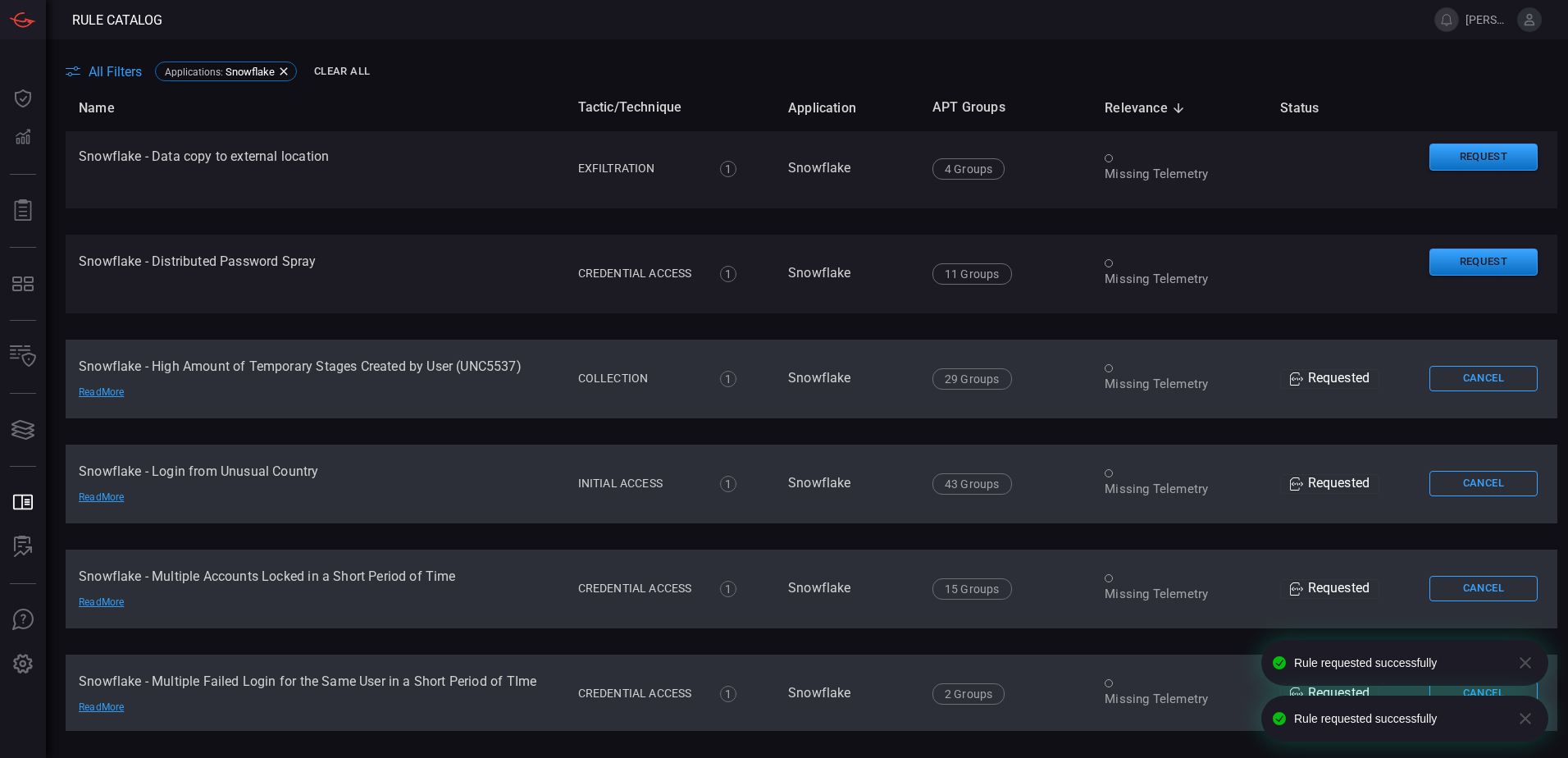
scroll to position [0, 0]
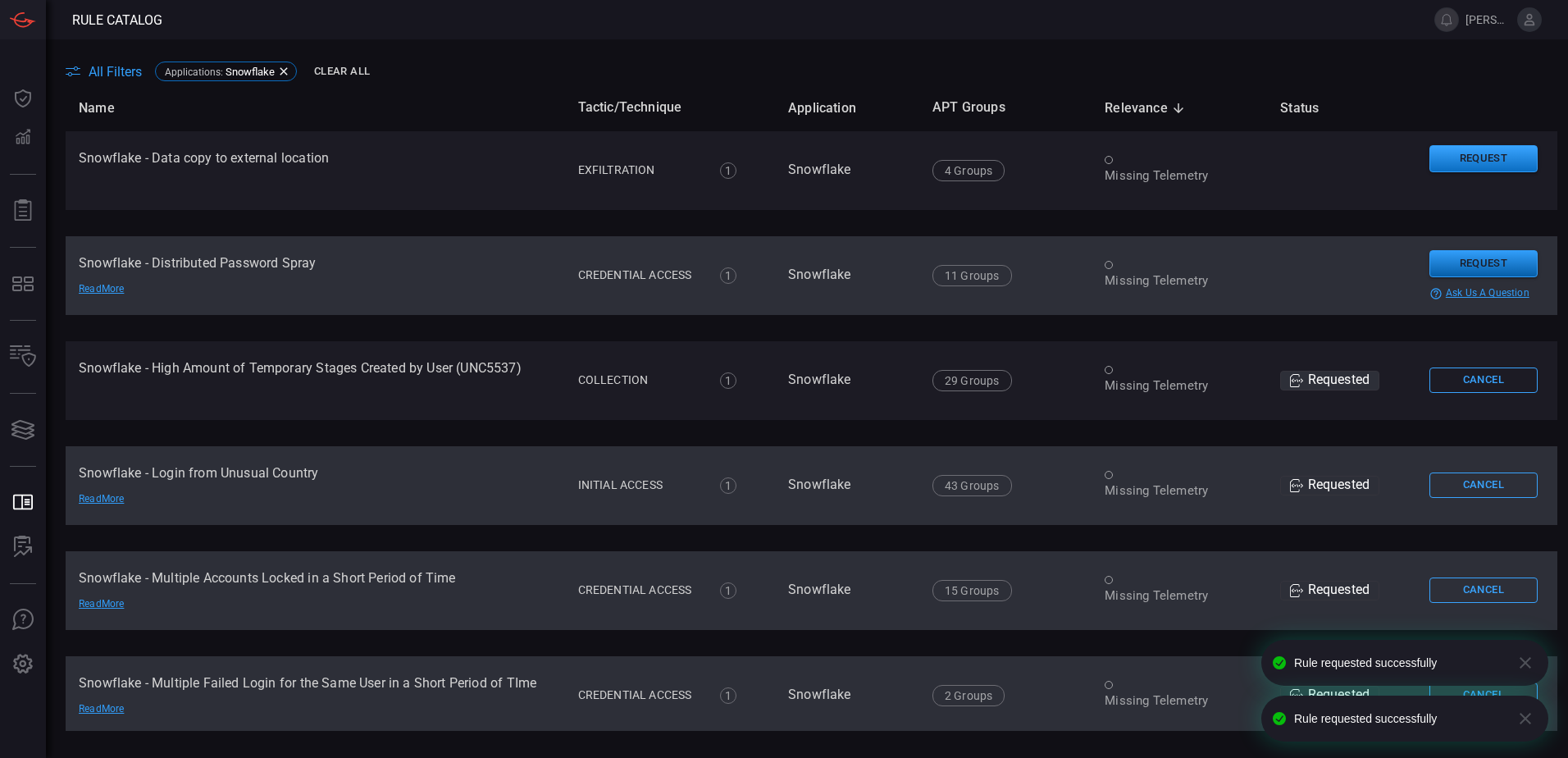
click at [1467, 271] on button "Request" at bounding box center [1484, 264] width 108 height 27
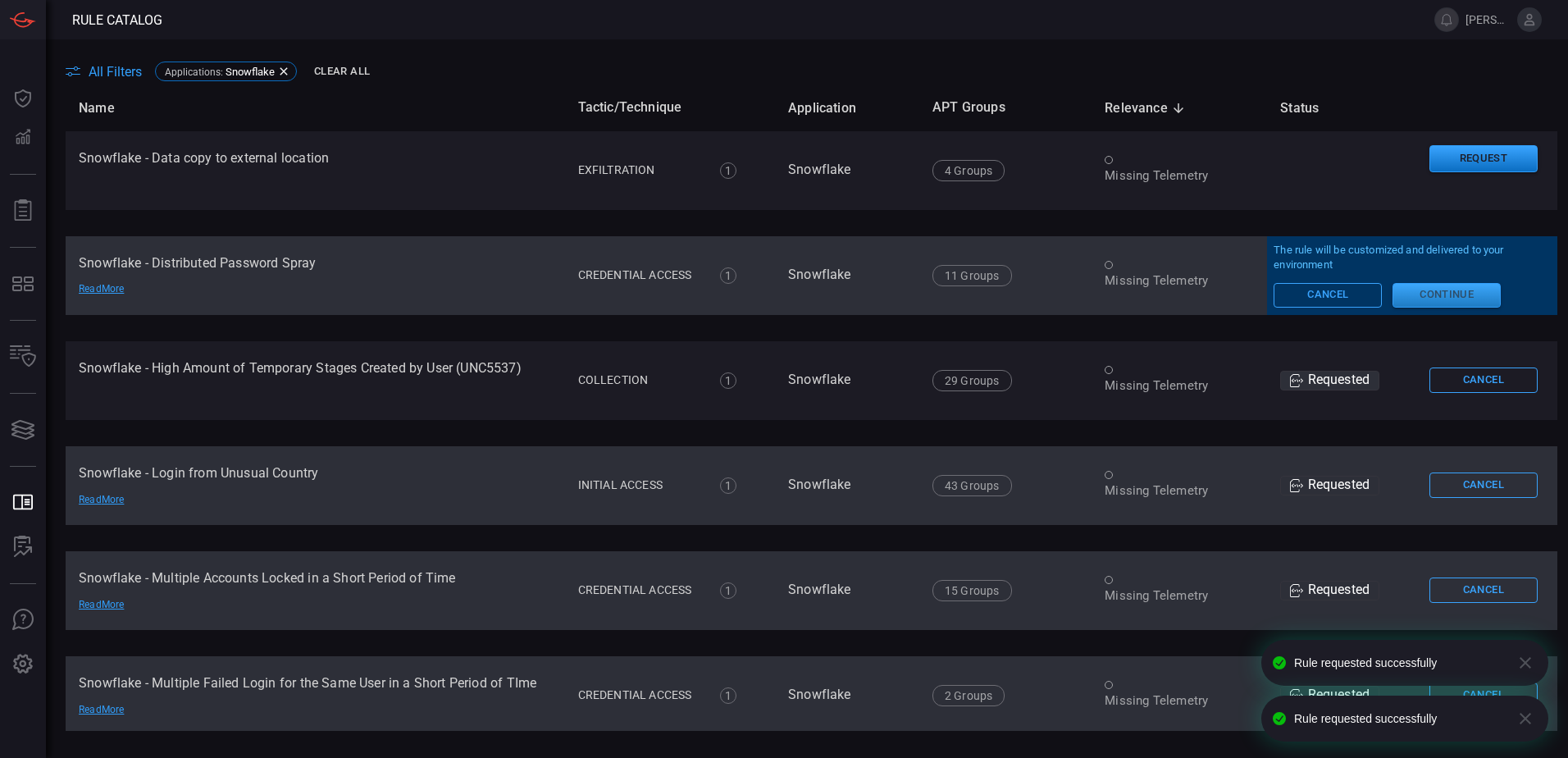
click at [1462, 291] on button "Continue" at bounding box center [1447, 295] width 108 height 24
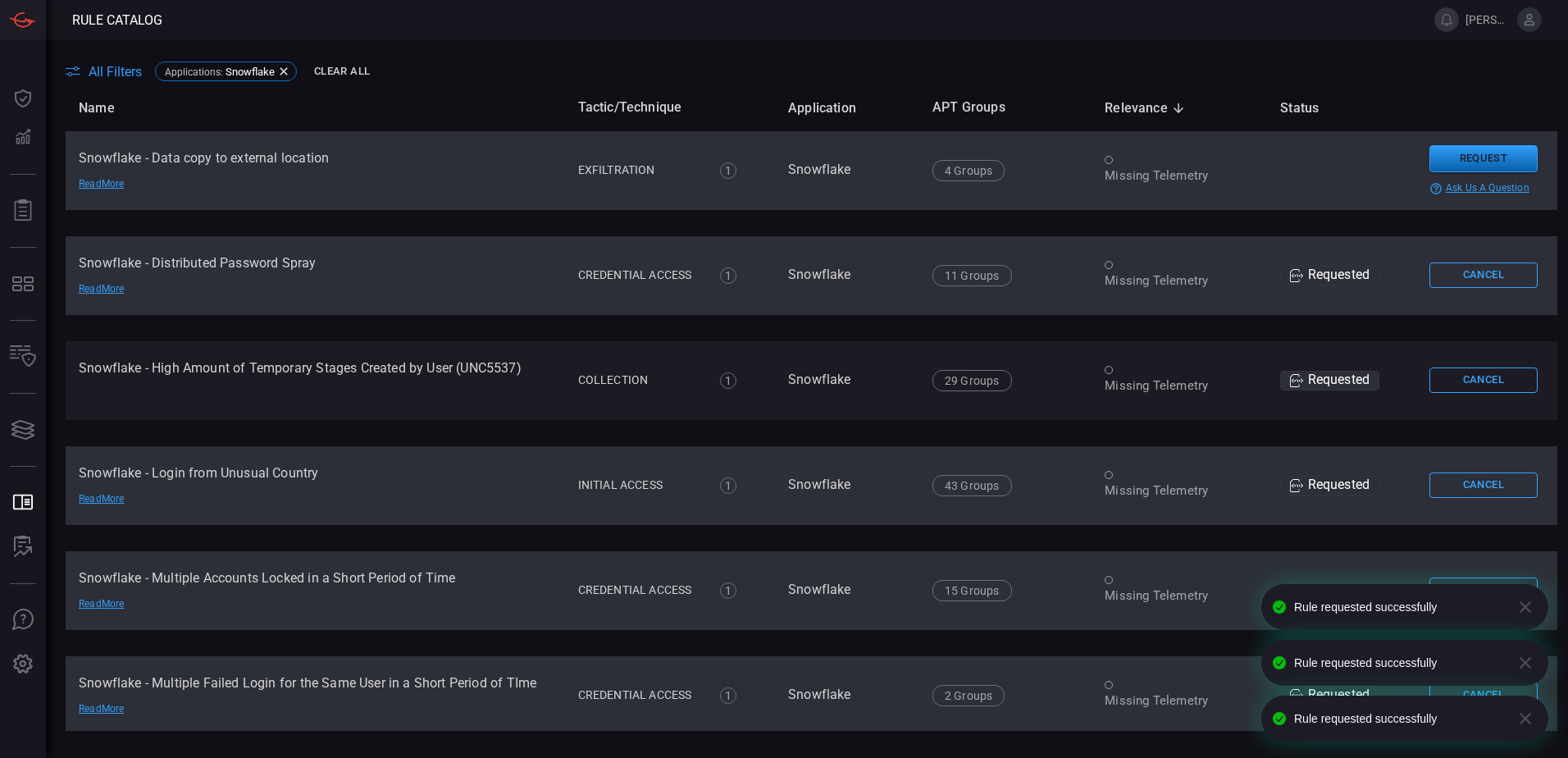
click at [1465, 156] on button "Request" at bounding box center [1484, 159] width 108 height 27
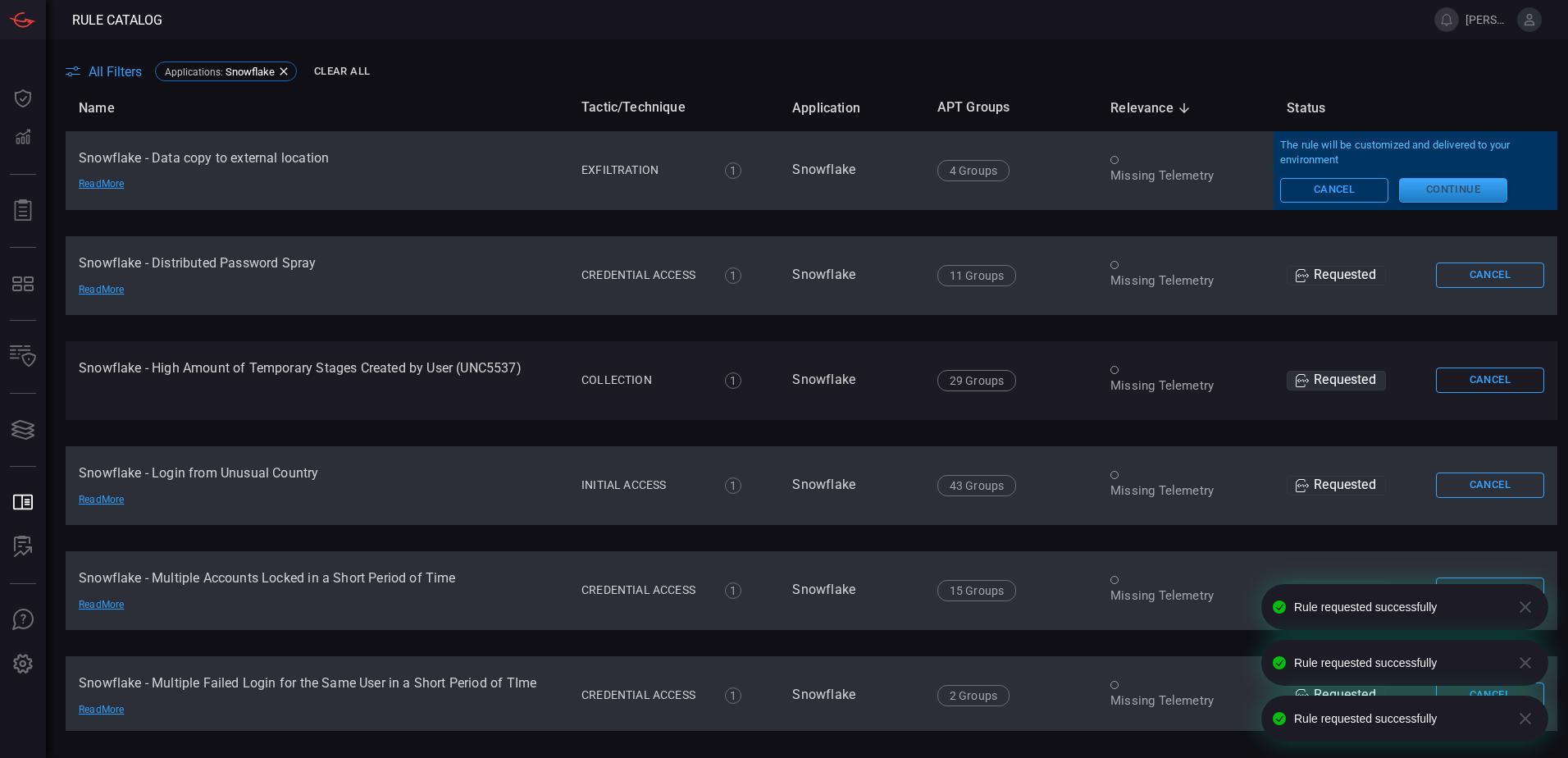
click at [1455, 190] on button "Continue" at bounding box center [1453, 190] width 108 height 24
